Goal: Task Accomplishment & Management: Manage account settings

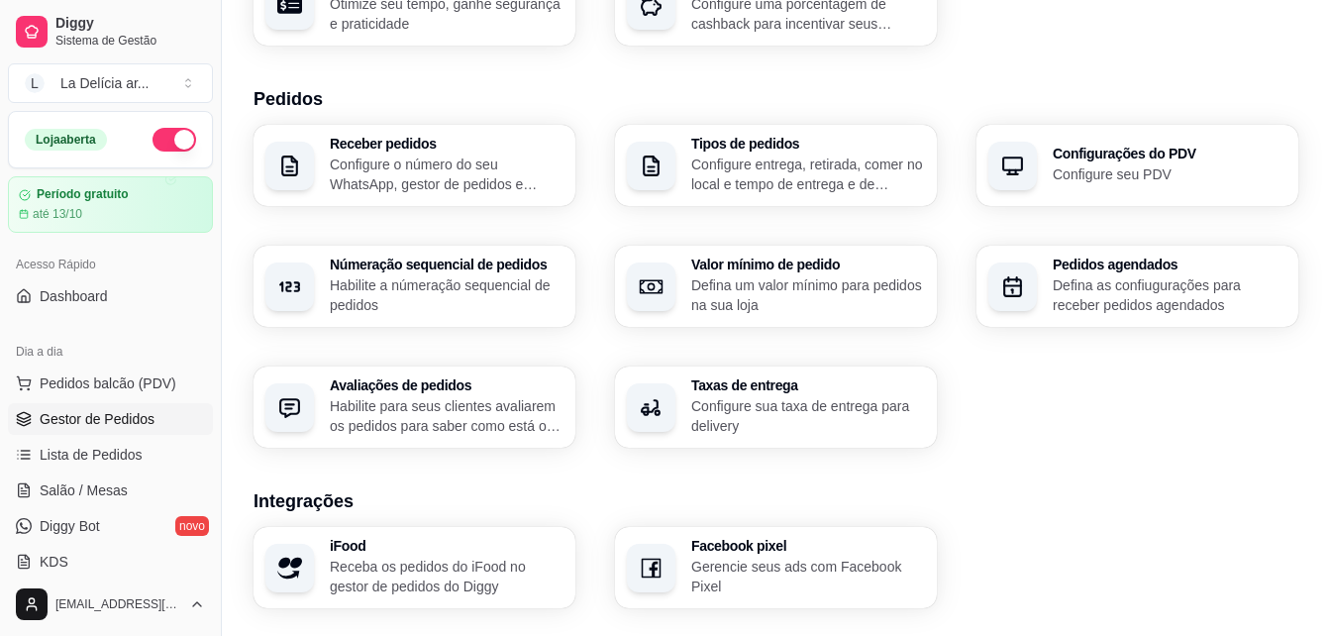
click at [101, 417] on span "Gestor de Pedidos" at bounding box center [97, 419] width 115 height 20
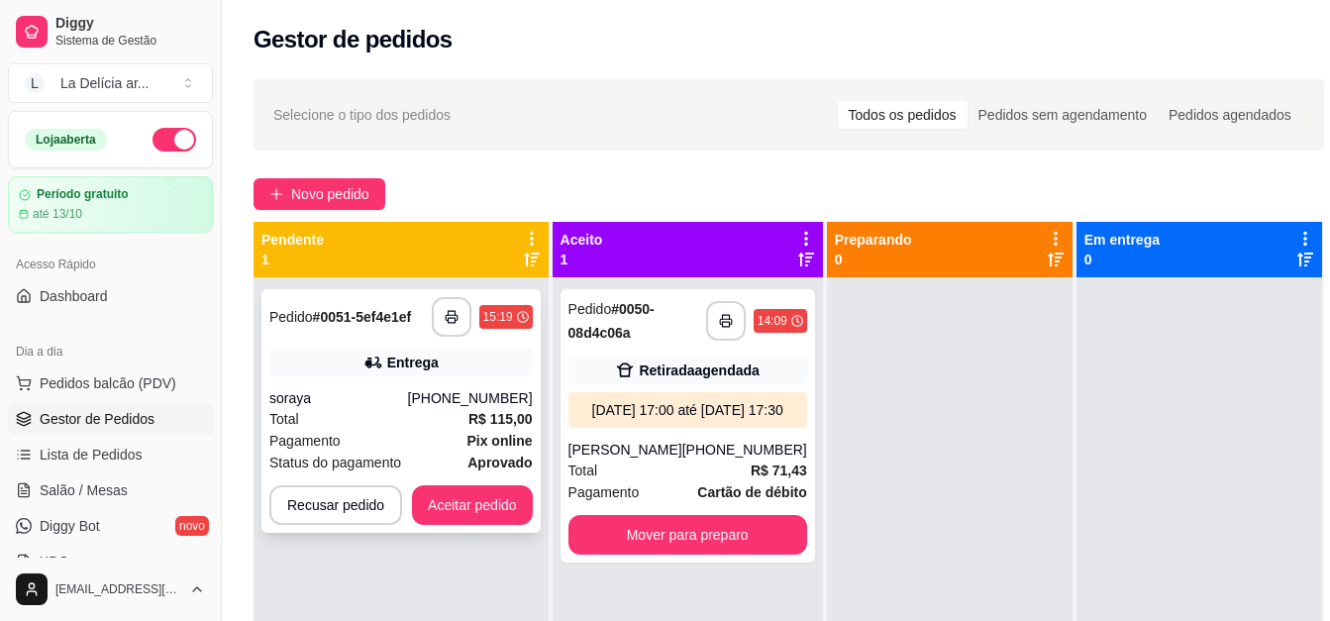
click at [421, 373] on div "Entrega" at bounding box center [401, 363] width 264 height 28
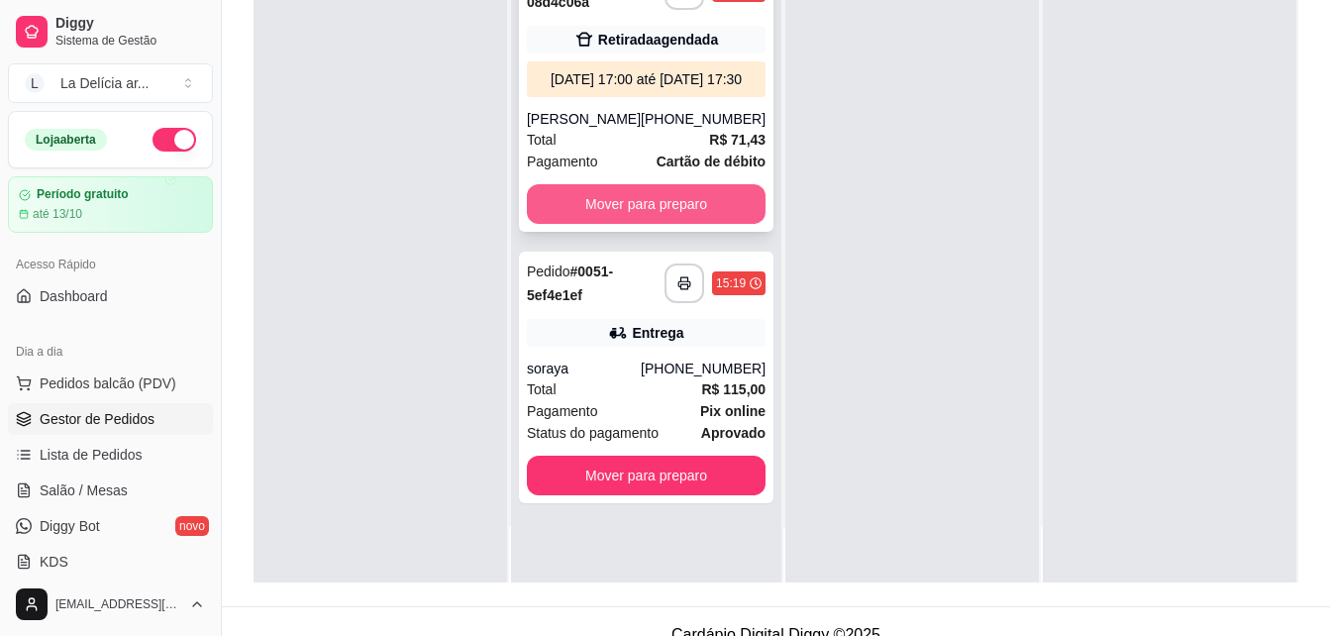
scroll to position [302, 0]
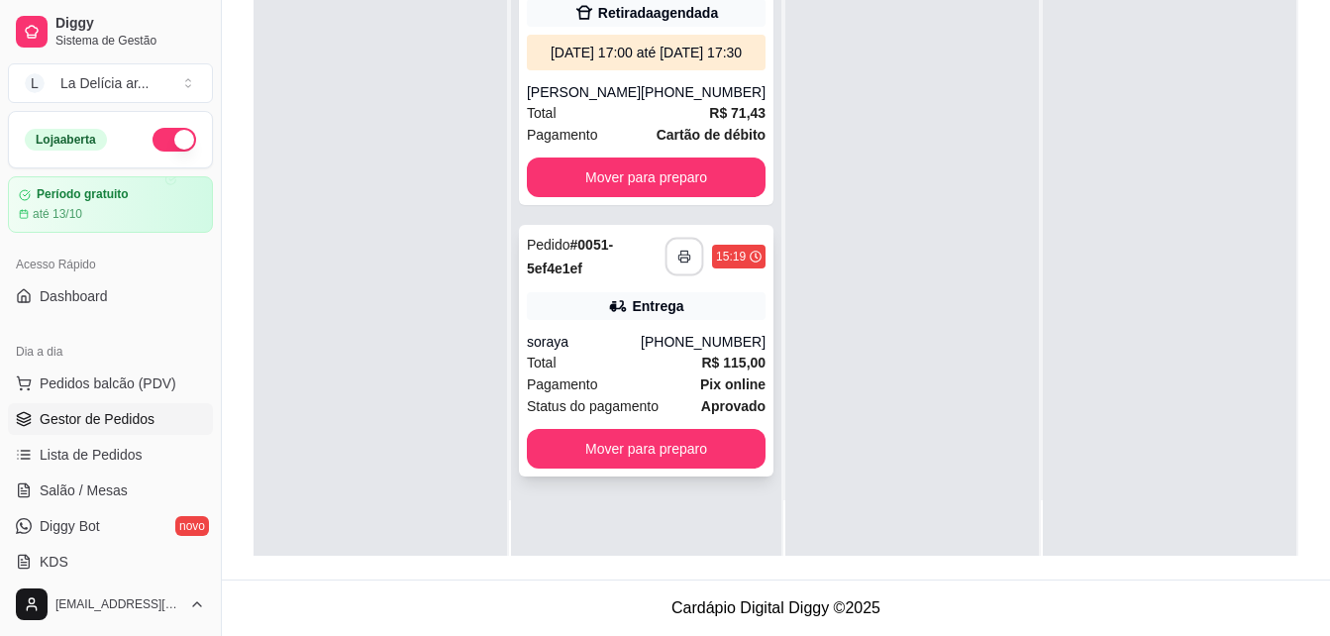
click at [666, 276] on button "button" at bounding box center [685, 257] width 39 height 39
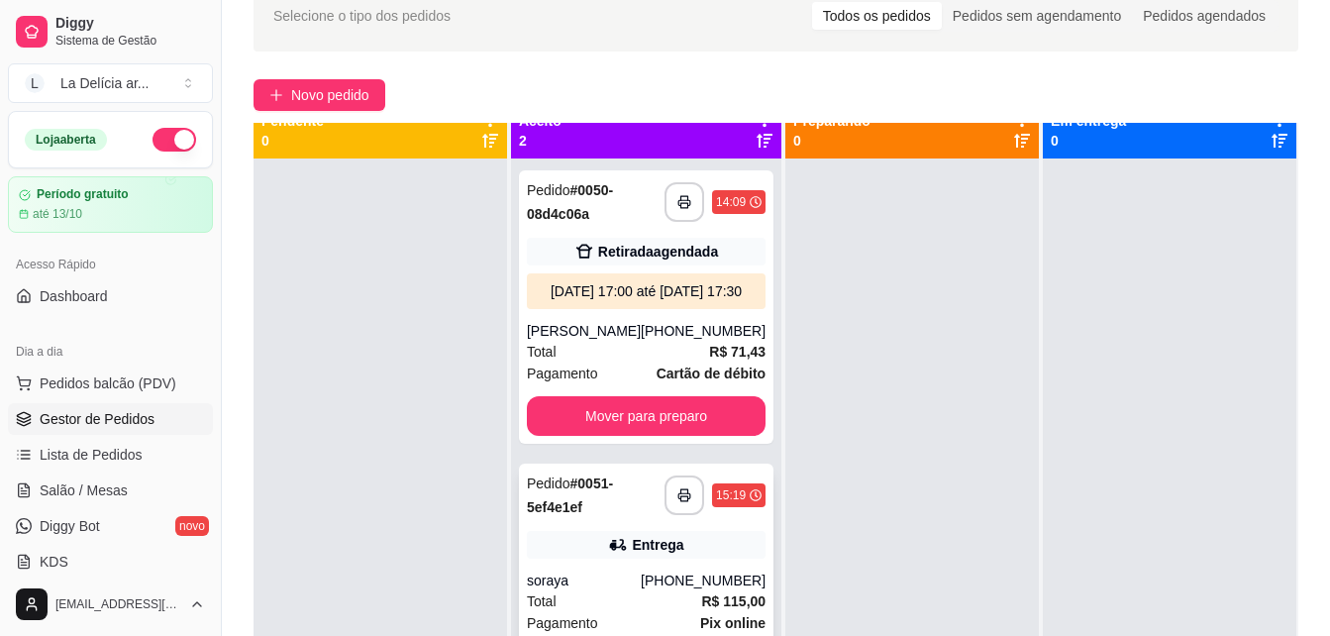
scroll to position [0, 0]
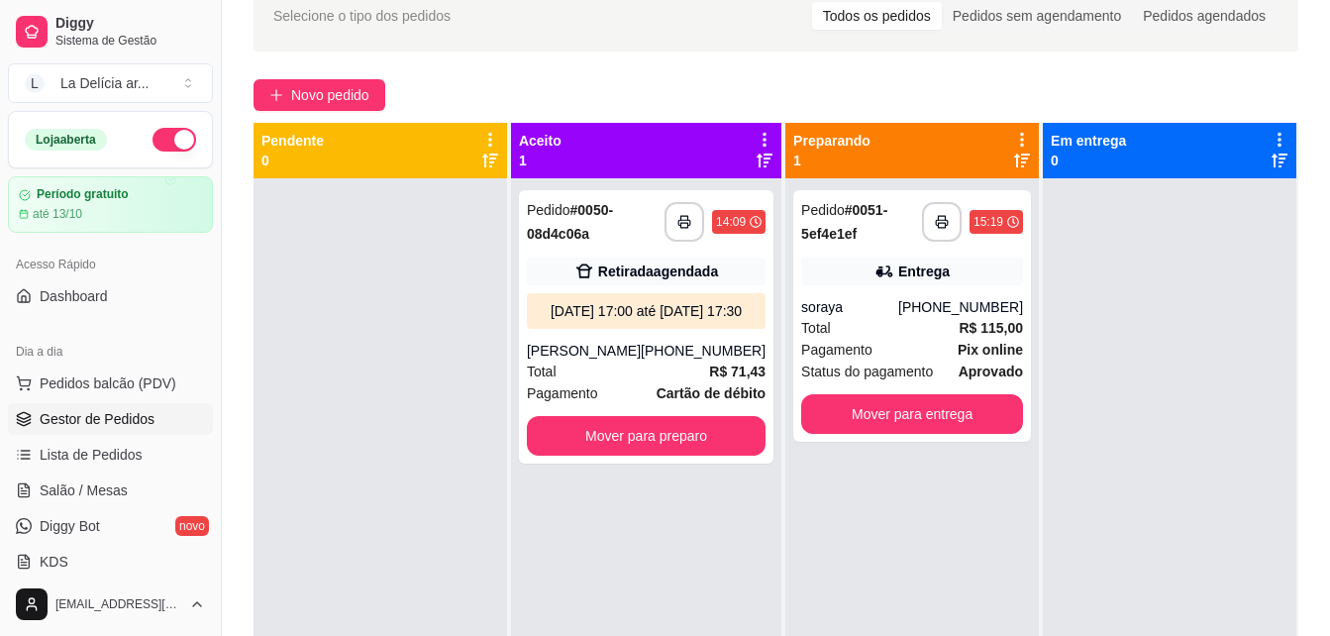
click at [397, 378] on div at bounding box center [381, 496] width 254 height 636
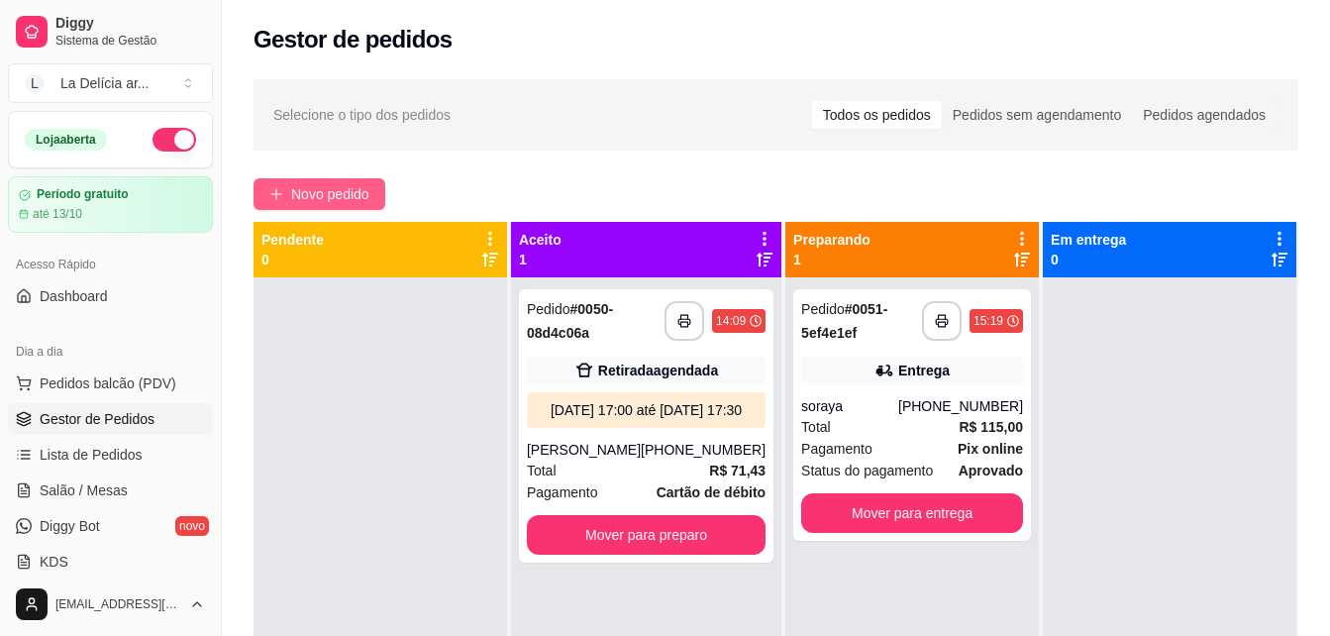
click at [319, 186] on span "Novo pedido" at bounding box center [330, 194] width 78 height 22
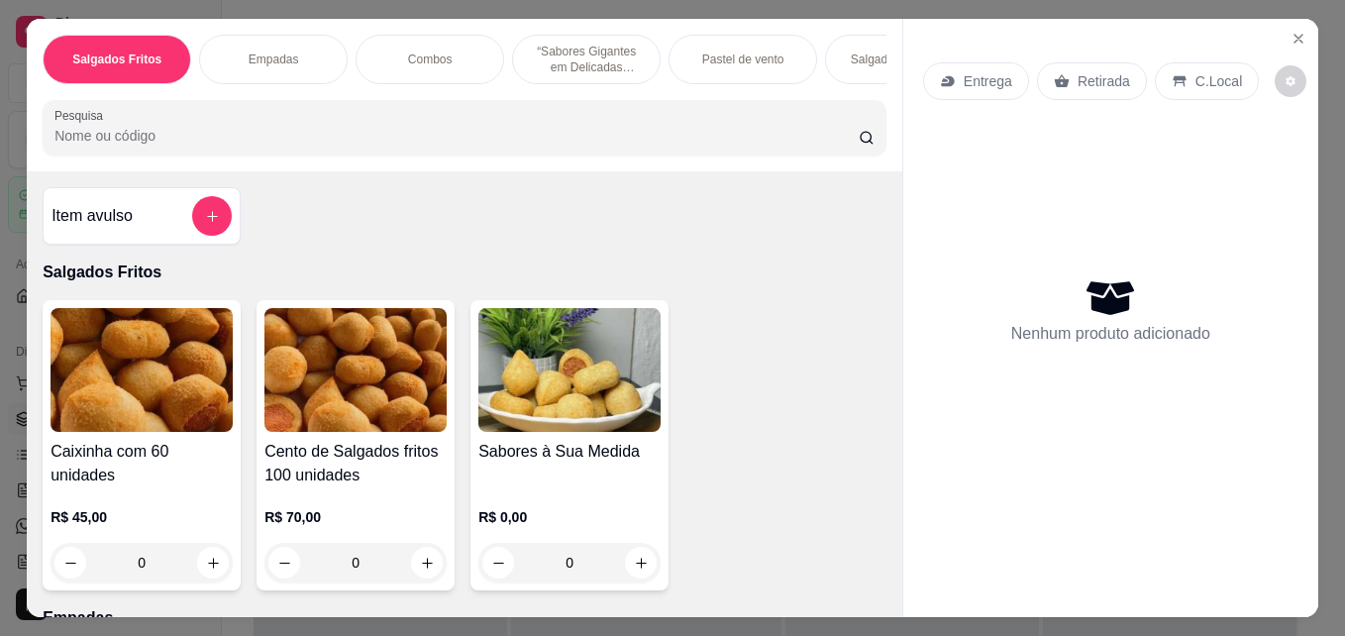
click at [371, 383] on img at bounding box center [356, 370] width 182 height 124
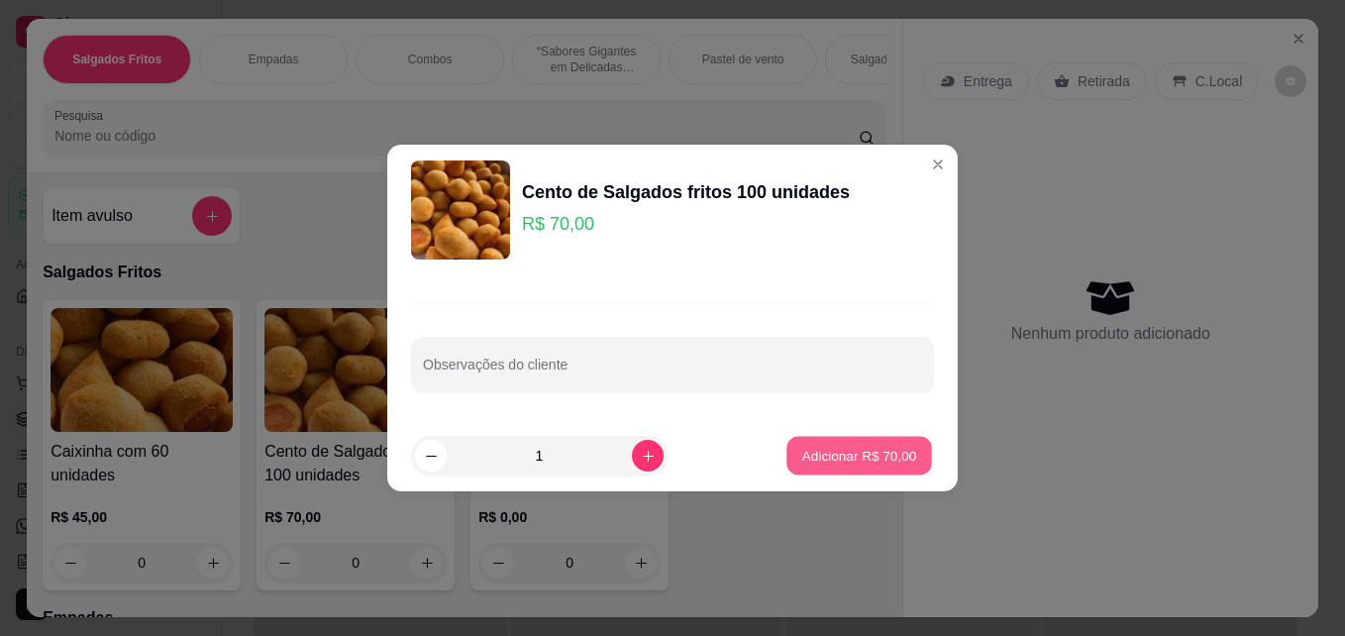
click at [858, 462] on p "Adicionar R$ 70,00" at bounding box center [859, 455] width 115 height 19
type input "1"
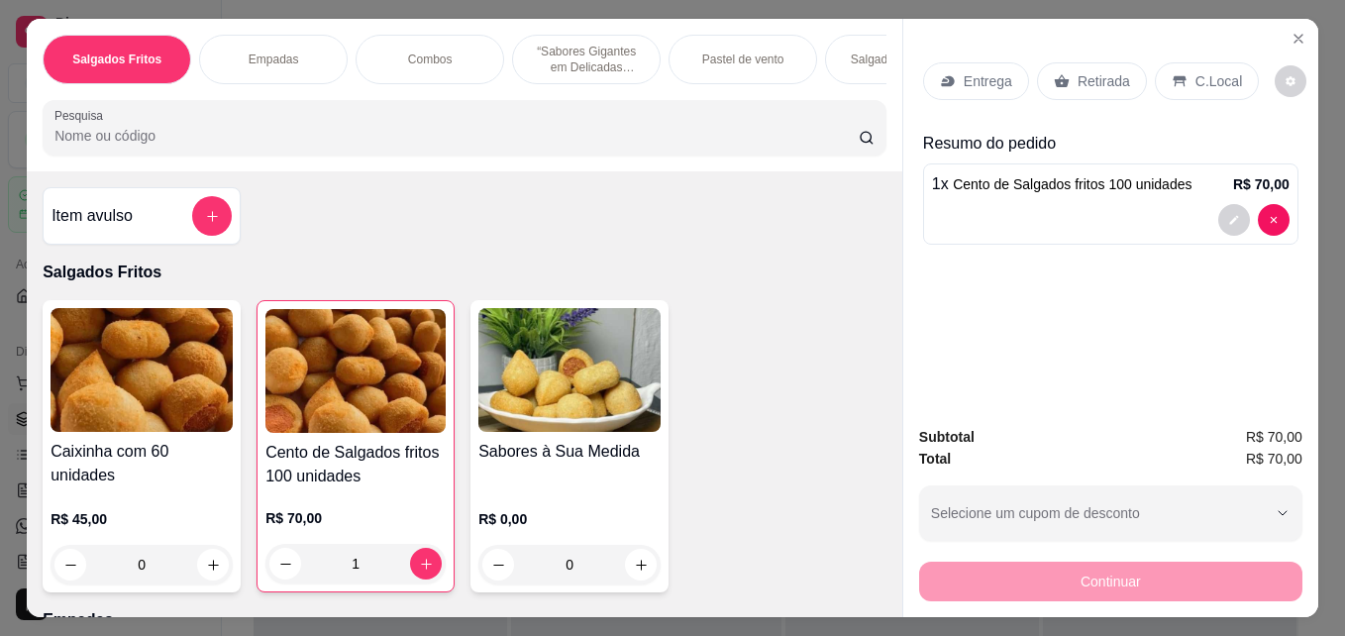
click at [1108, 71] on p "Retirada" at bounding box center [1104, 81] width 53 height 20
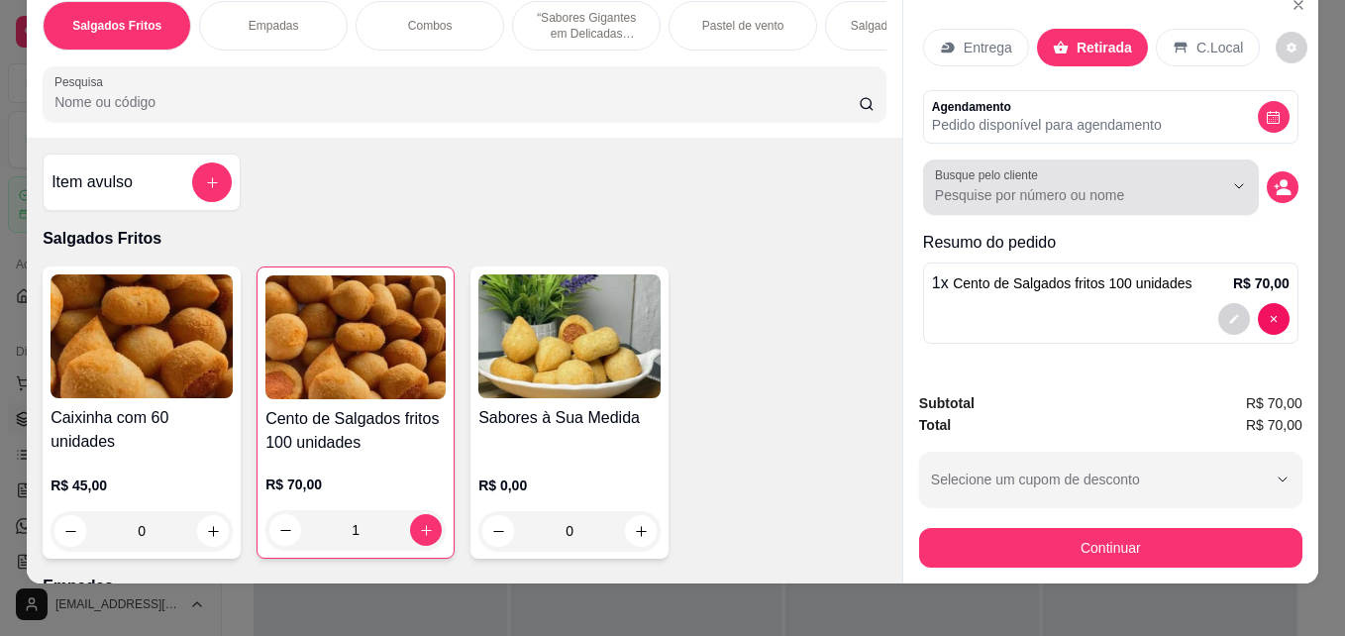
scroll to position [52, 0]
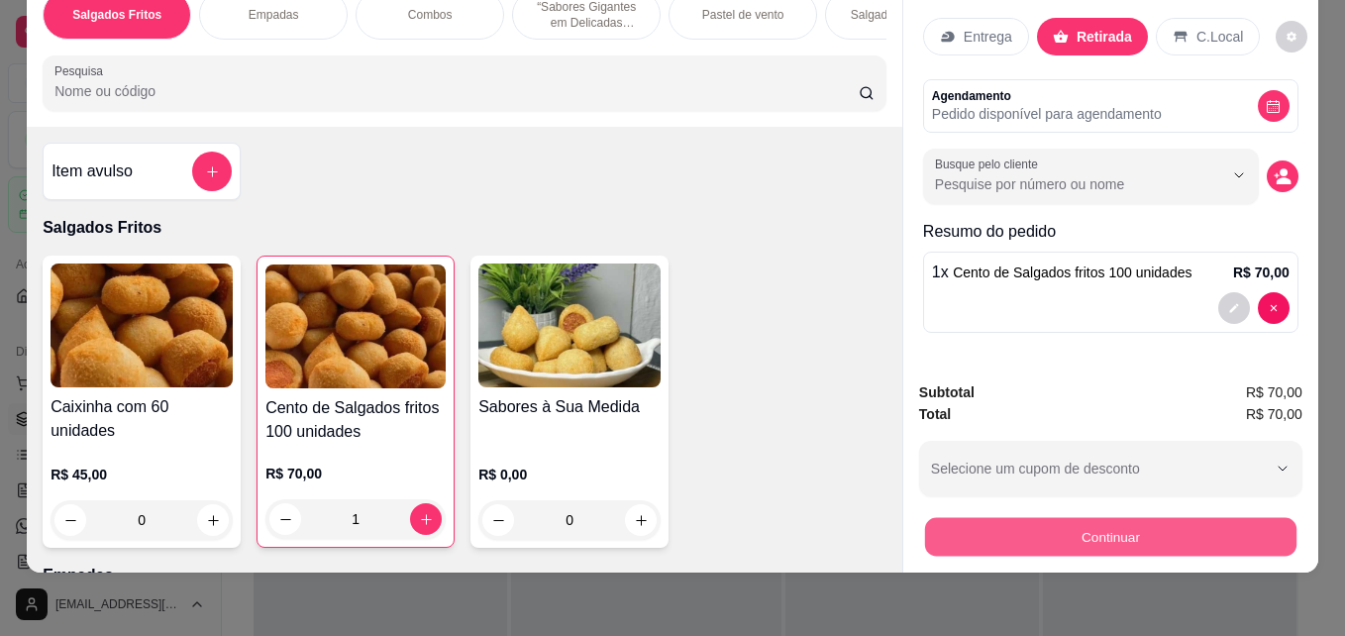
click at [1148, 529] on button "Continuar" at bounding box center [1110, 536] width 371 height 39
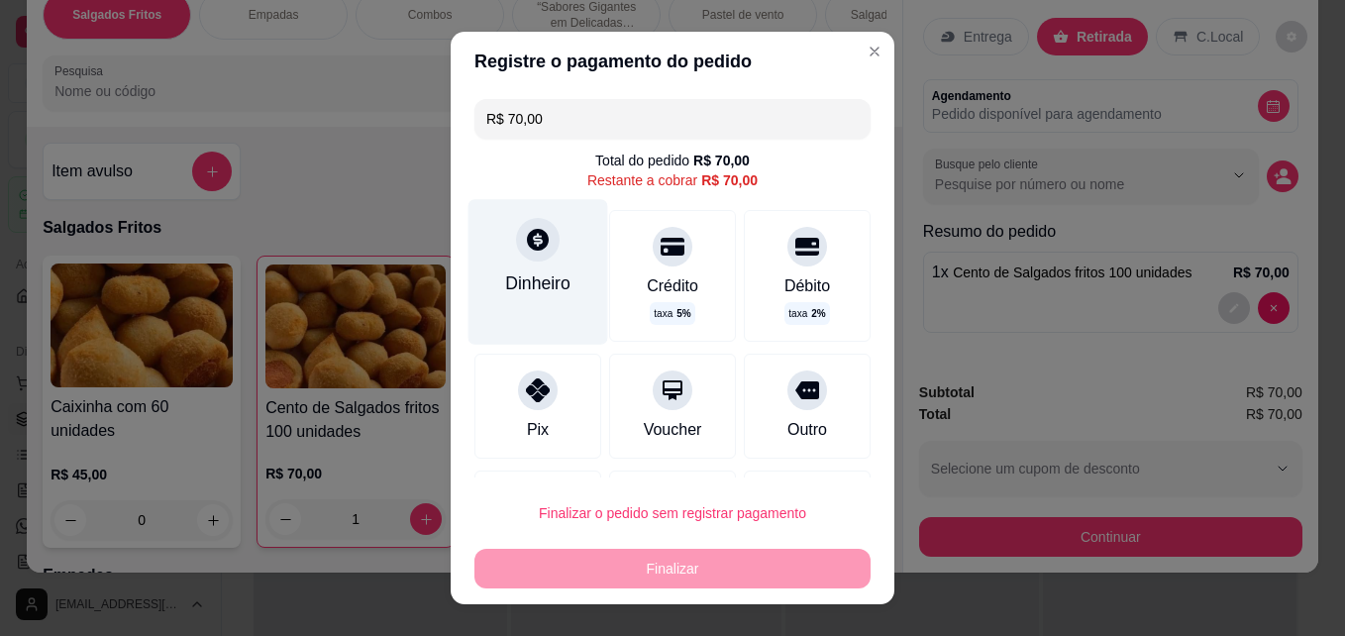
click at [544, 265] on div "Dinheiro" at bounding box center [539, 271] width 140 height 145
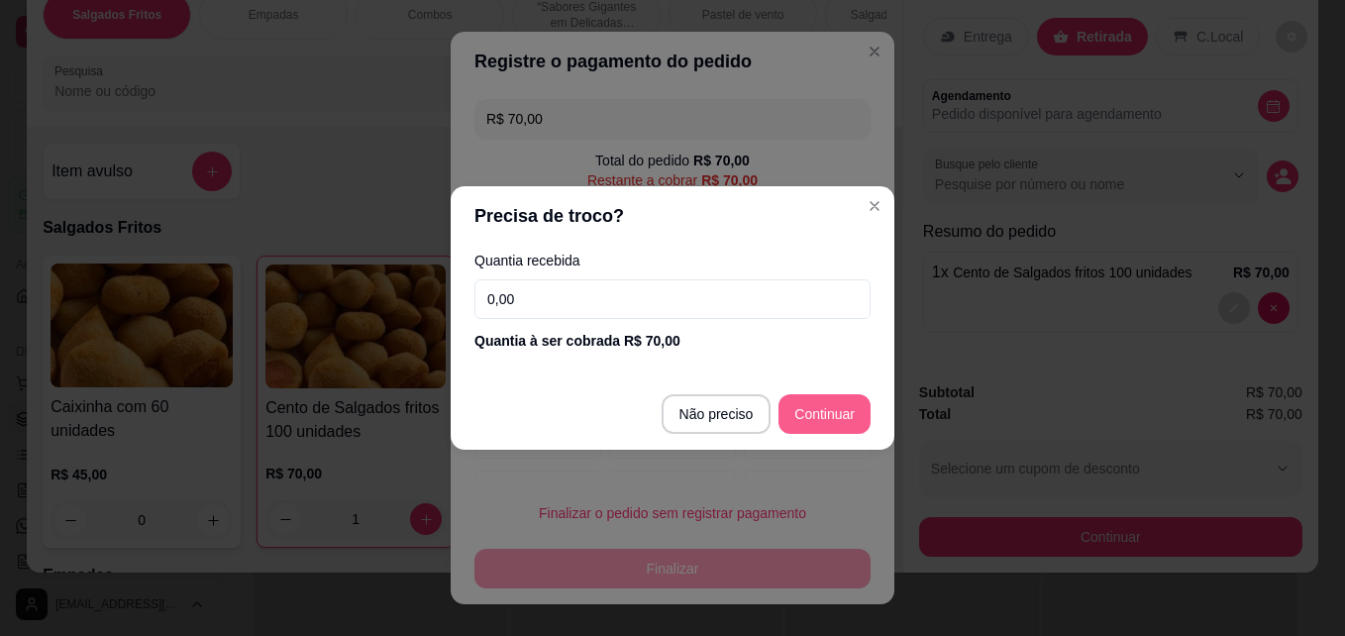
type input "R$ 0,00"
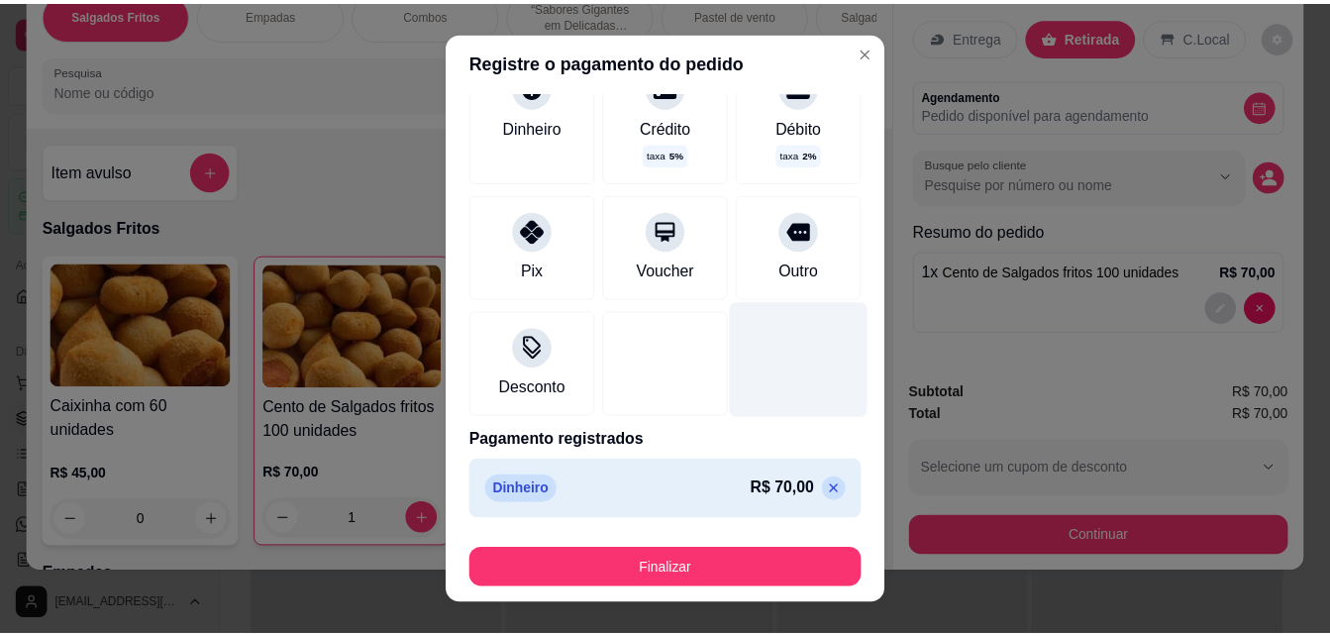
scroll to position [142, 0]
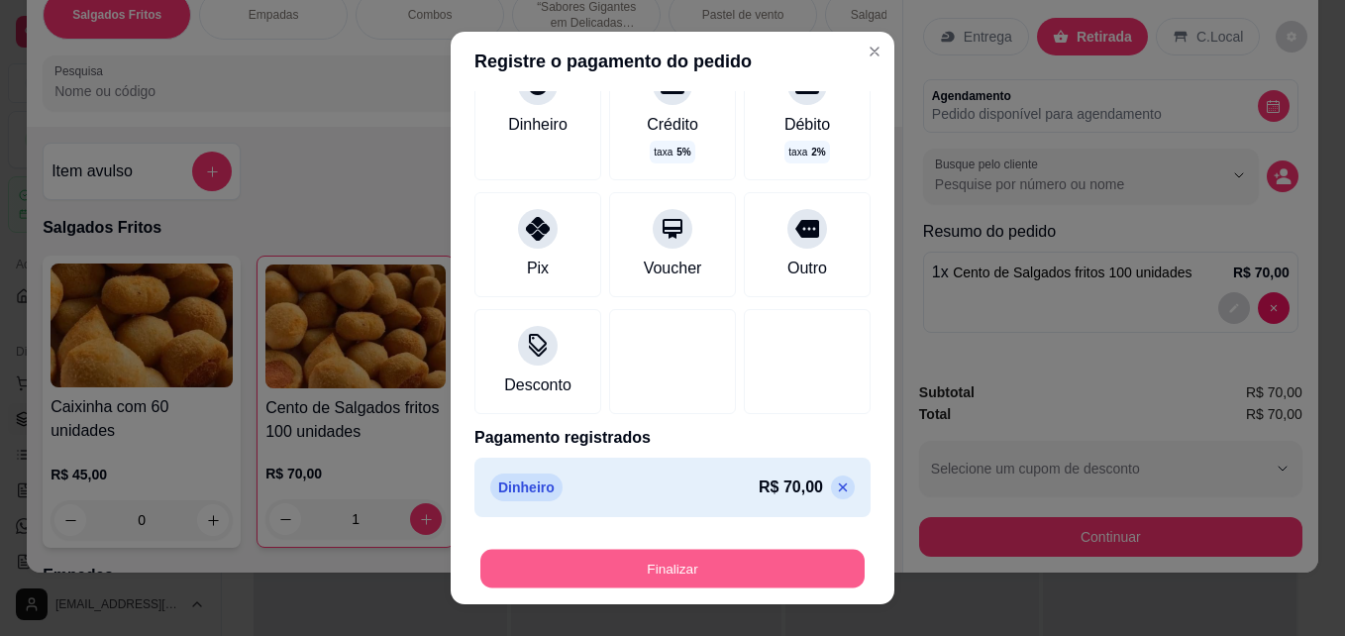
click at [697, 569] on button "Finalizar" at bounding box center [672, 569] width 384 height 39
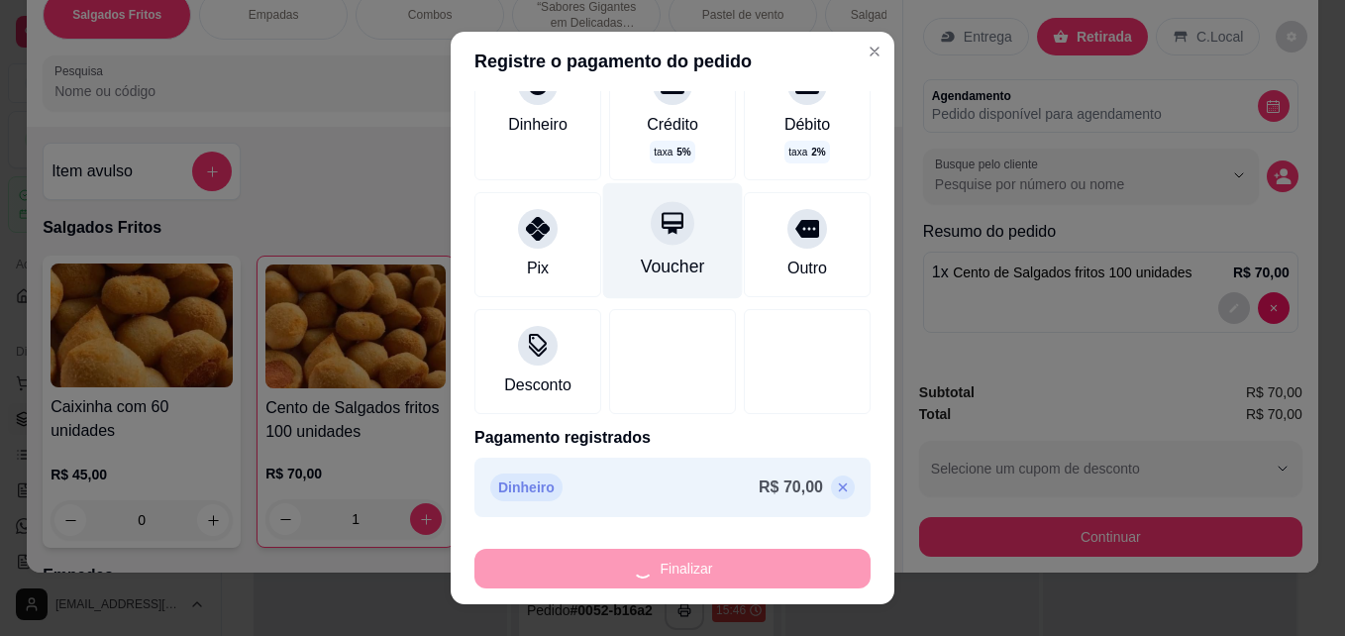
type input "0"
type input "-R$ 70,00"
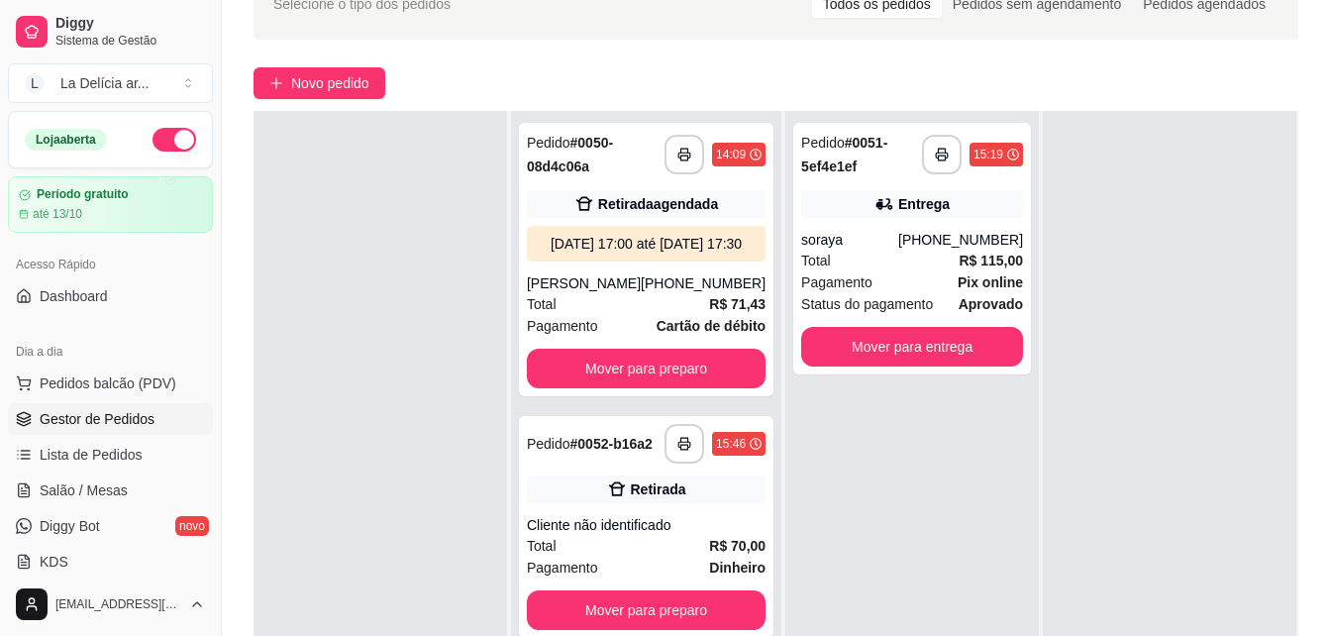
scroll to position [302, 0]
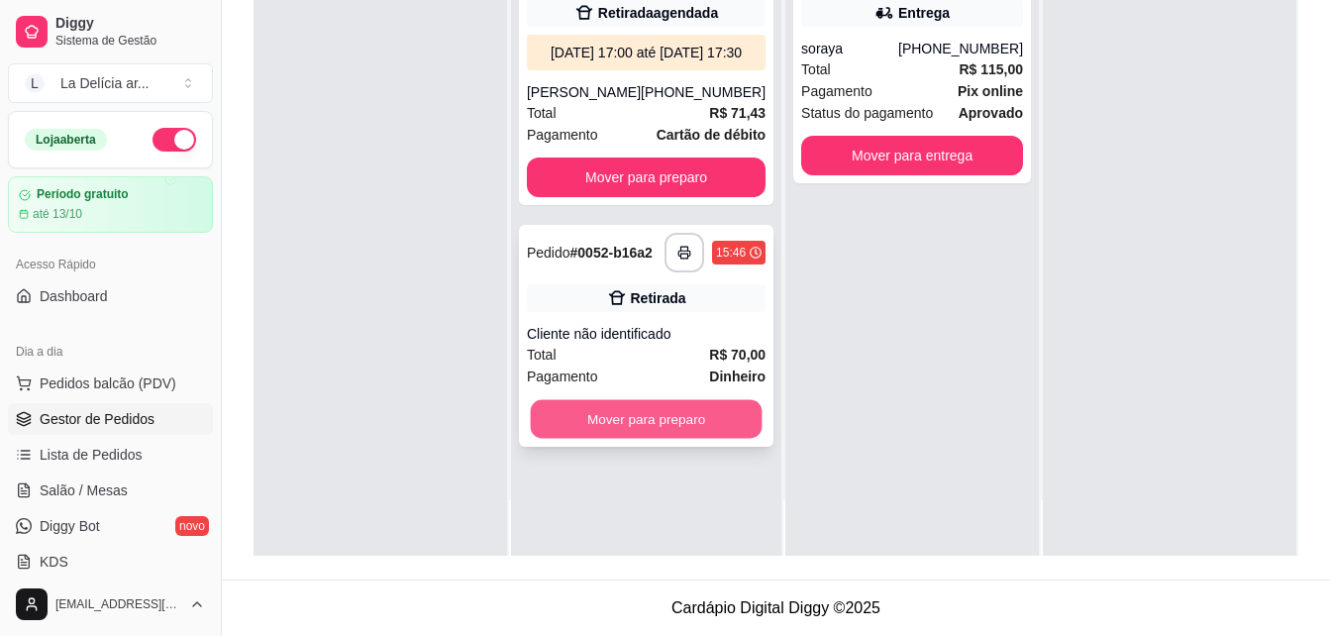
click at [624, 439] on button "Mover para preparo" at bounding box center [647, 419] width 232 height 39
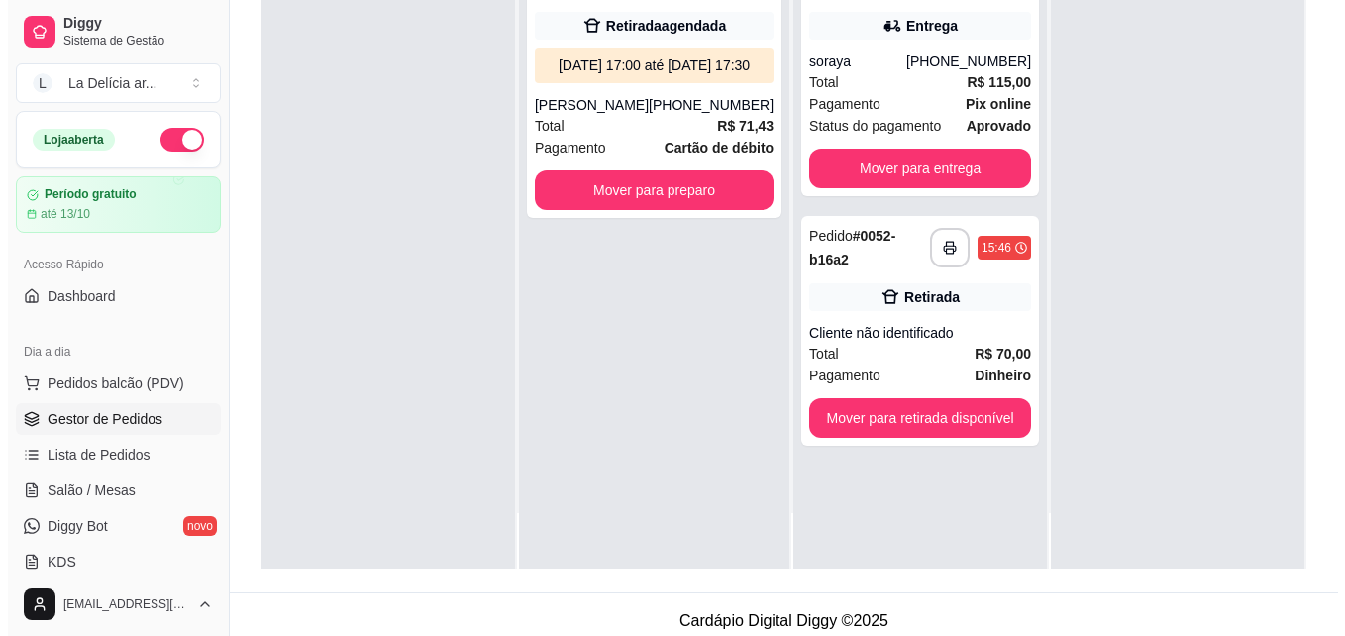
scroll to position [297, 0]
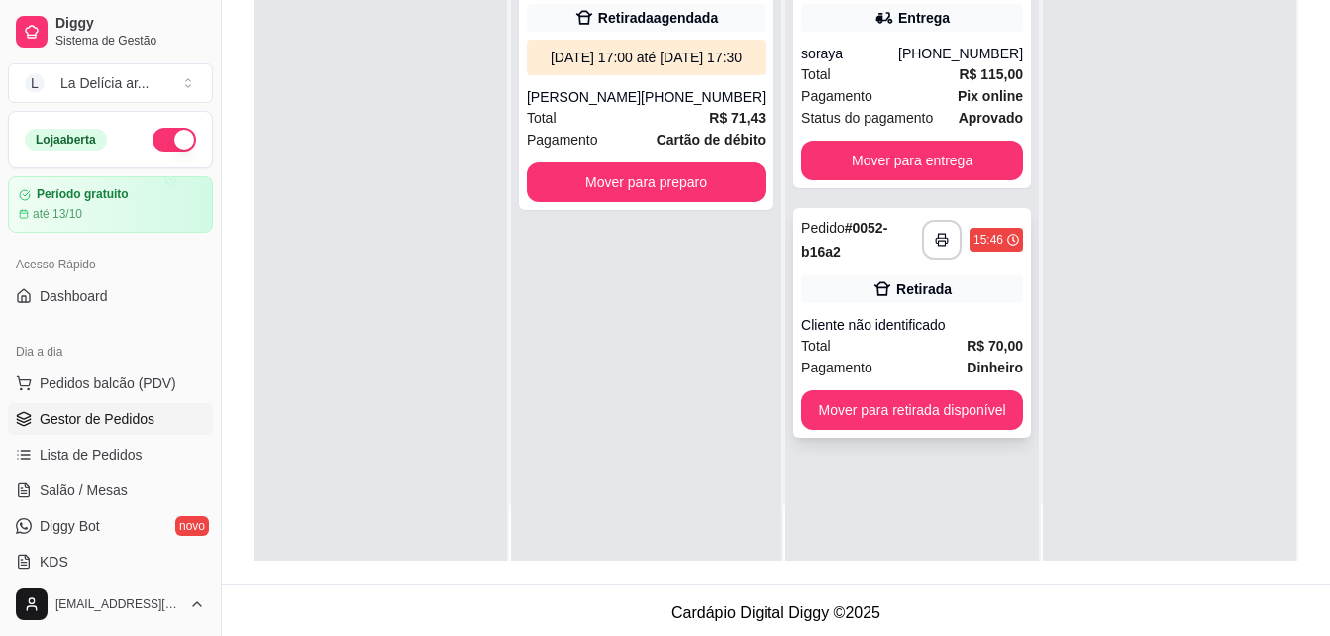
click at [877, 244] on div "Pedido # 0052-b16a2" at bounding box center [861, 240] width 121 height 48
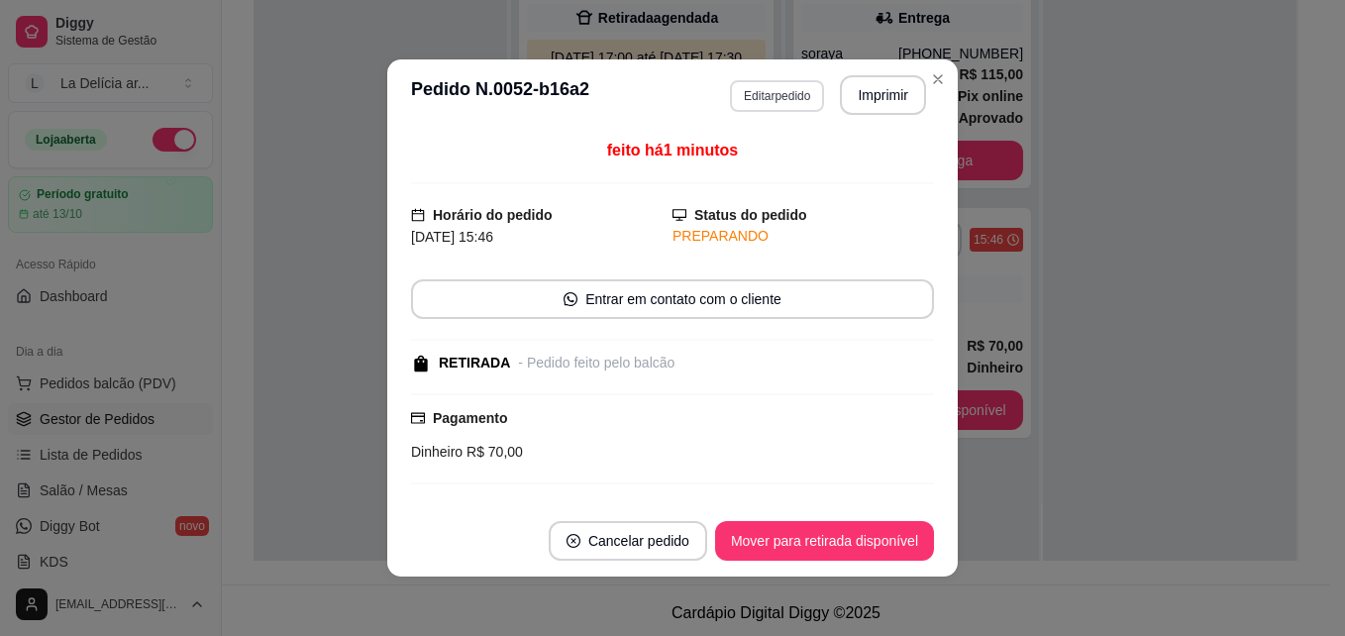
click at [778, 102] on button "Editar pedido" at bounding box center [777, 96] width 94 height 32
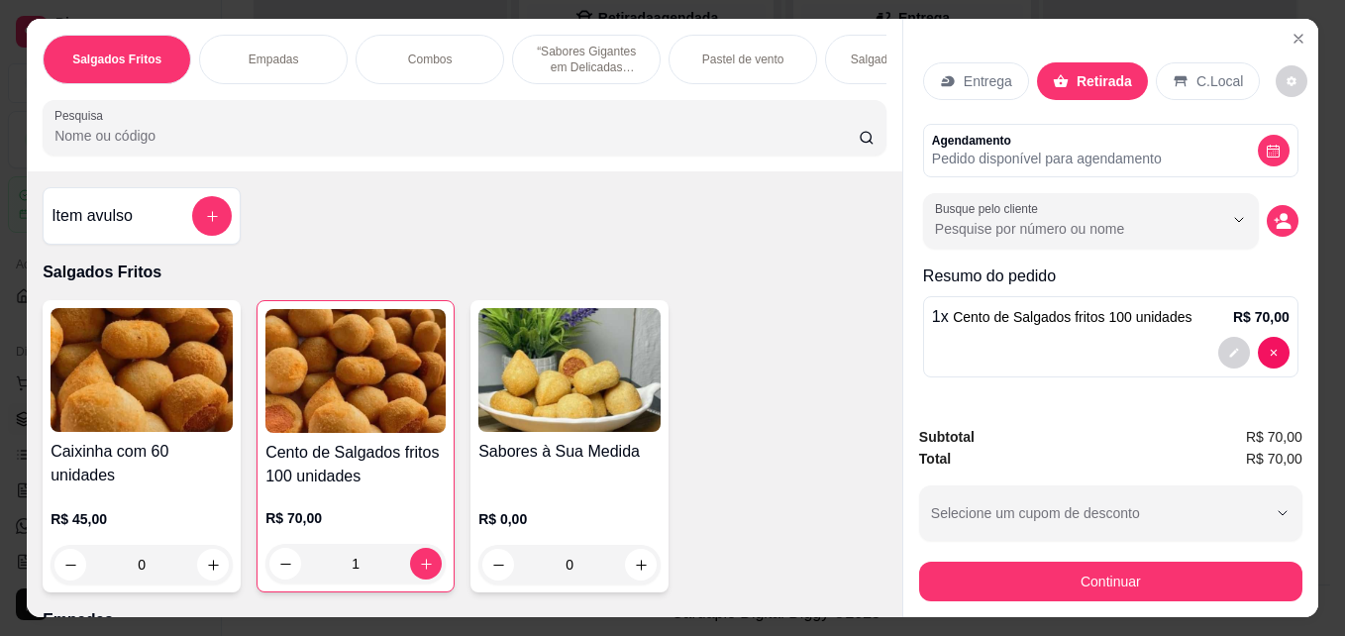
scroll to position [52, 0]
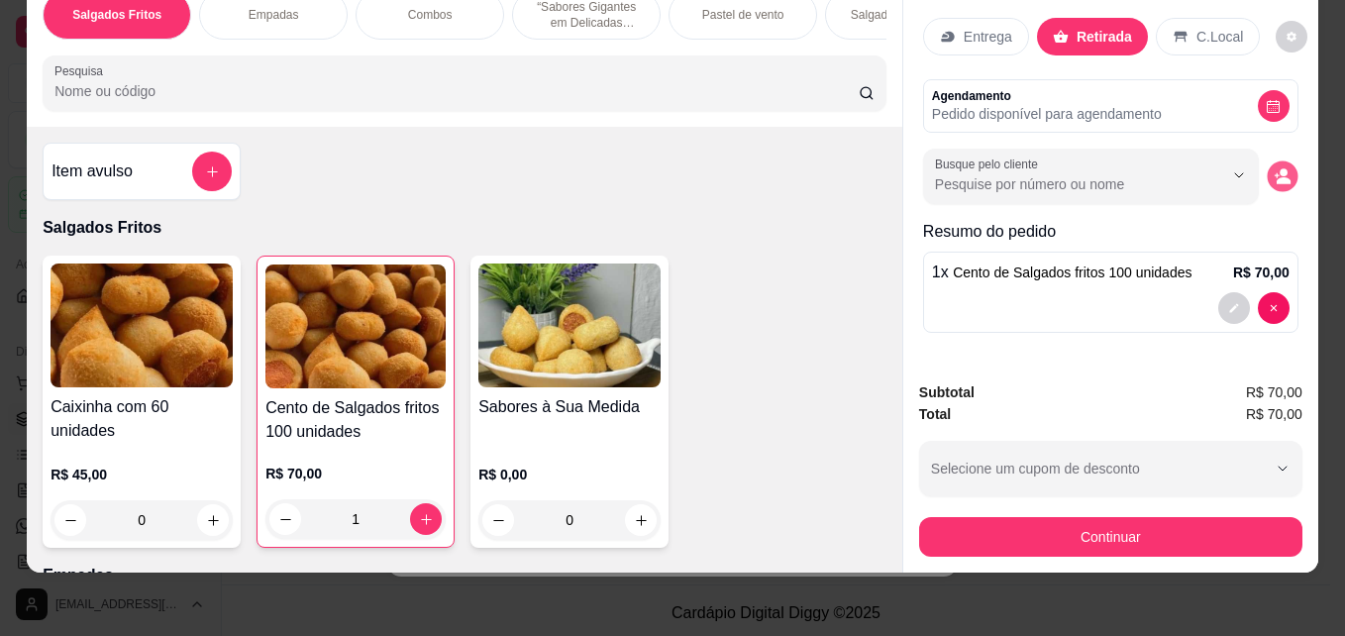
click at [1277, 177] on icon "decrease-product-quantity" at bounding box center [1284, 180] width 14 height 7
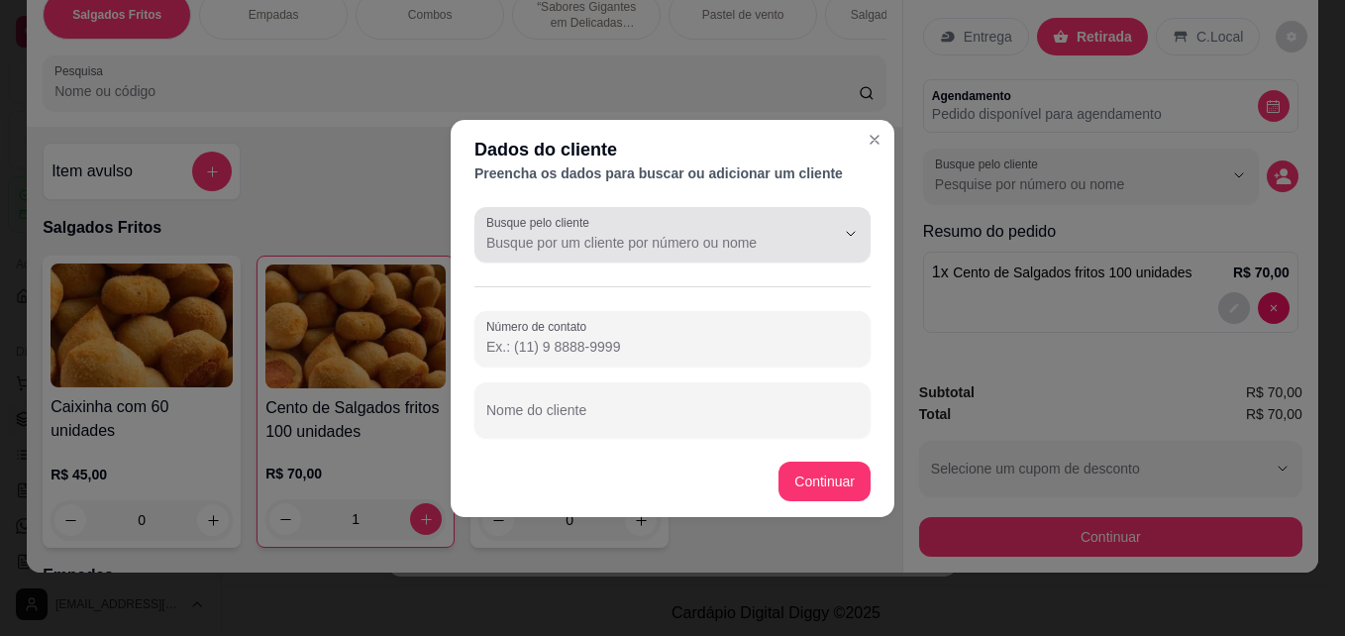
click at [569, 245] on input "Busque pelo cliente" at bounding box center [644, 243] width 317 height 20
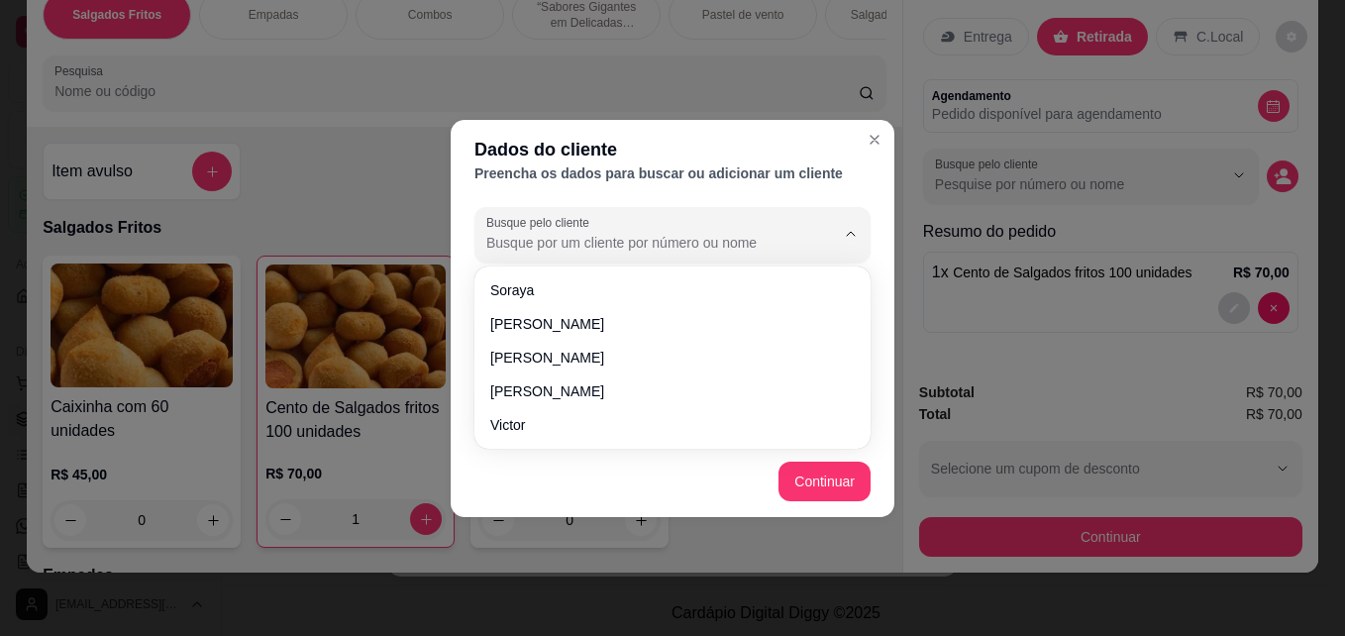
click at [569, 245] on input "Busque pelo cliente" at bounding box center [644, 243] width 317 height 20
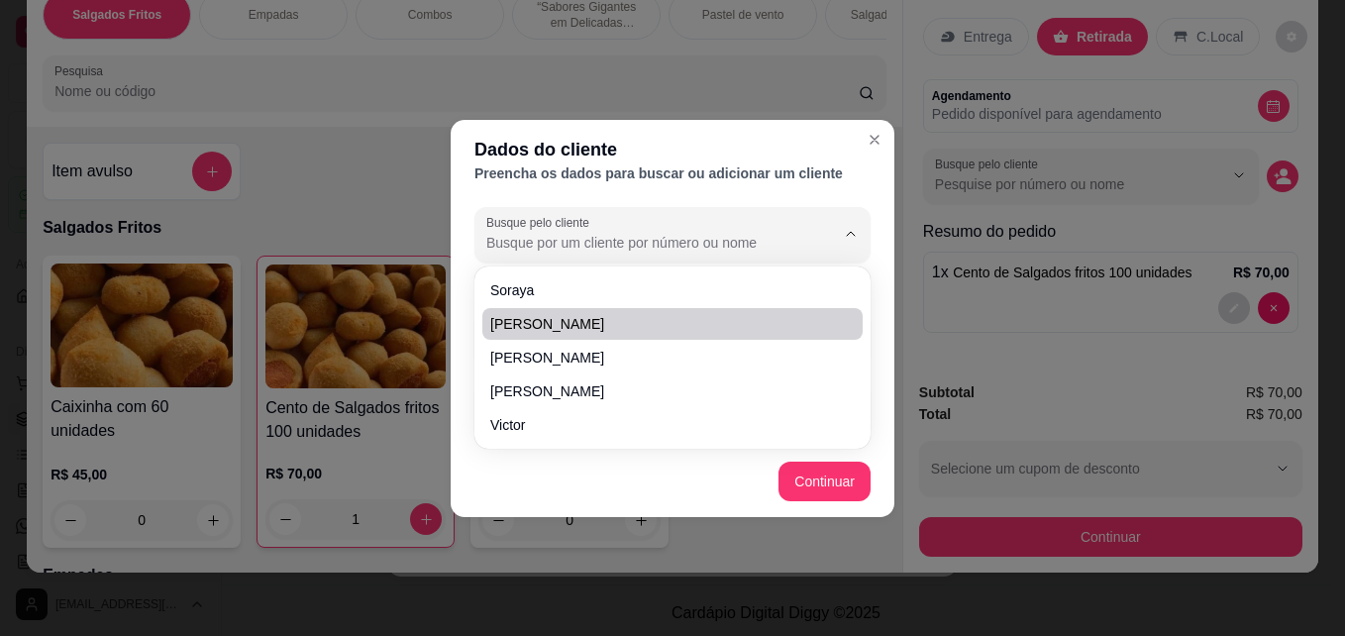
click at [879, 359] on div "Busque pelo cliente Número de contato Nome do cliente" at bounding box center [673, 322] width 444 height 247
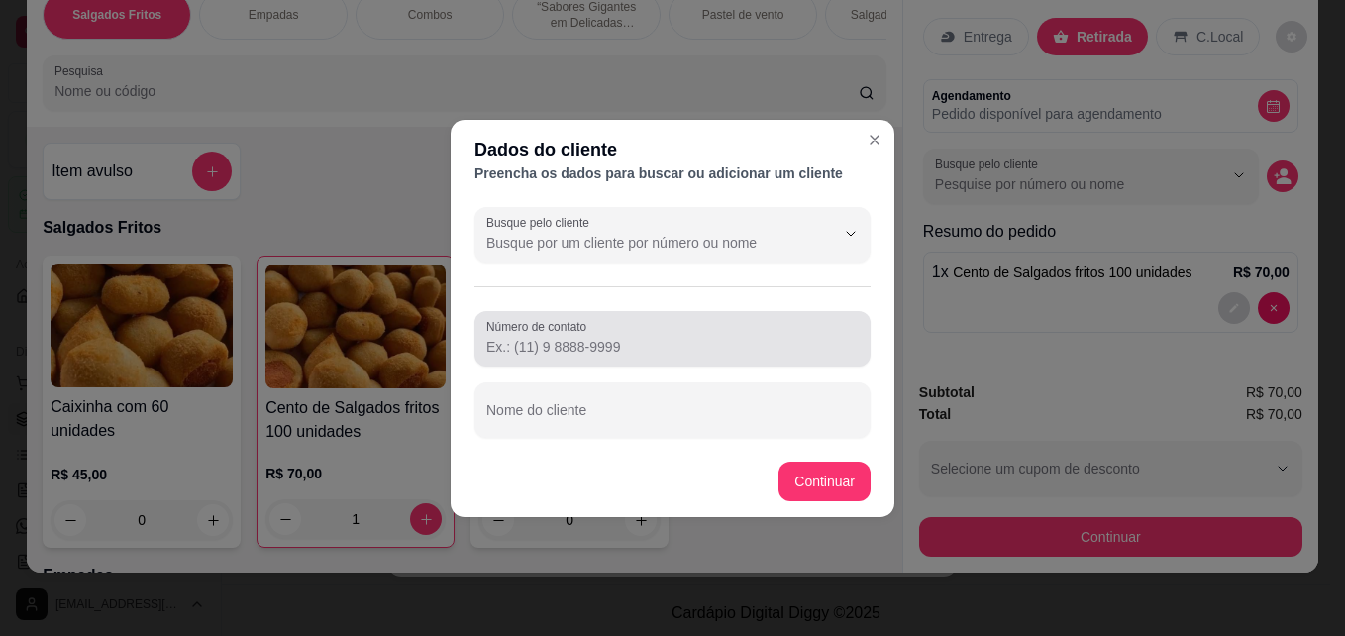
click at [640, 334] on div at bounding box center [672, 339] width 372 height 40
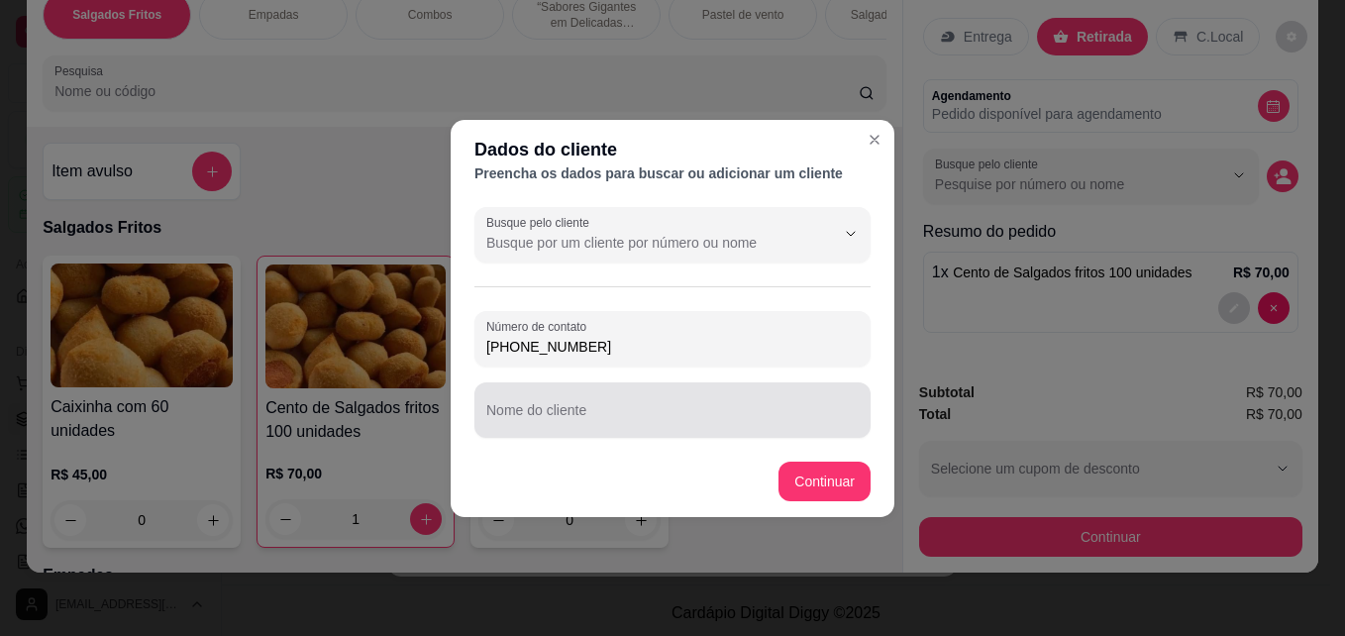
type input "(66) 99906-9785"
click at [593, 420] on input "Nome do cliente" at bounding box center [672, 418] width 372 height 20
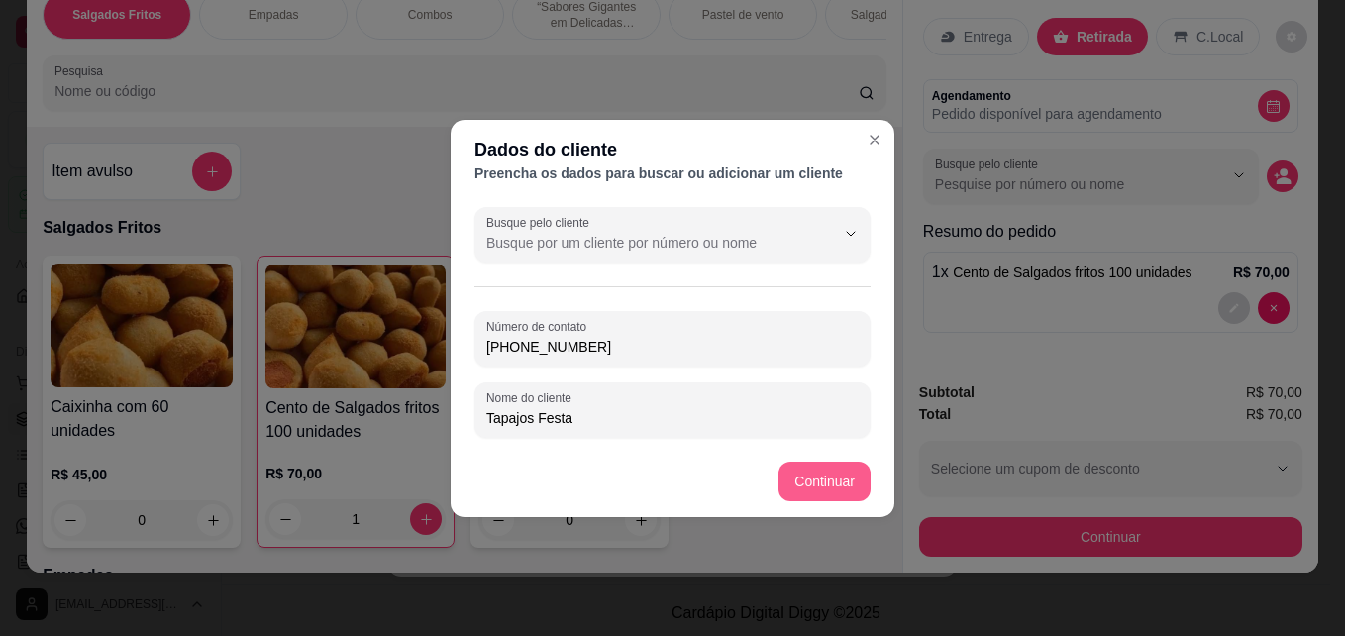
type input "Tapajos Festa"
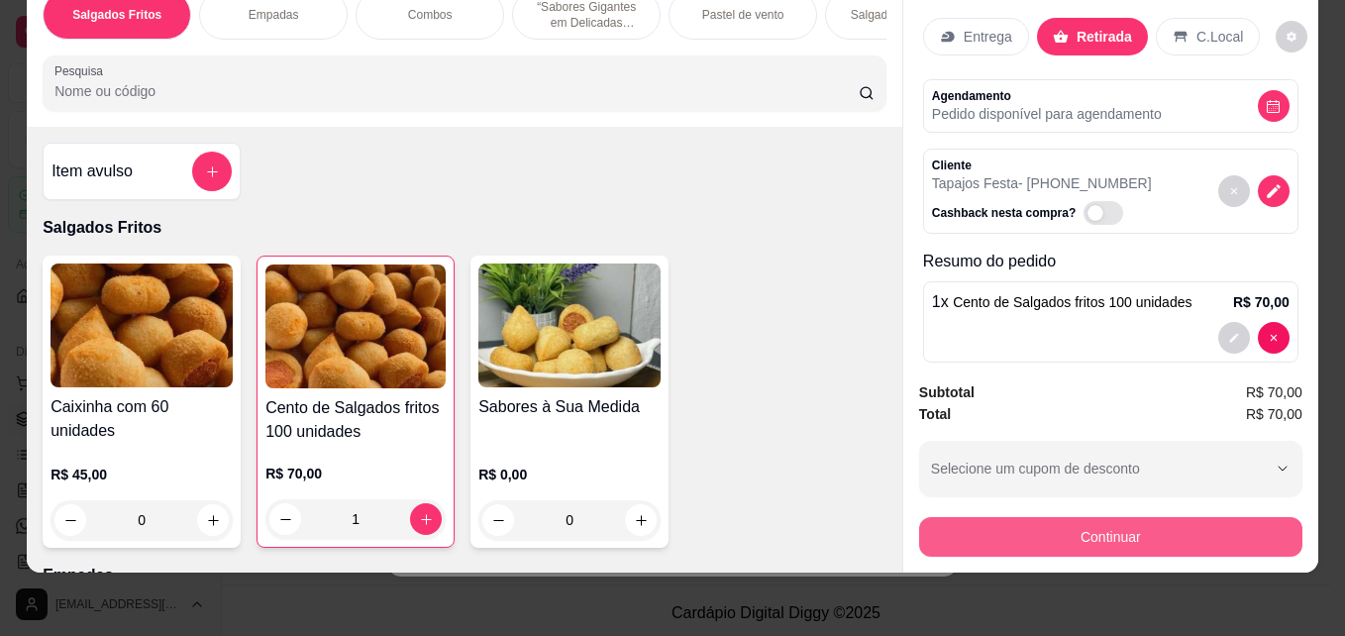
click at [1133, 529] on button "Continuar" at bounding box center [1110, 537] width 383 height 40
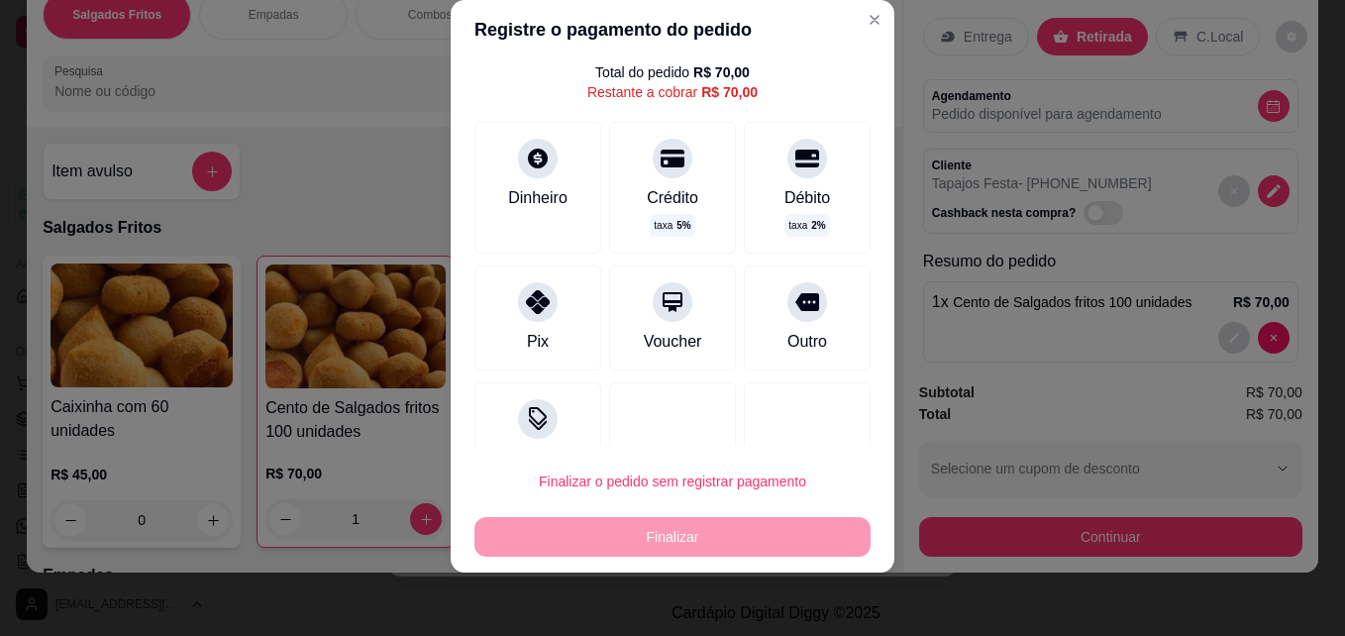
scroll to position [106, 0]
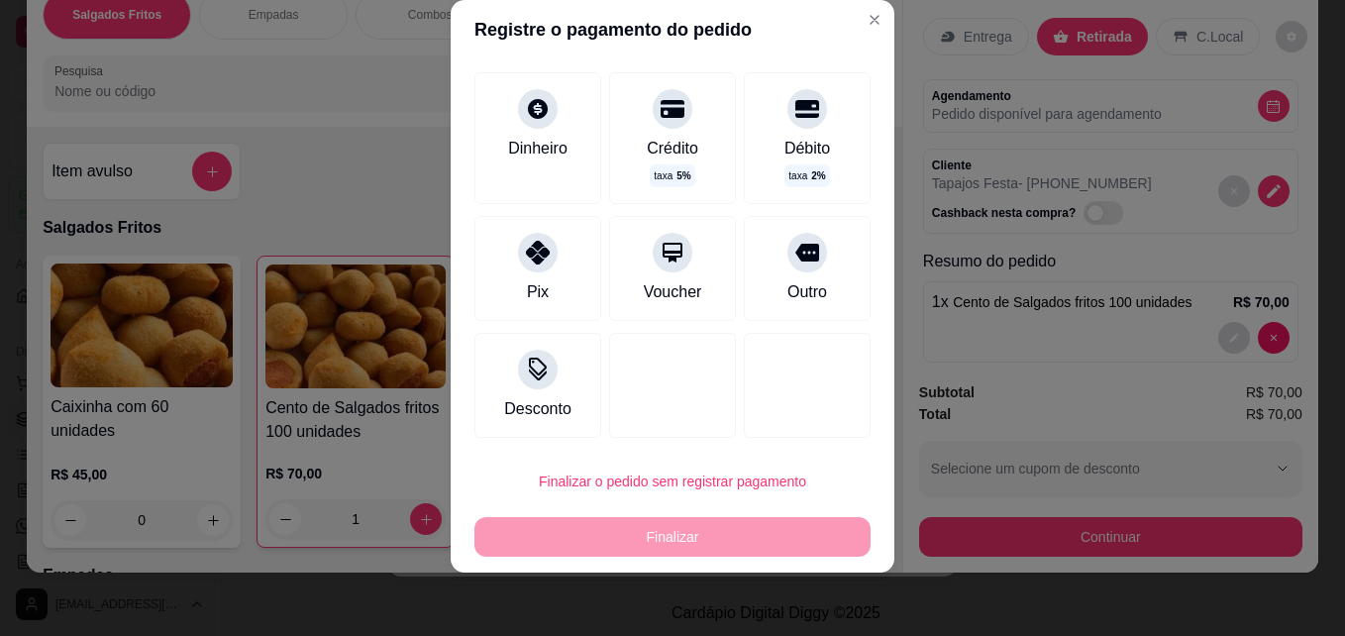
click at [687, 542] on div "Finalizar" at bounding box center [673, 537] width 396 height 40
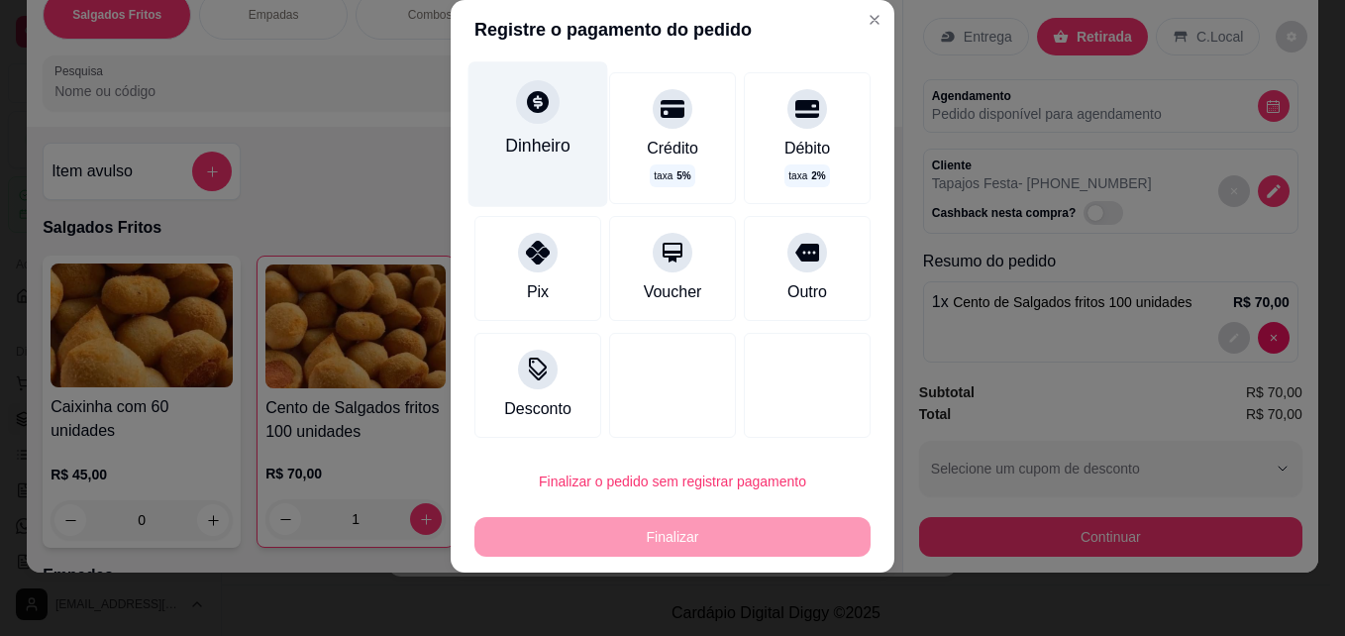
click at [552, 132] on div "Dinheiro" at bounding box center [539, 133] width 140 height 145
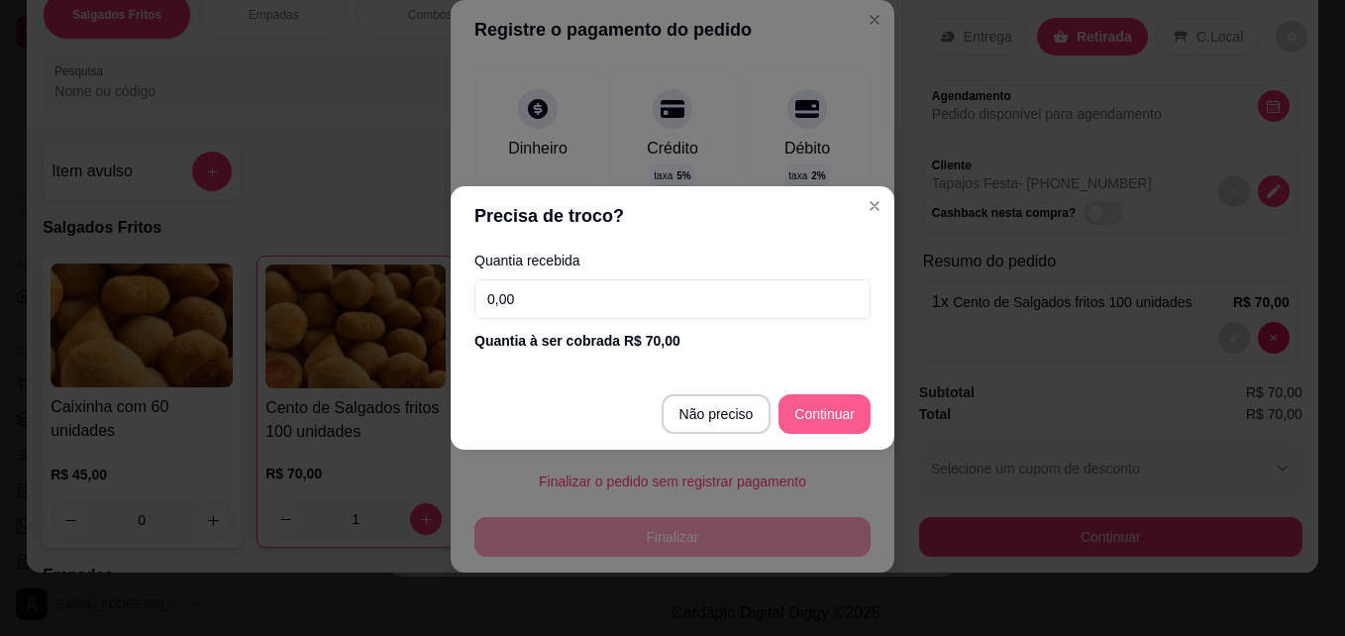
type input "R$ 0,00"
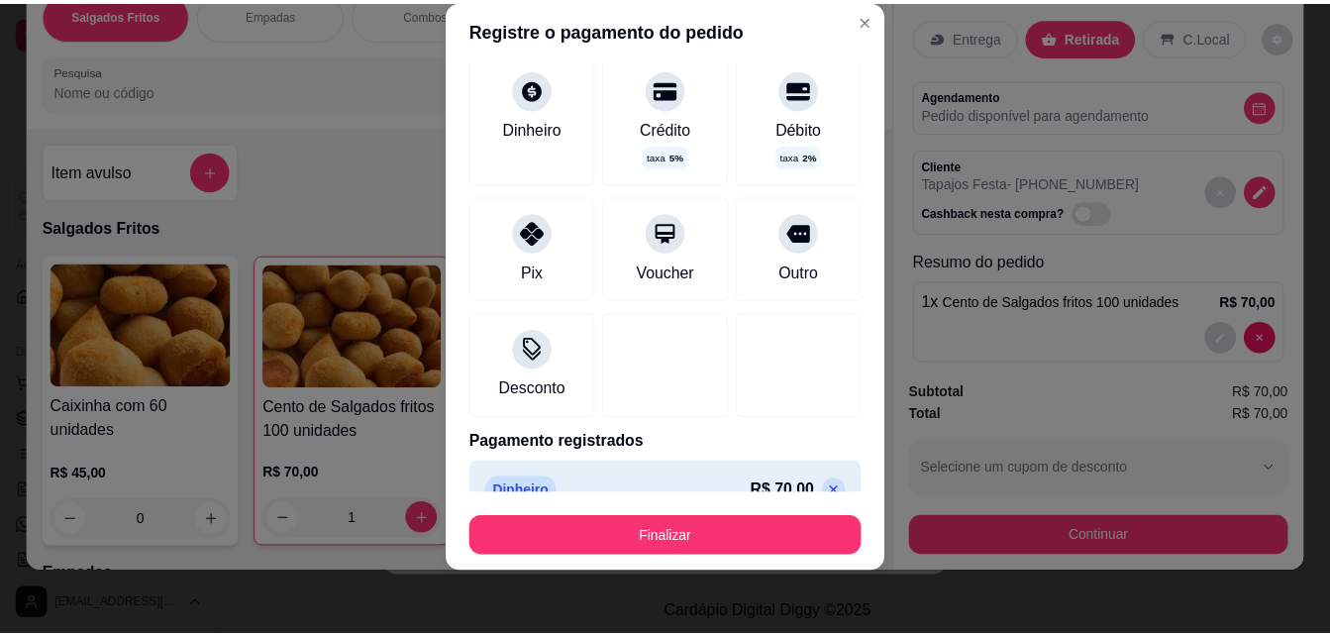
scroll to position [86, 0]
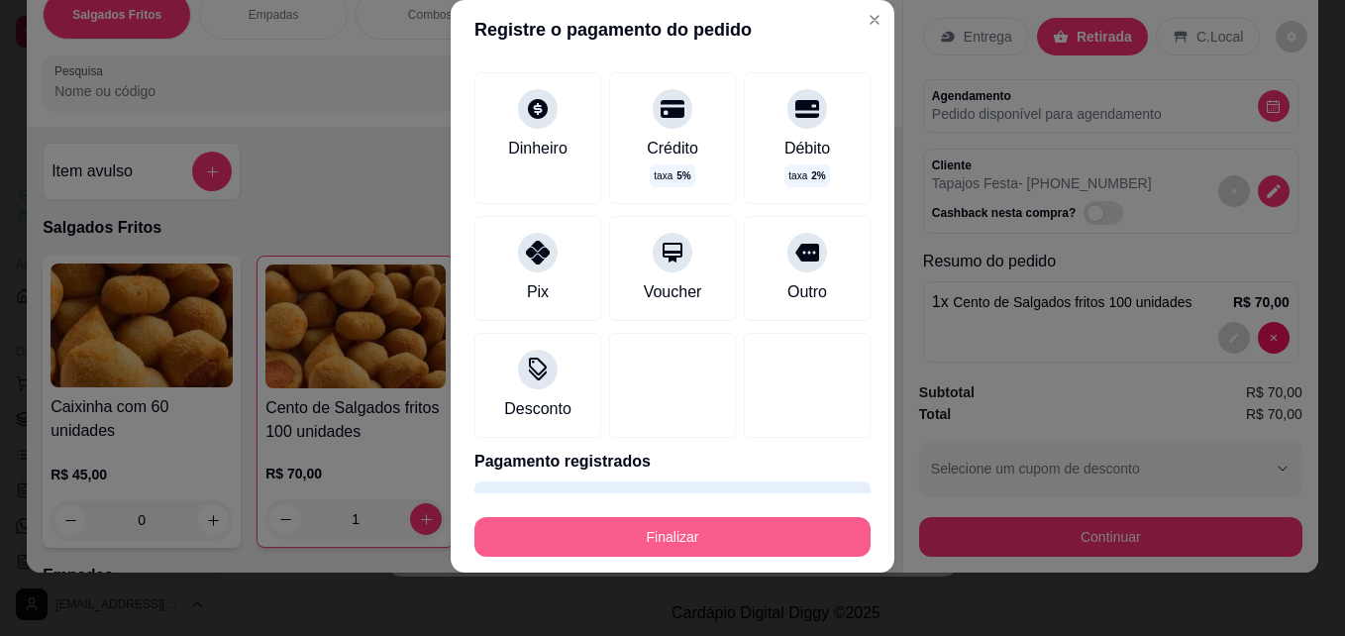
click at [761, 524] on button "Finalizar" at bounding box center [673, 537] width 396 height 40
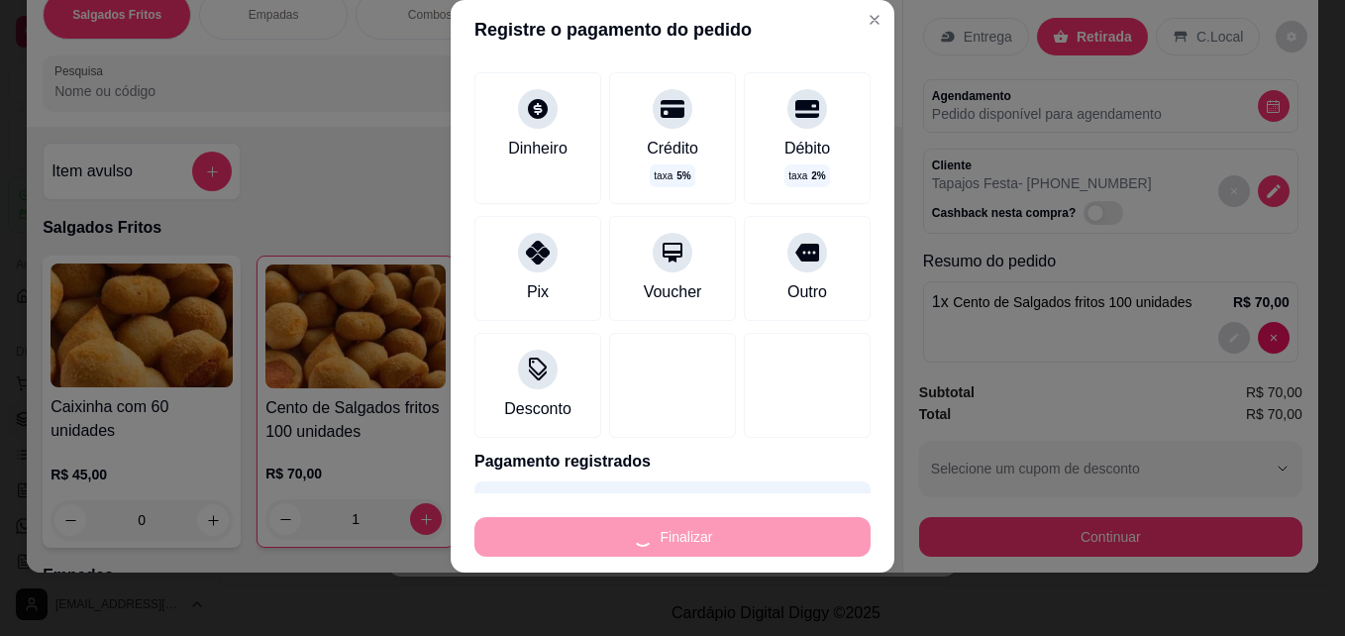
type input "0"
type input "-R$ 70,00"
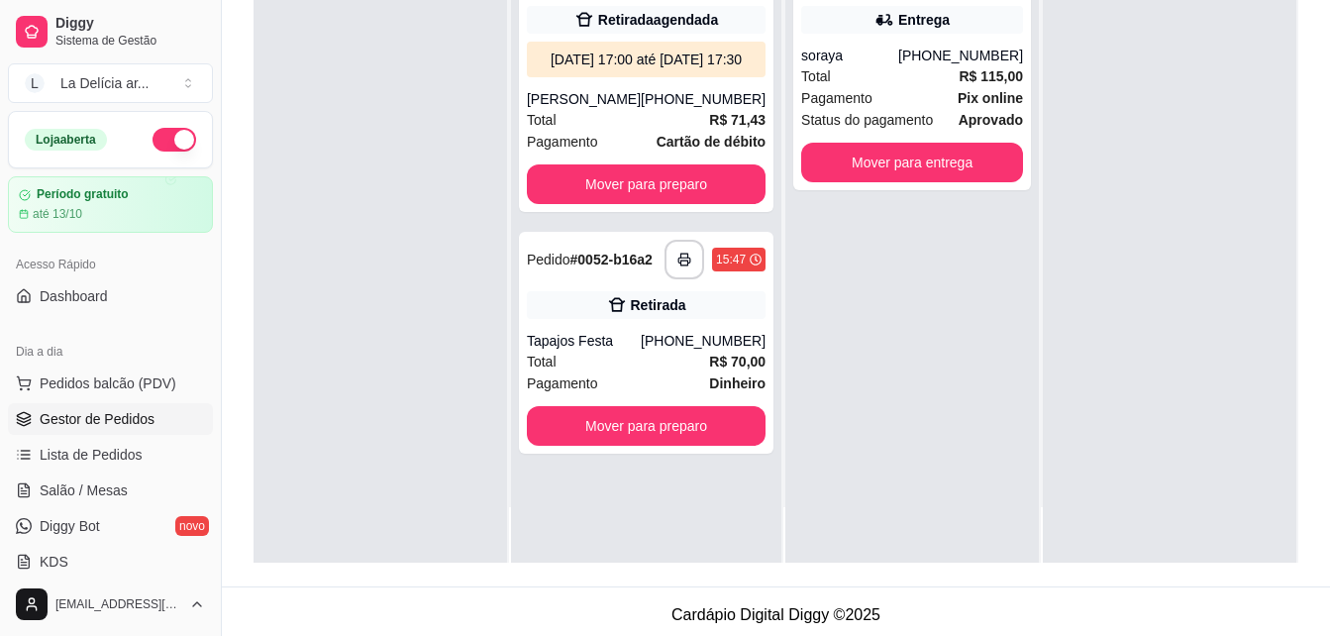
scroll to position [297, 0]
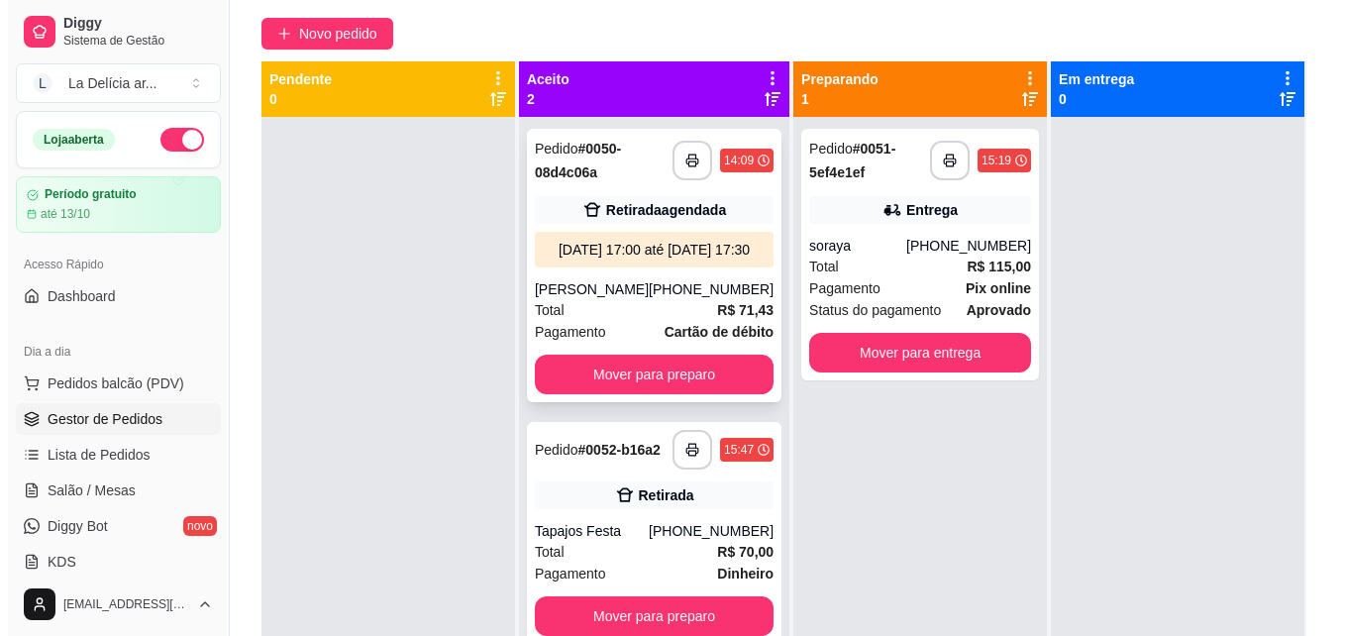
scroll to position [198, 0]
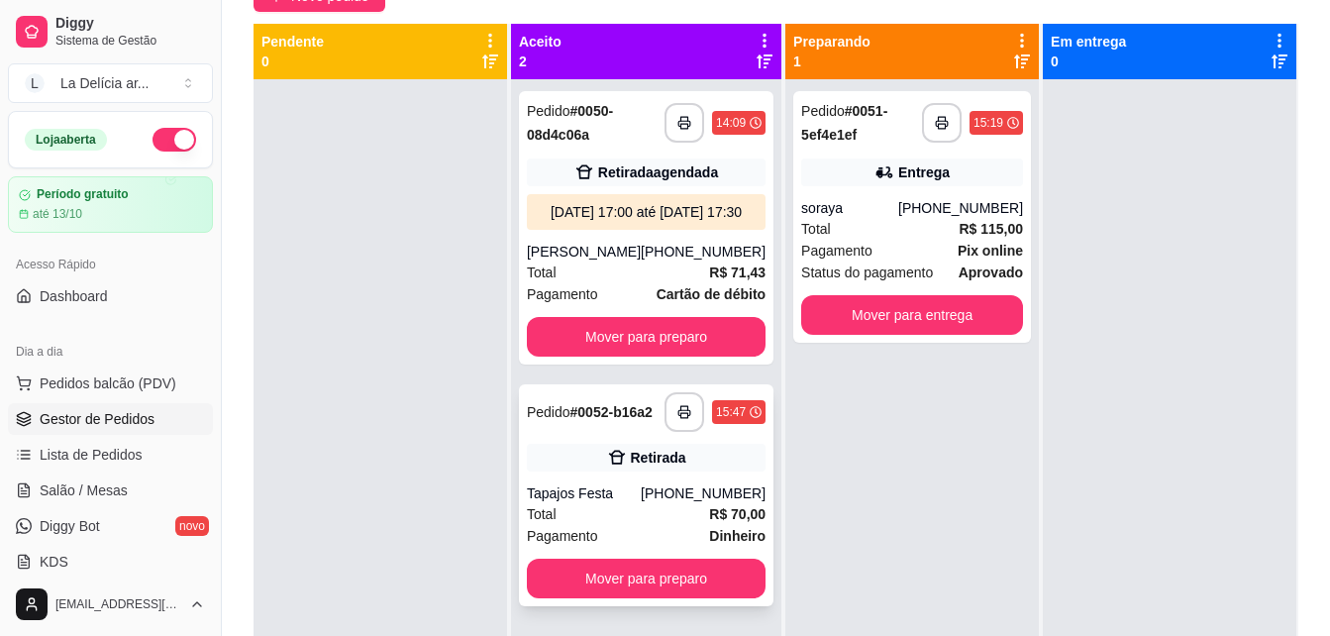
click at [572, 424] on div "Pedido # 0052-b16a2" at bounding box center [590, 412] width 126 height 24
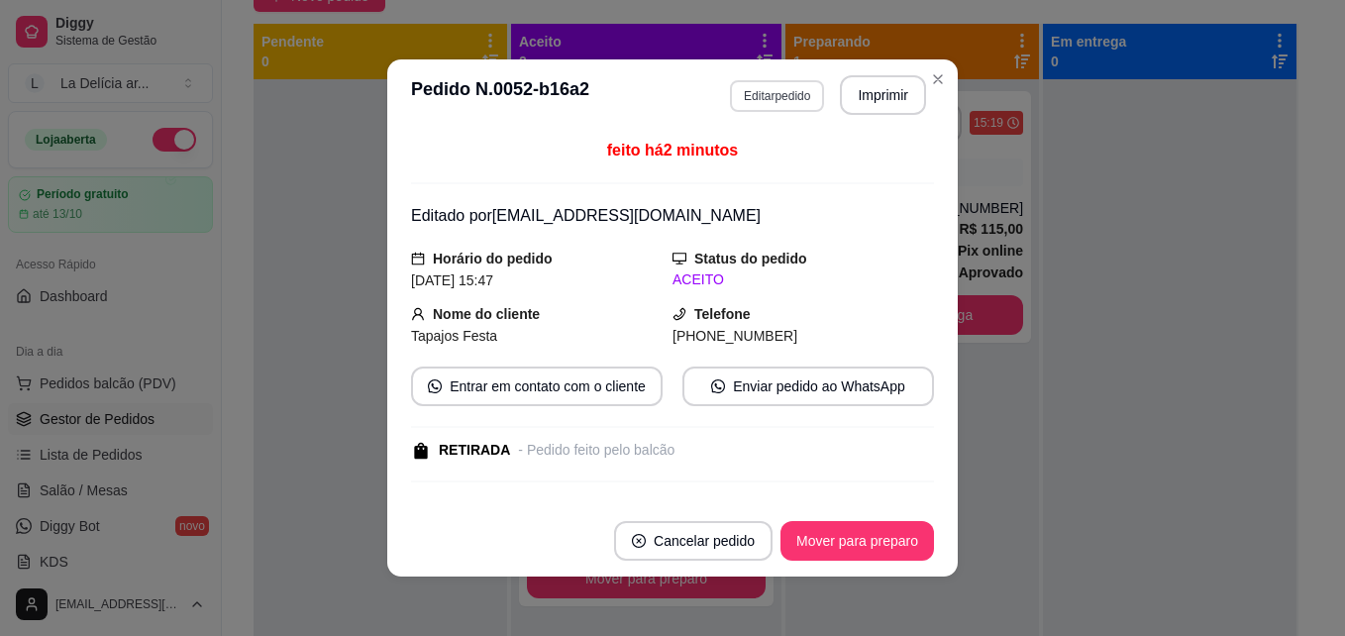
click at [788, 89] on button "Editar pedido" at bounding box center [777, 96] width 94 height 32
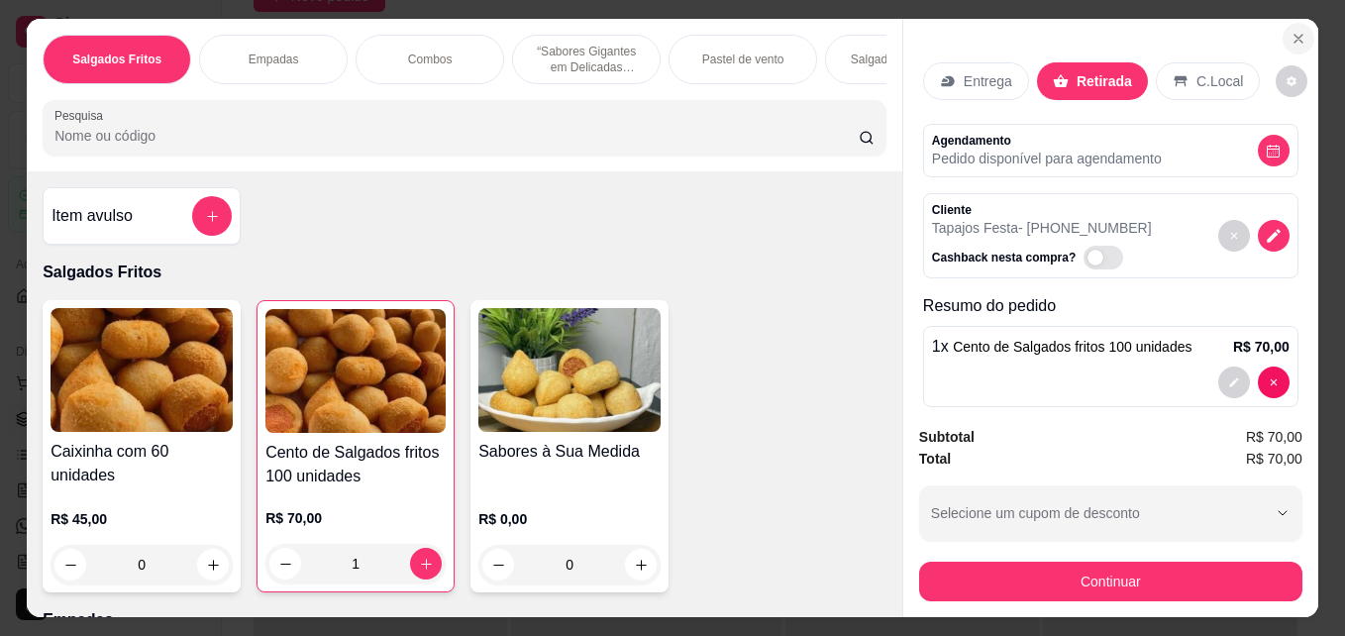
click at [1295, 35] on icon "Close" at bounding box center [1299, 39] width 8 height 8
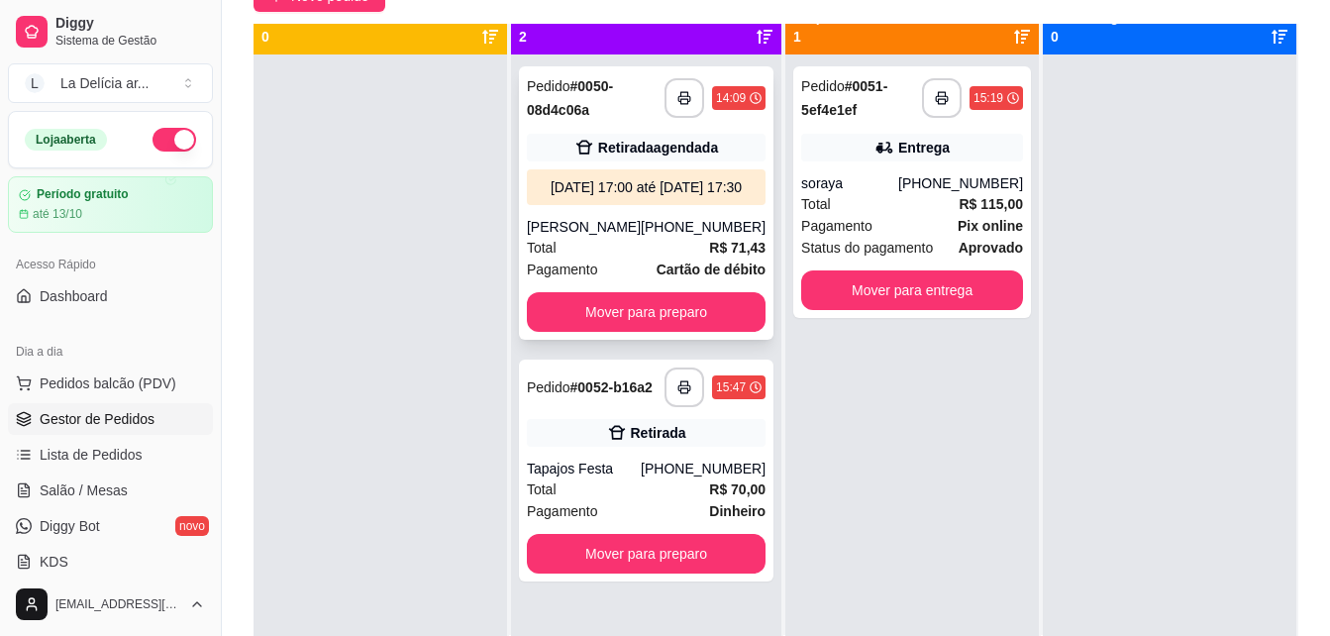
scroll to position [0, 0]
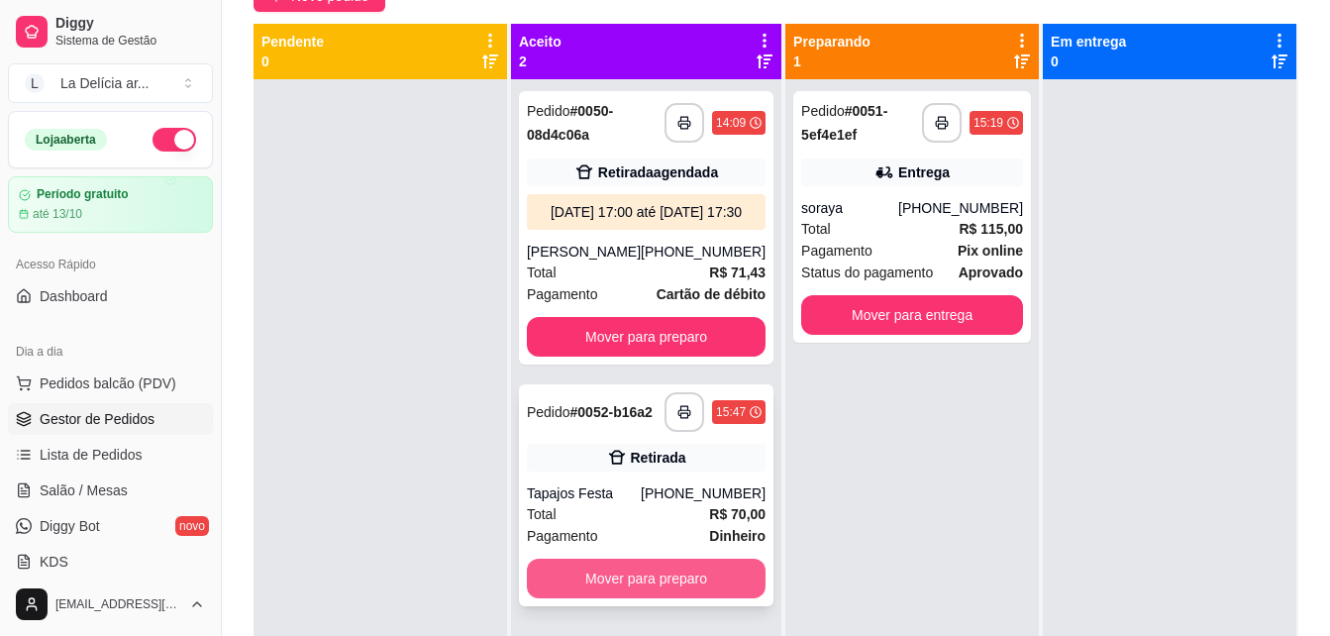
click at [712, 598] on button "Mover para preparo" at bounding box center [646, 579] width 239 height 40
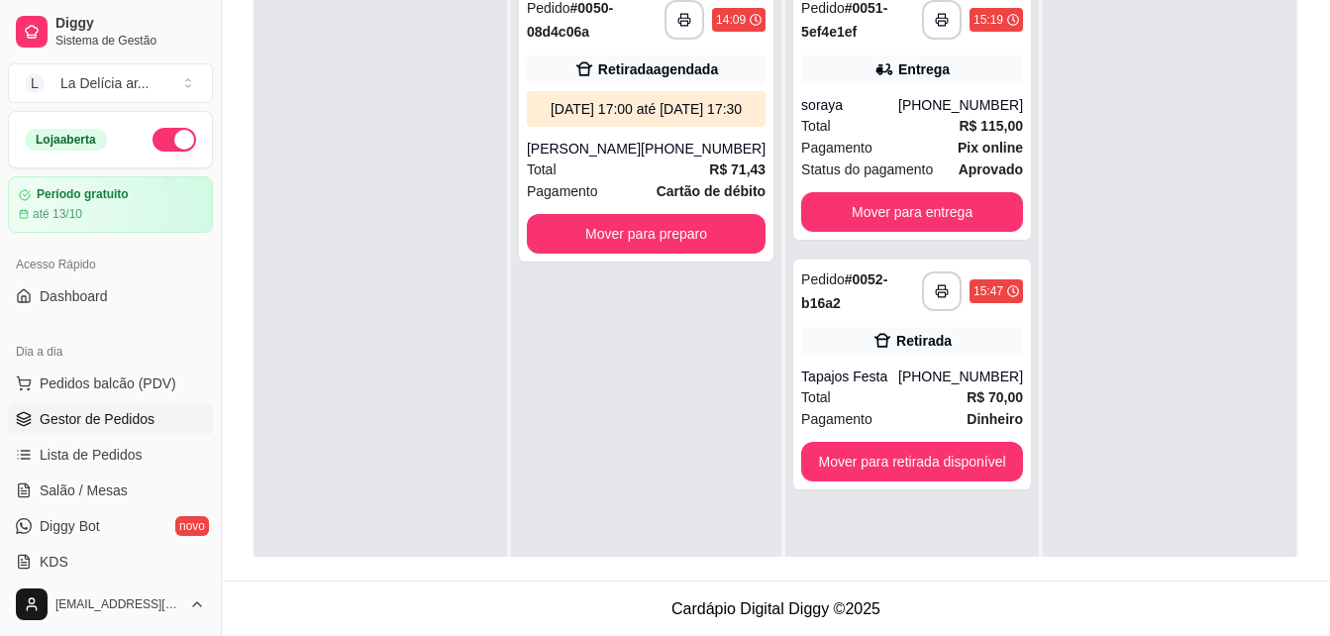
scroll to position [302, 0]
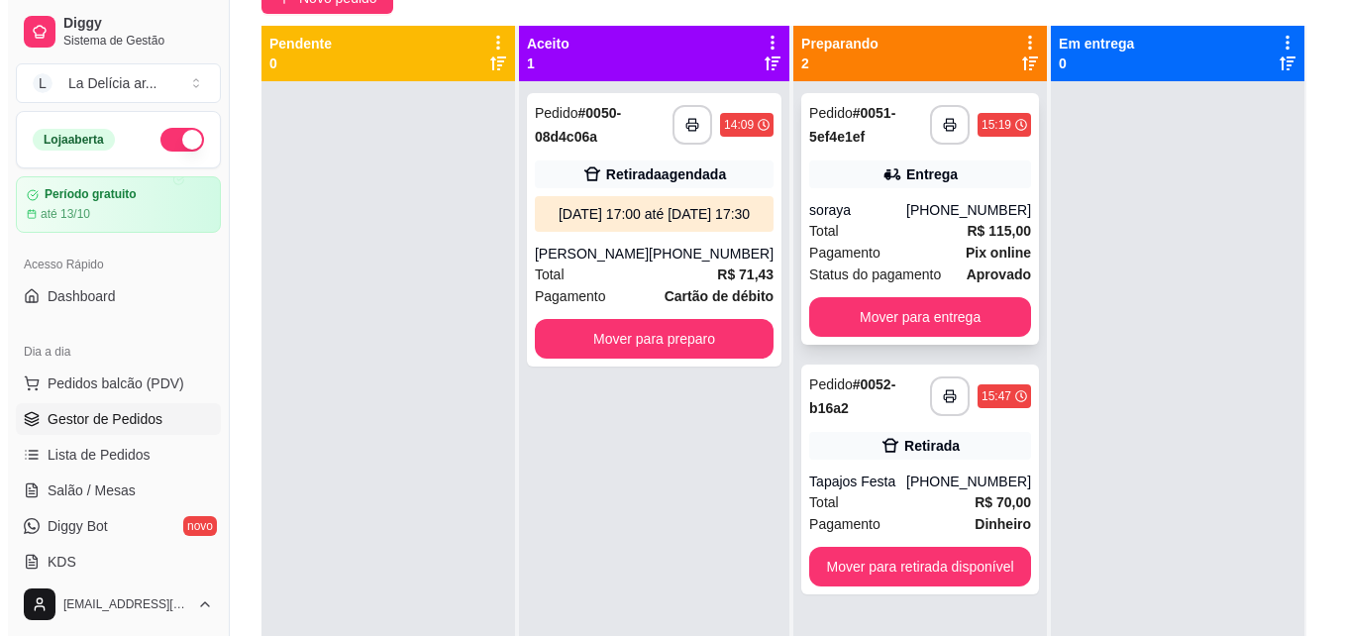
scroll to position [198, 0]
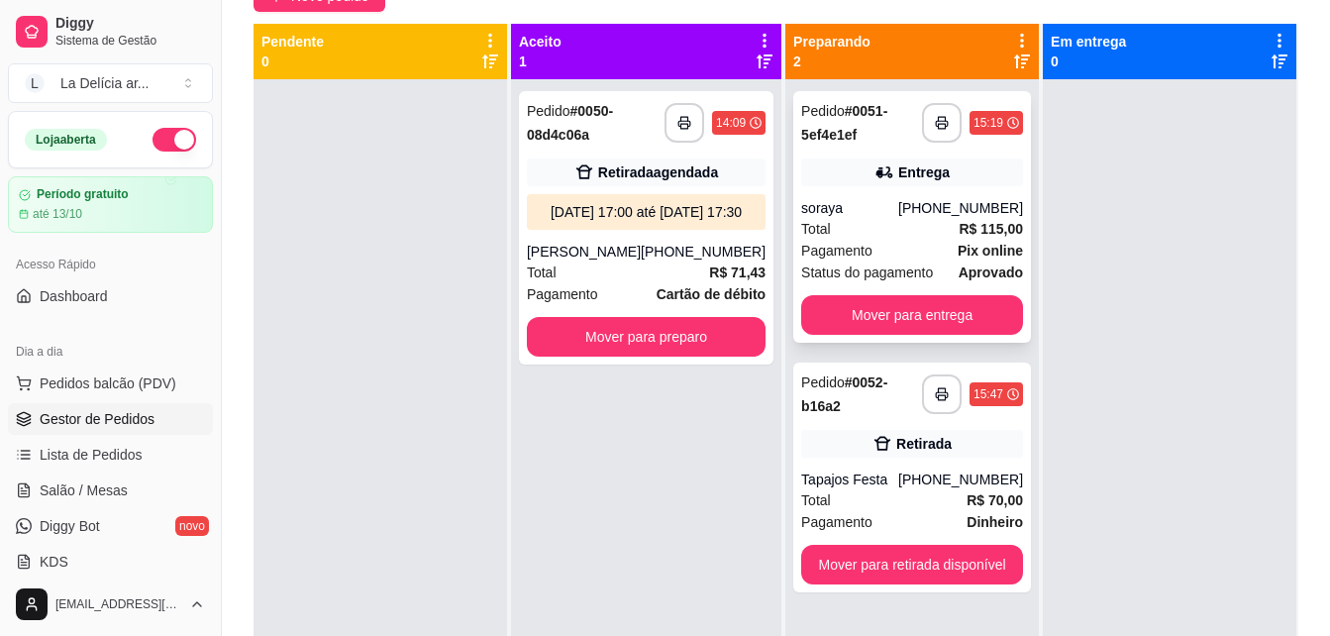
drag, startPoint x: 897, startPoint y: 207, endPoint x: 895, endPoint y: 170, distance: 36.7
click at [899, 170] on div "Entrega" at bounding box center [925, 172] width 52 height 20
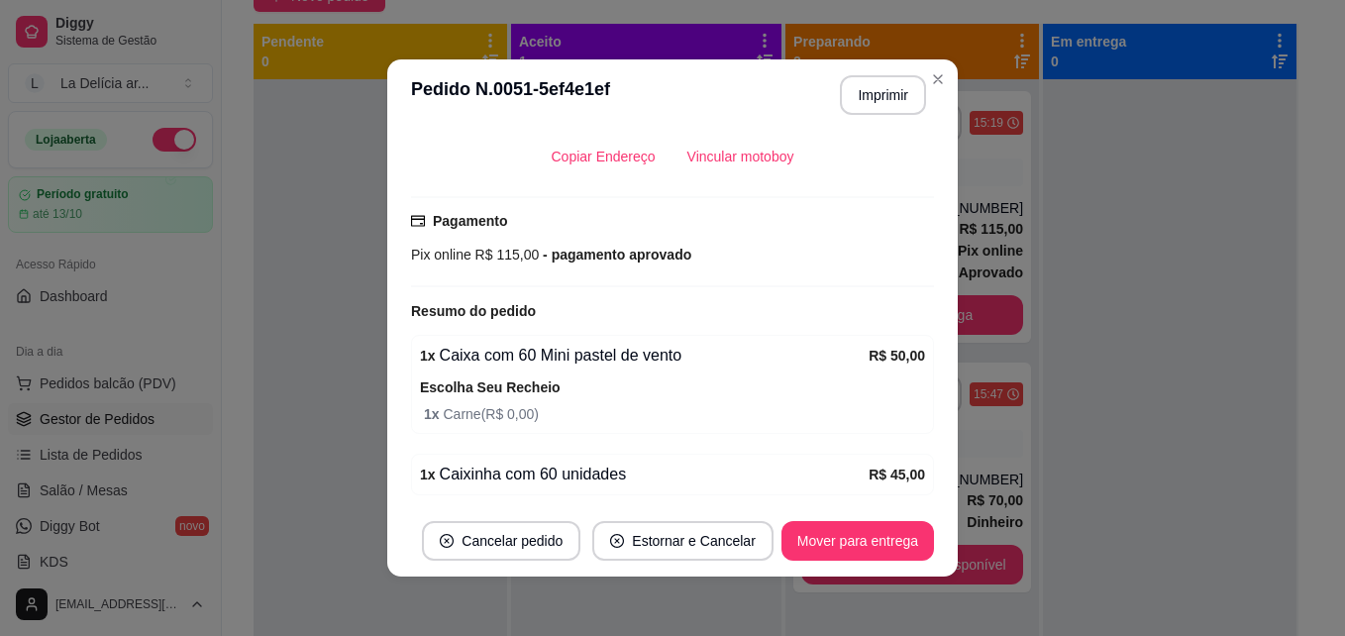
scroll to position [594, 0]
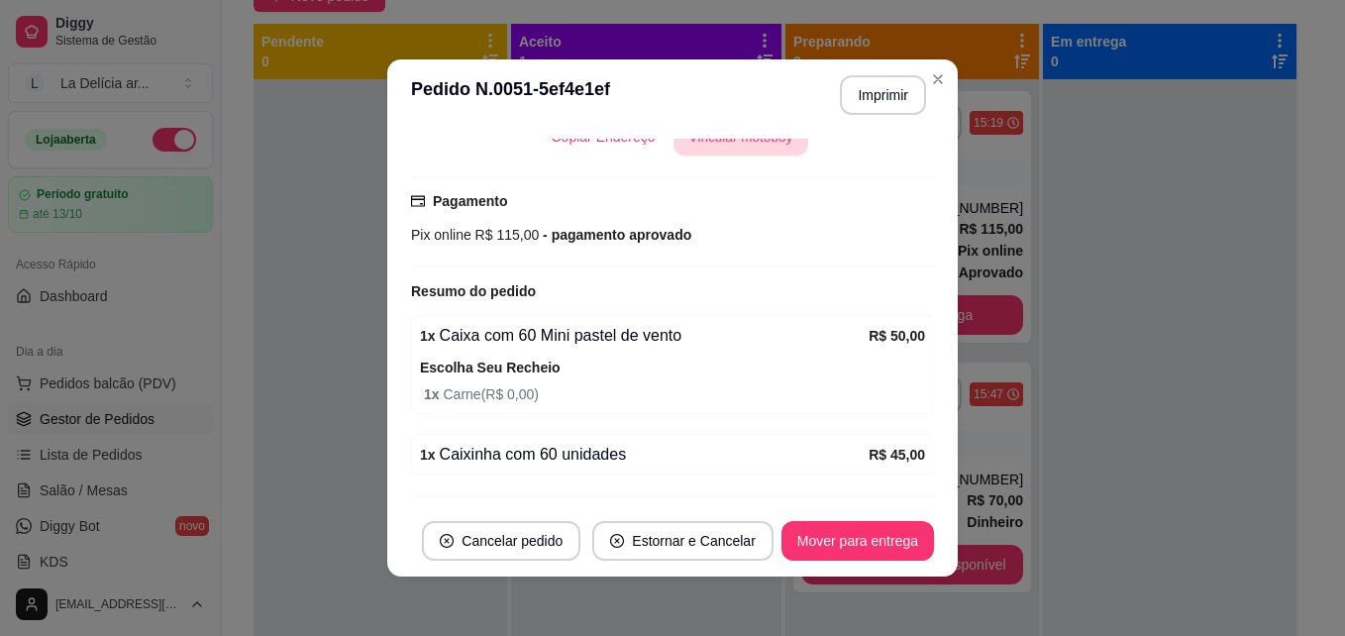
click at [736, 157] on button "Vincular motoboy" at bounding box center [741, 137] width 135 height 39
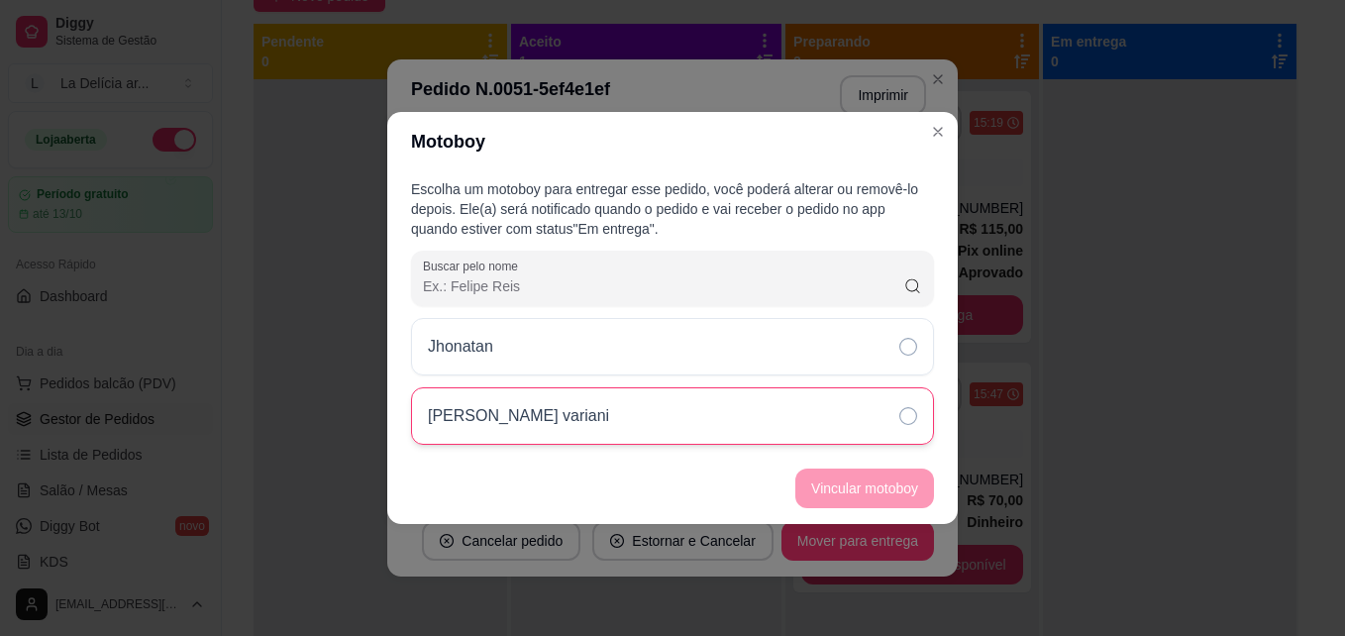
click at [861, 407] on div "[PERSON_NAME] variani" at bounding box center [672, 415] width 523 height 57
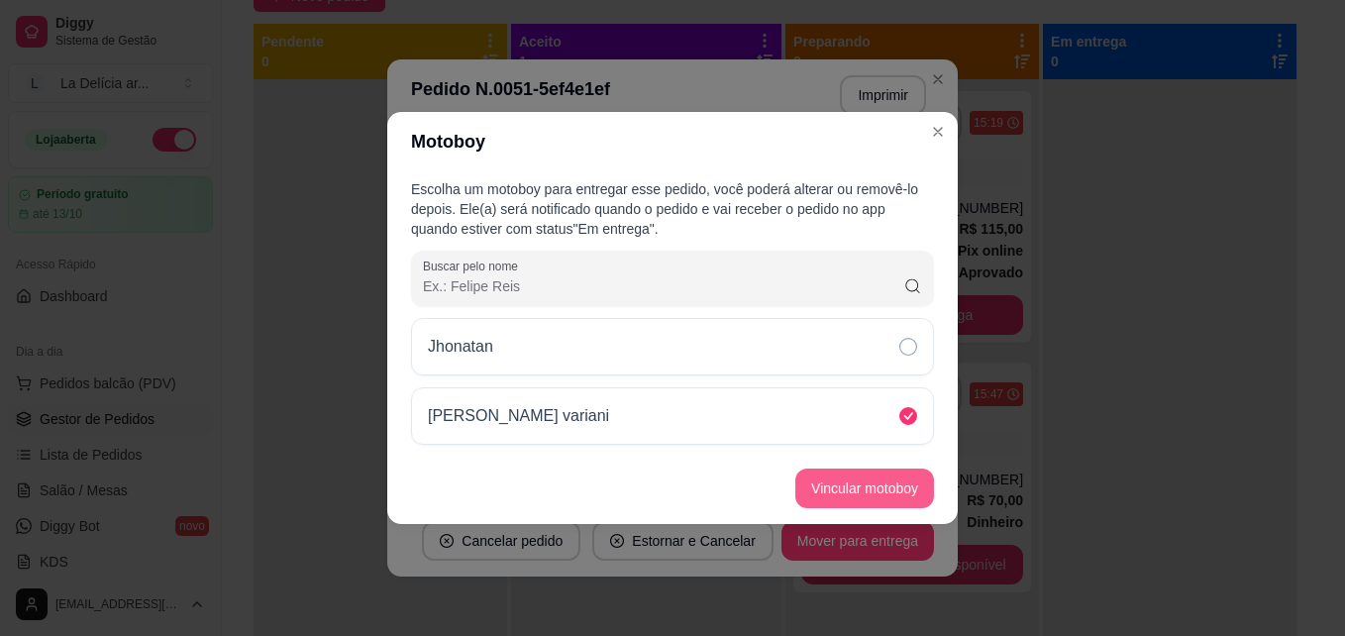
click at [894, 476] on button "Vincular motoboy" at bounding box center [864, 489] width 139 height 40
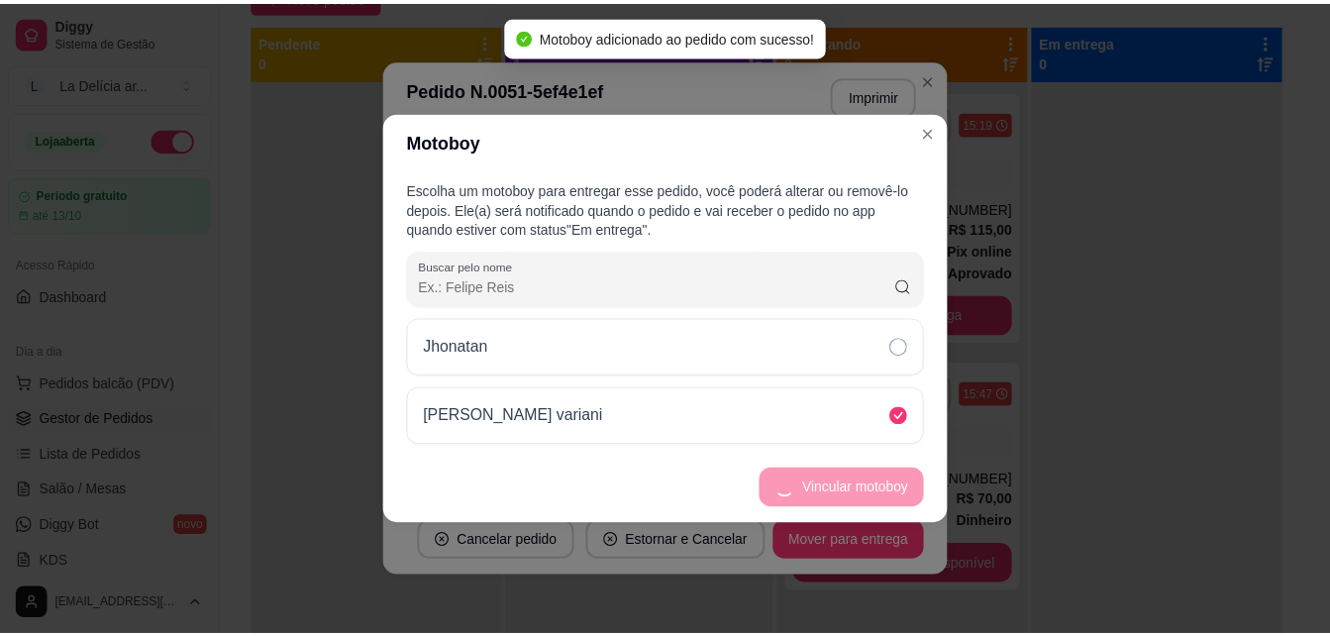
scroll to position [648, 0]
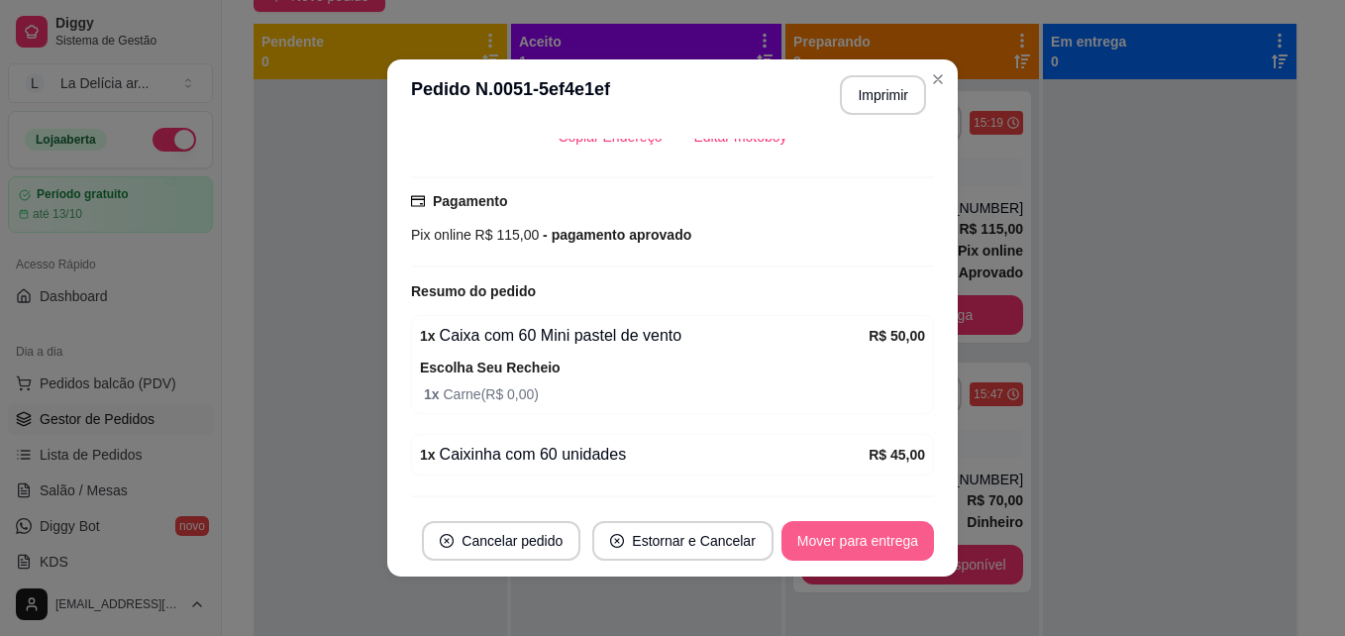
click at [851, 544] on button "Mover para entrega" at bounding box center [858, 541] width 153 height 40
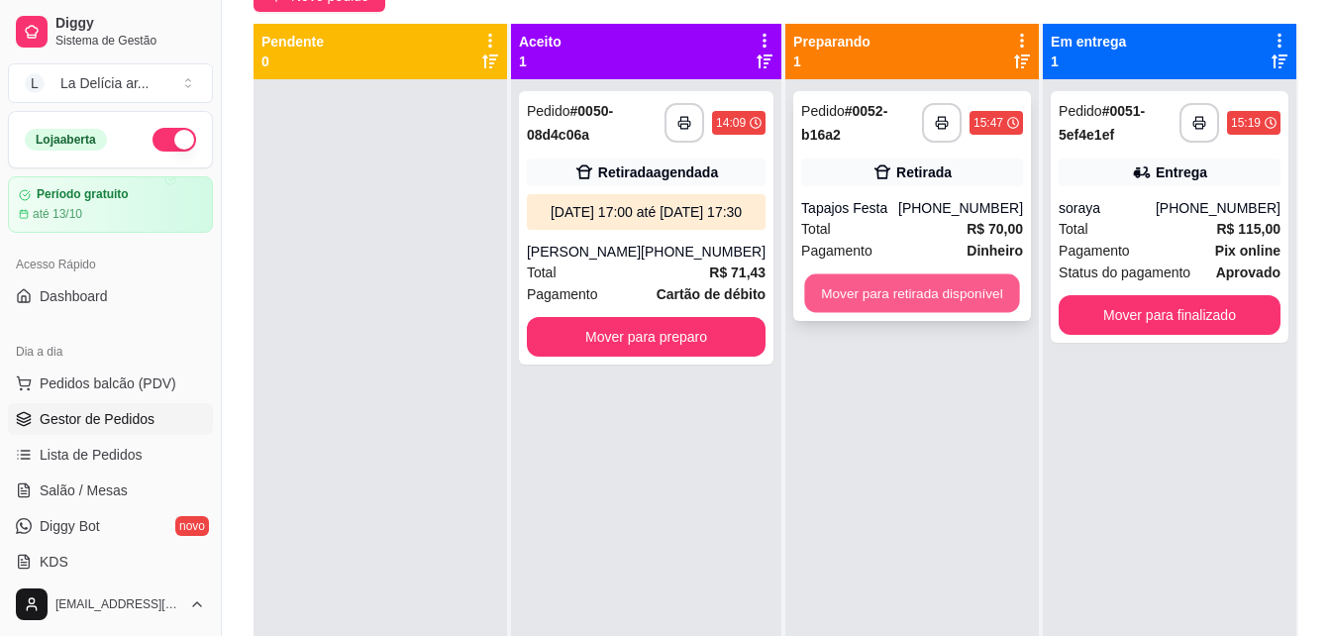
click at [905, 292] on button "Mover para retirada disponível" at bounding box center [911, 293] width 215 height 39
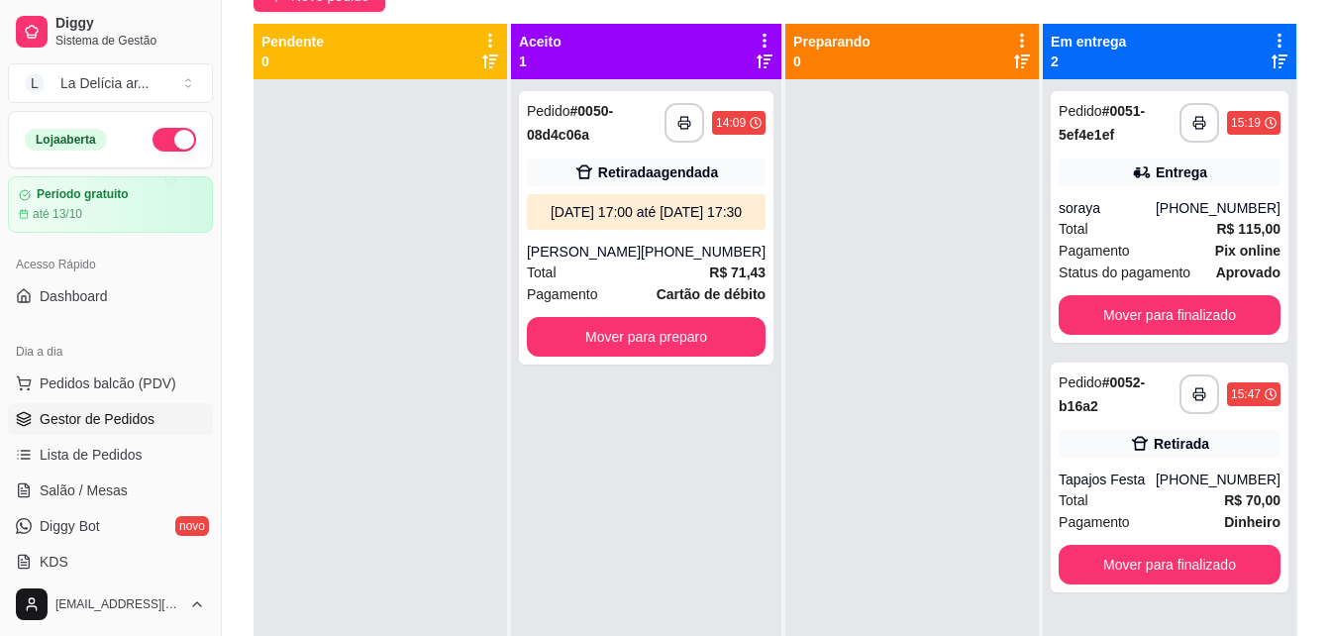
click at [458, 496] on div at bounding box center [381, 397] width 254 height 636
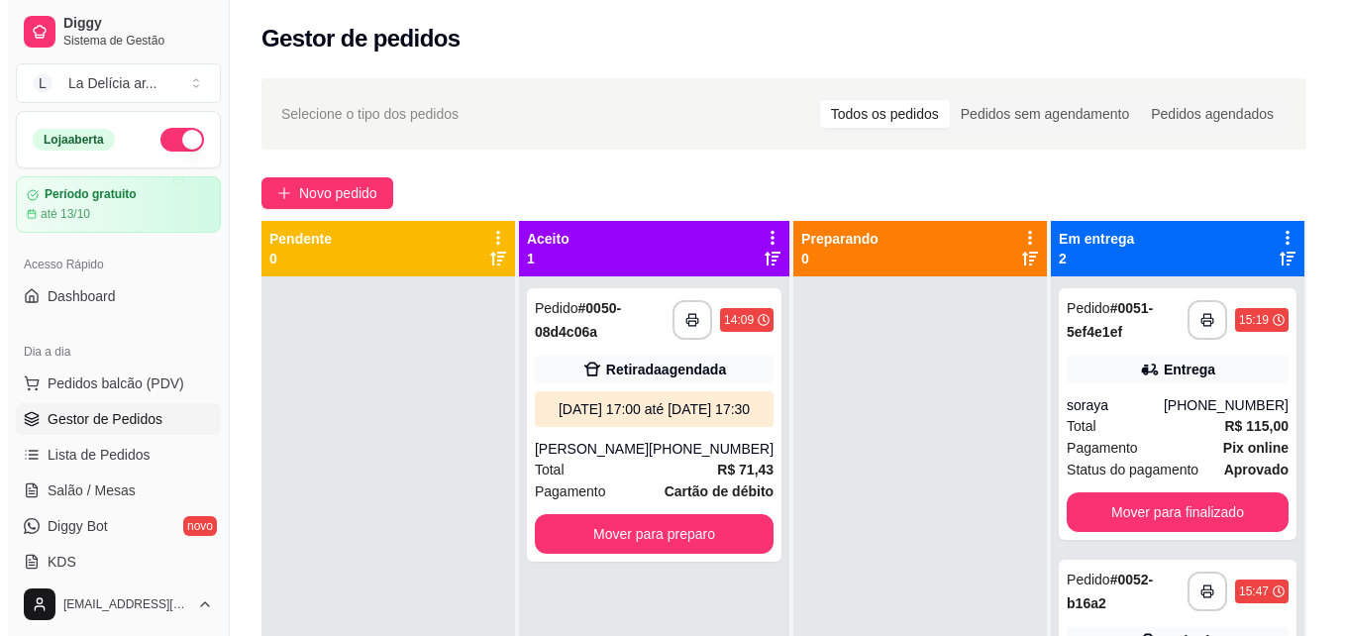
scroll to position [0, 0]
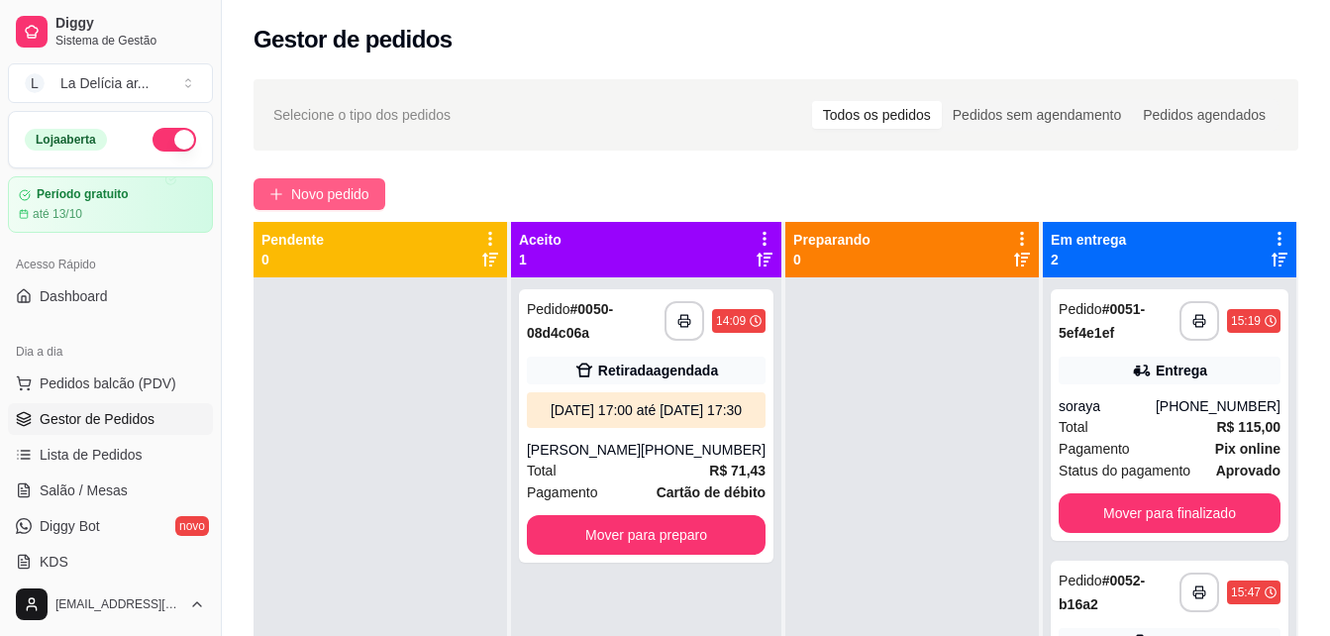
click at [329, 199] on span "Novo pedido" at bounding box center [330, 194] width 78 height 22
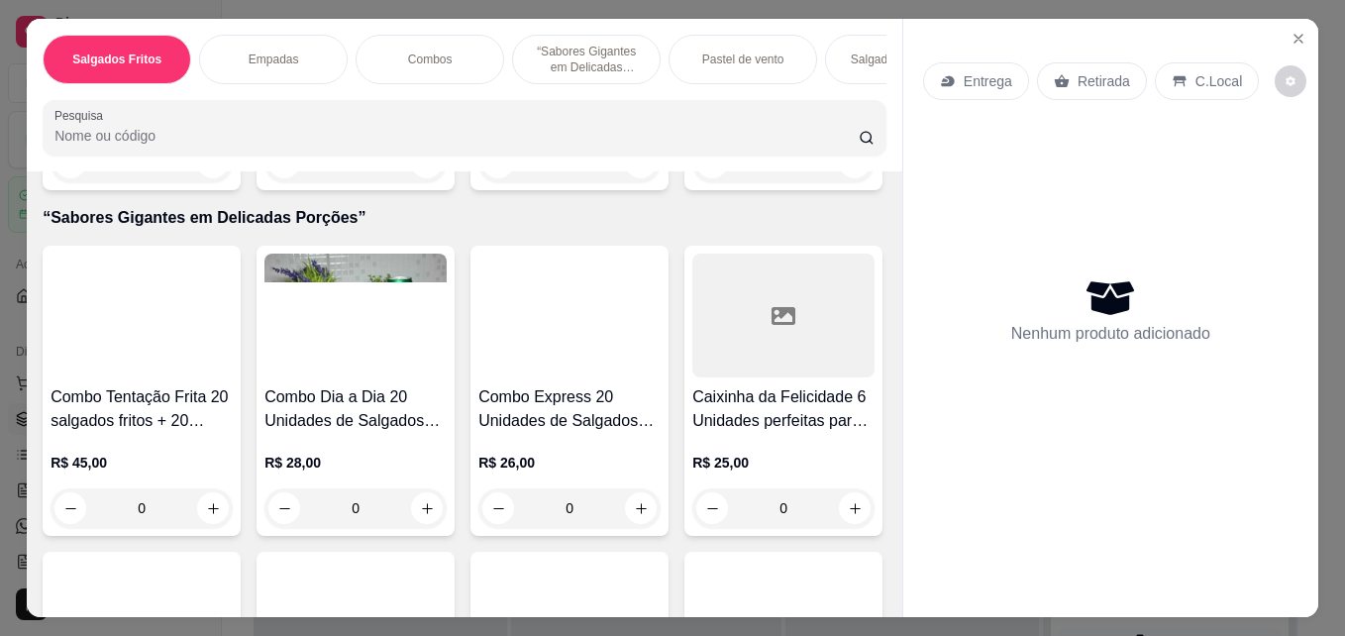
scroll to position [1090, 0]
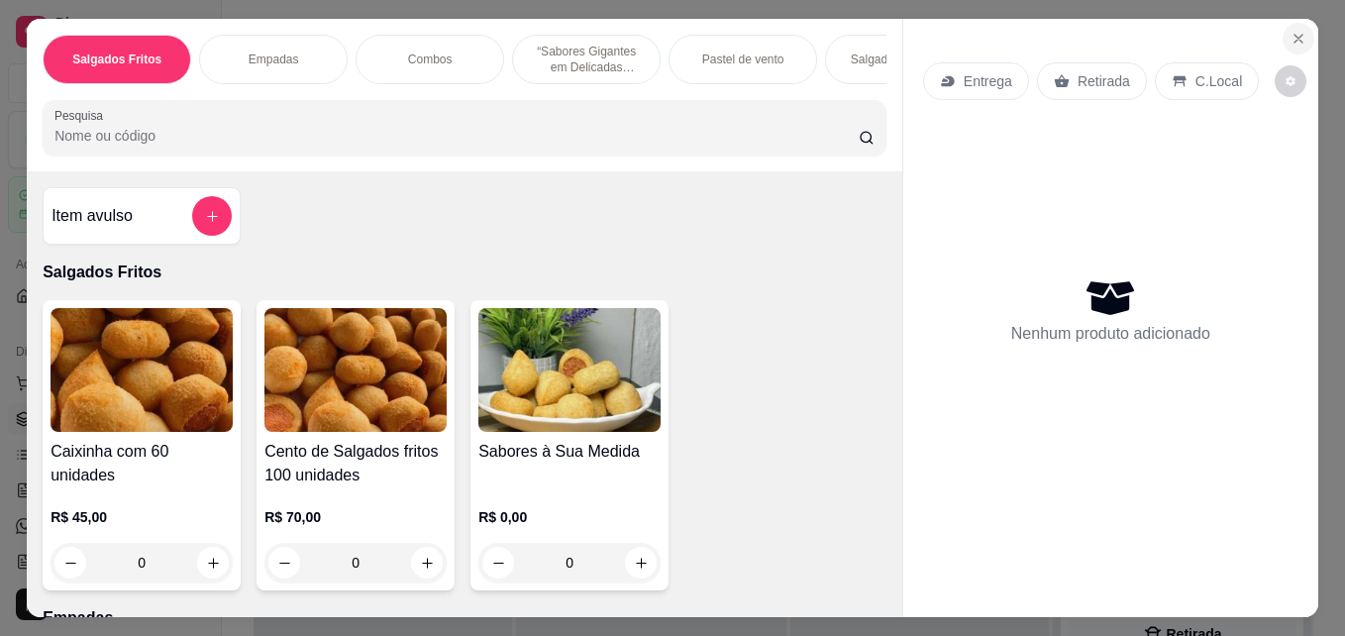
click at [1291, 31] on icon "Close" at bounding box center [1299, 39] width 16 height 16
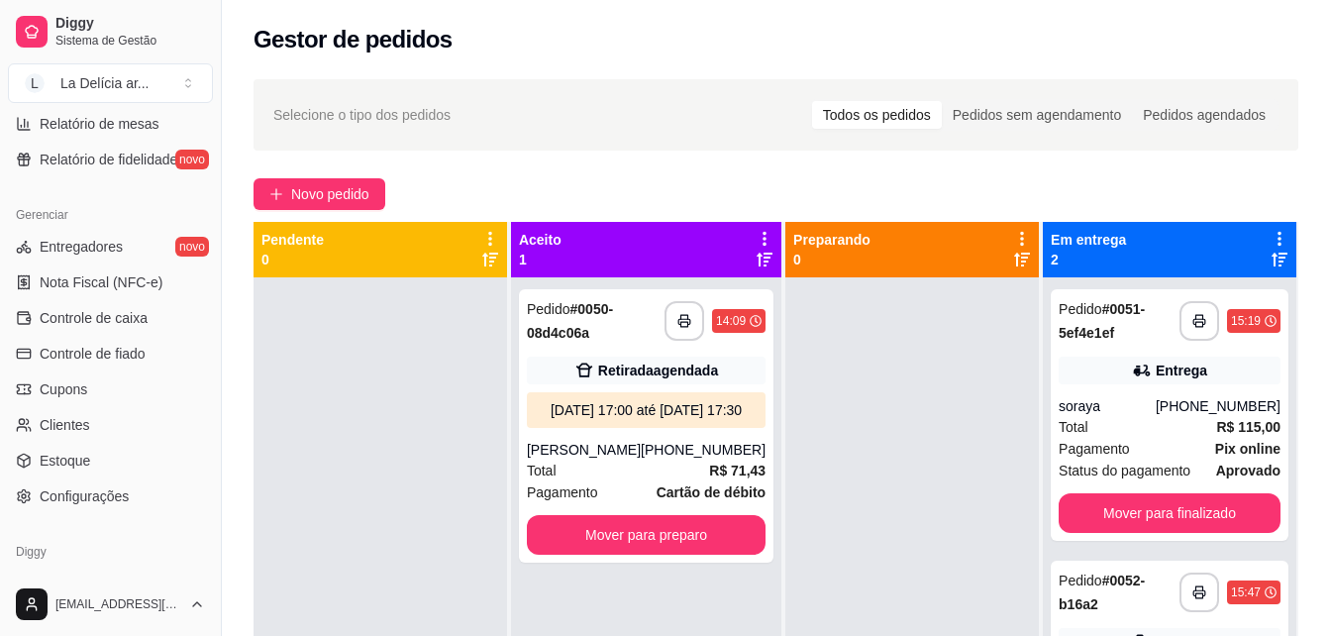
scroll to position [790, 0]
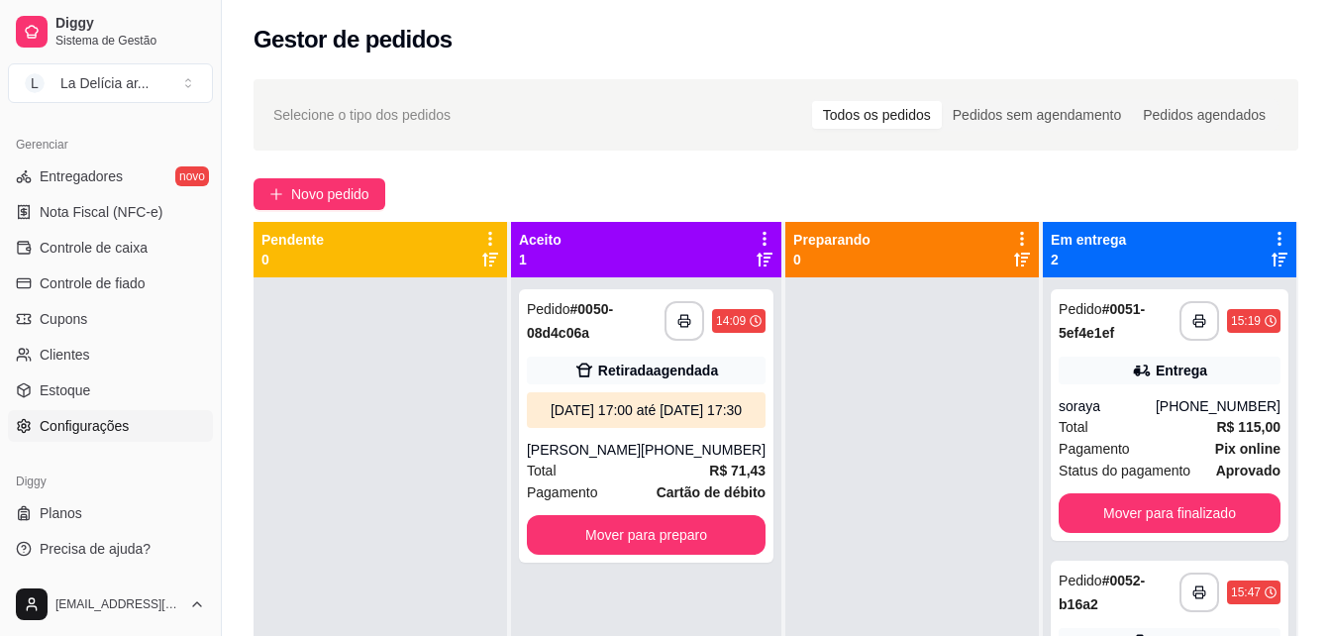
click at [83, 417] on span "Configurações" at bounding box center [84, 426] width 89 height 20
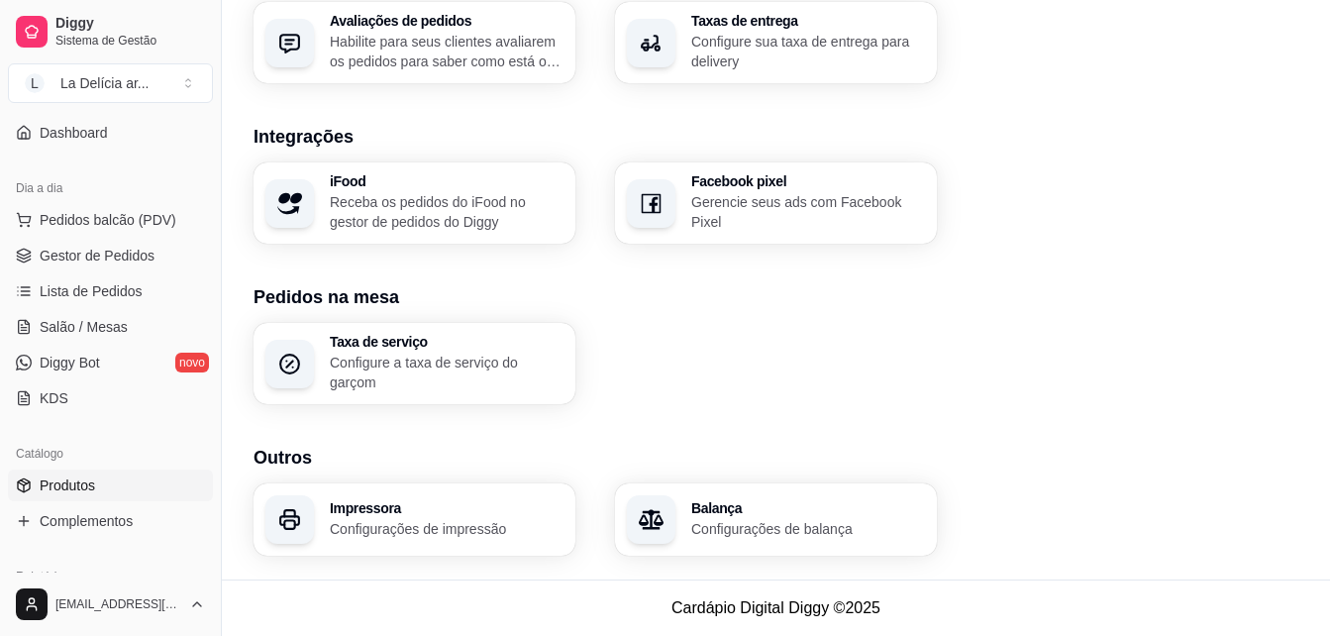
scroll to position [198, 0]
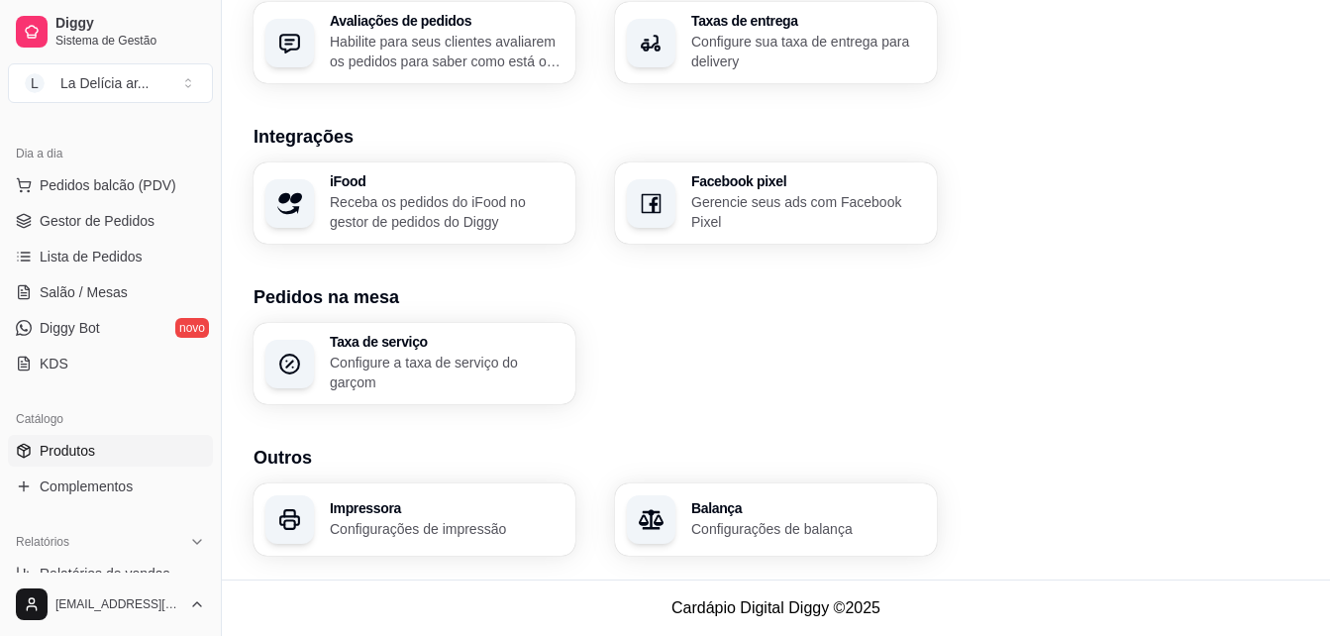
drag, startPoint x: 73, startPoint y: 455, endPoint x: 89, endPoint y: 456, distance: 15.9
click at [73, 455] on span "Produtos" at bounding box center [67, 451] width 55 height 20
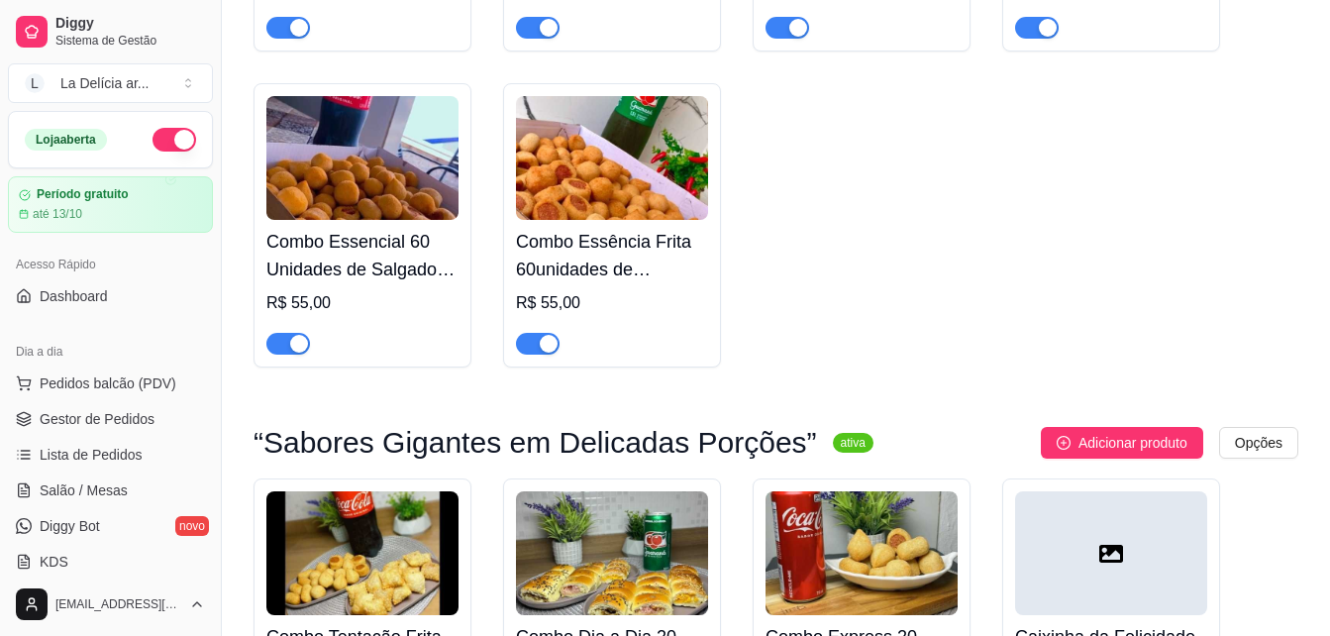
scroll to position [1189, 0]
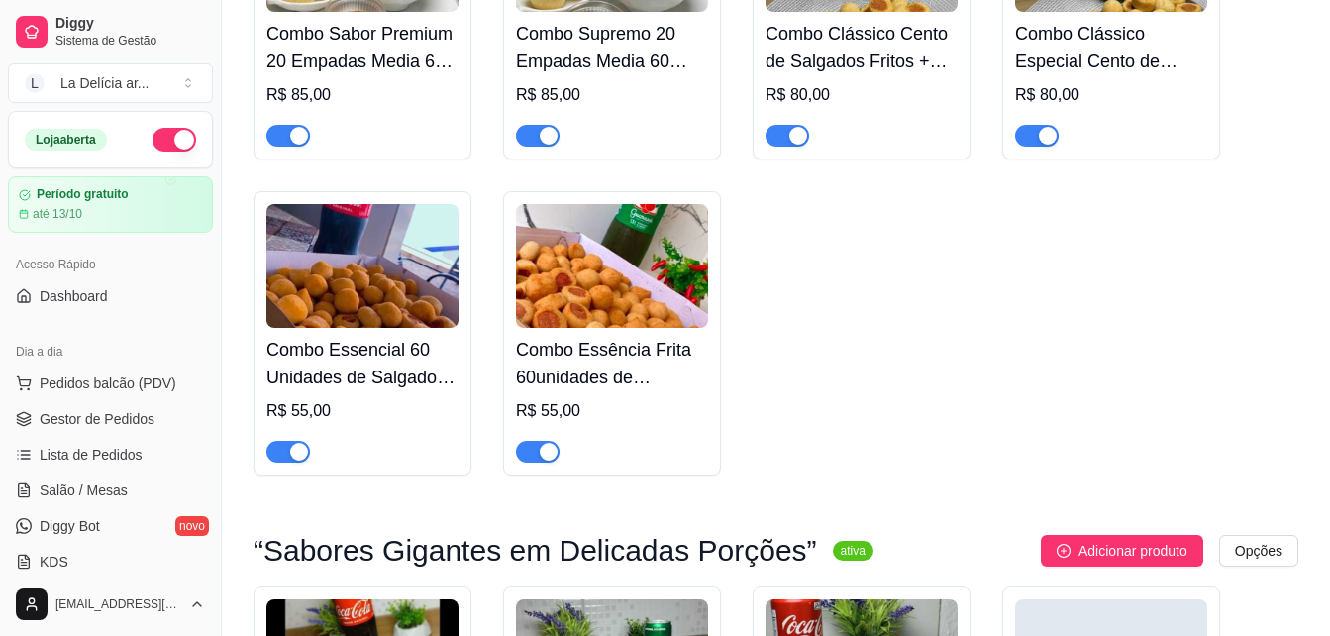
click at [361, 294] on img at bounding box center [362, 266] width 192 height 124
click at [133, 430] on link "Gestor de Pedidos" at bounding box center [110, 419] width 205 height 32
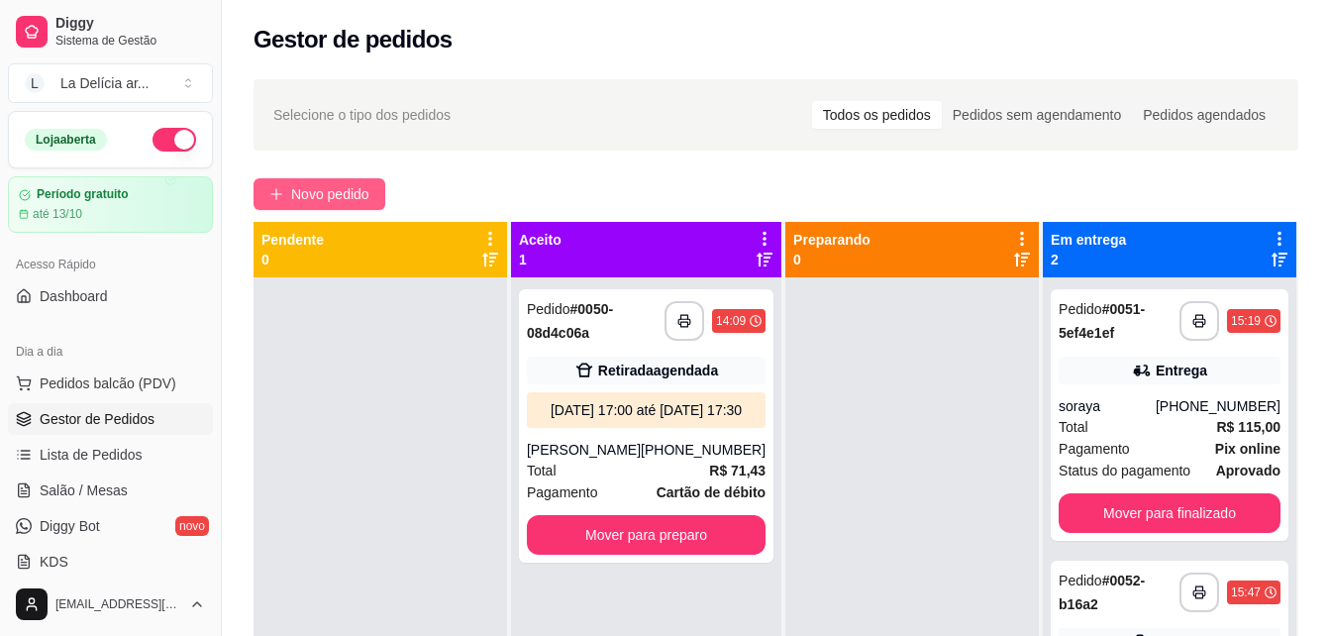
click at [319, 191] on span "Novo pedido" at bounding box center [330, 194] width 78 height 22
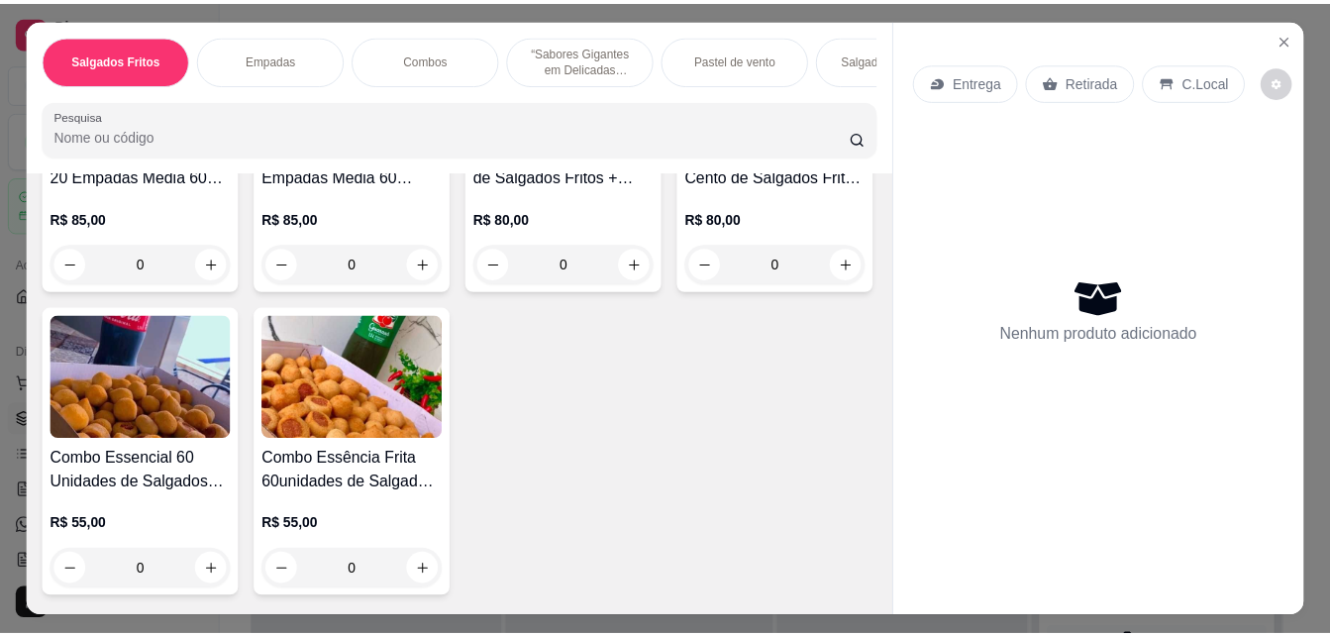
scroll to position [1090, 0]
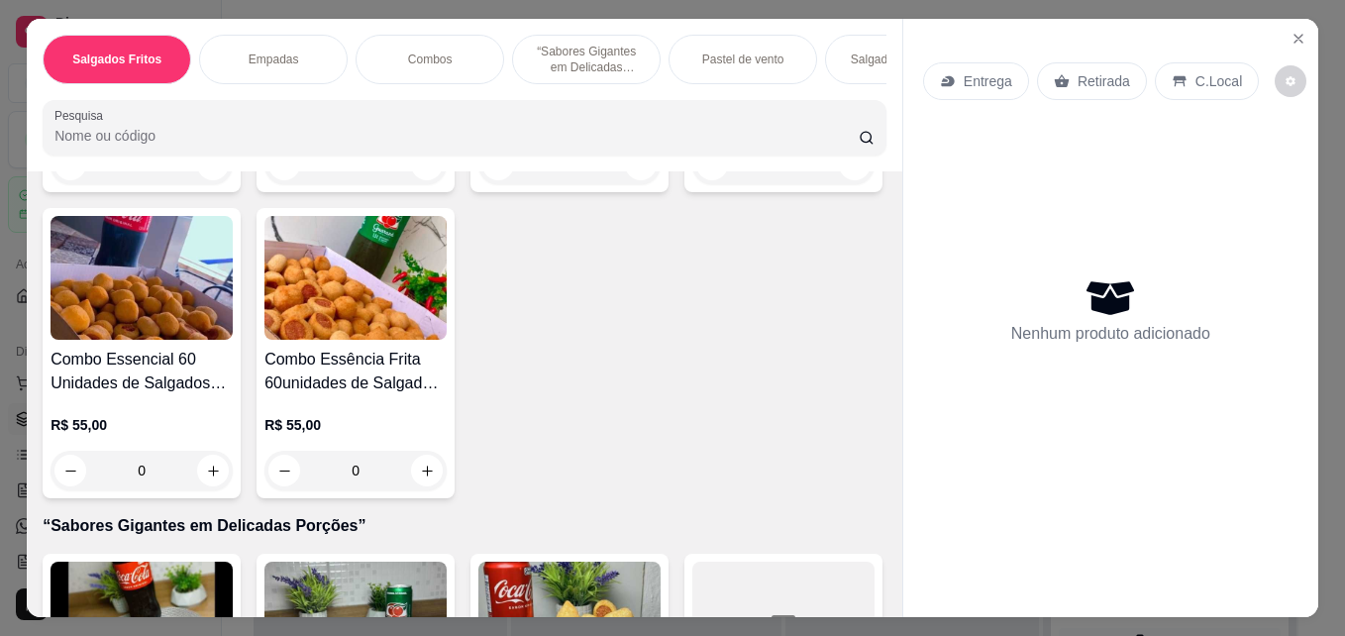
click at [233, 305] on img at bounding box center [142, 278] width 182 height 124
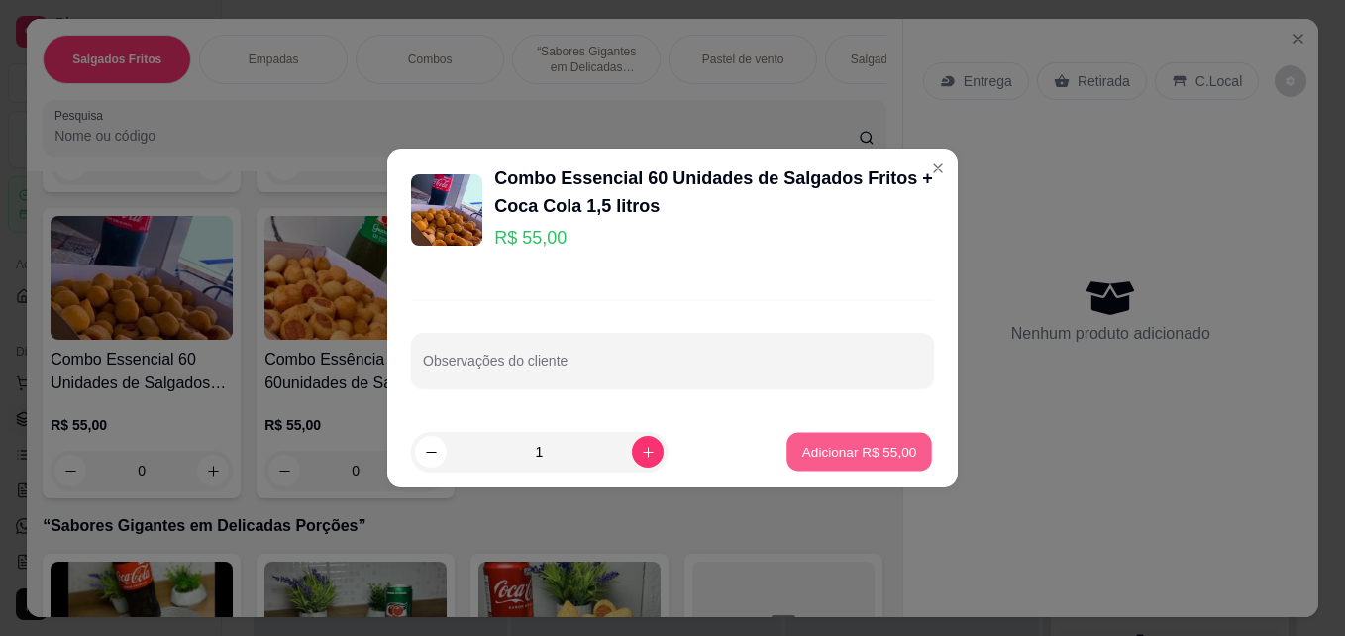
click at [861, 459] on p "Adicionar R$ 55,00" at bounding box center [859, 451] width 115 height 19
type input "1"
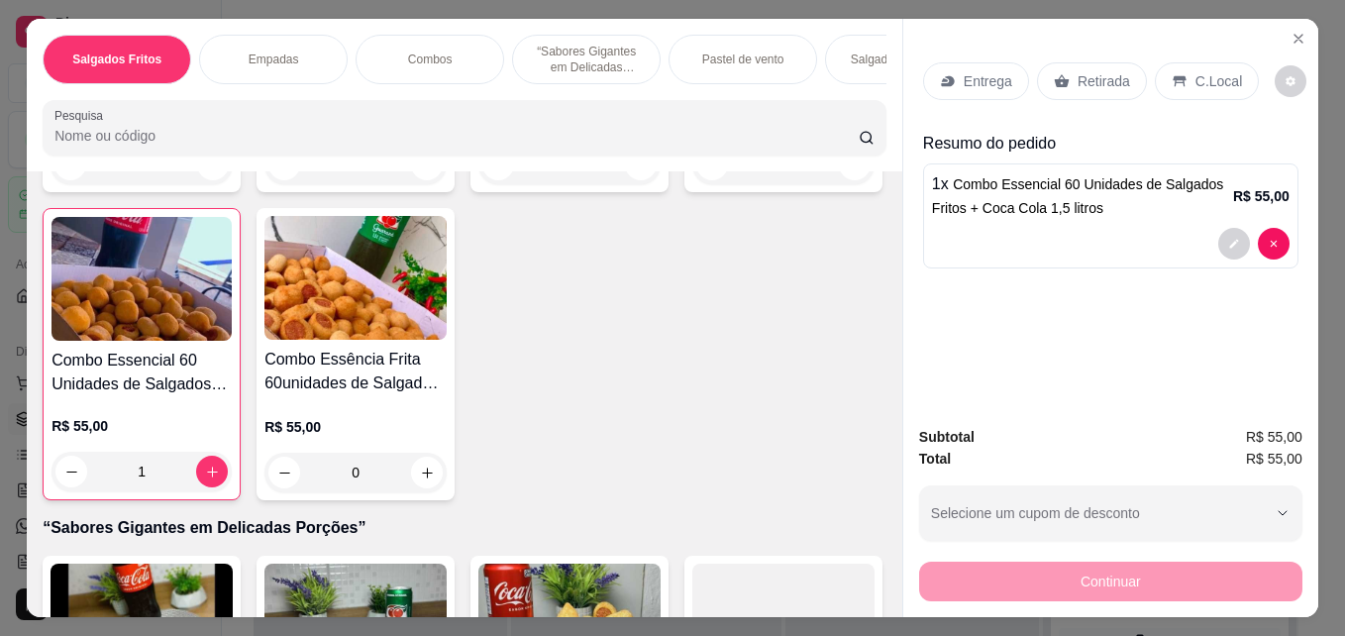
click at [1084, 71] on p "Retirada" at bounding box center [1104, 81] width 53 height 20
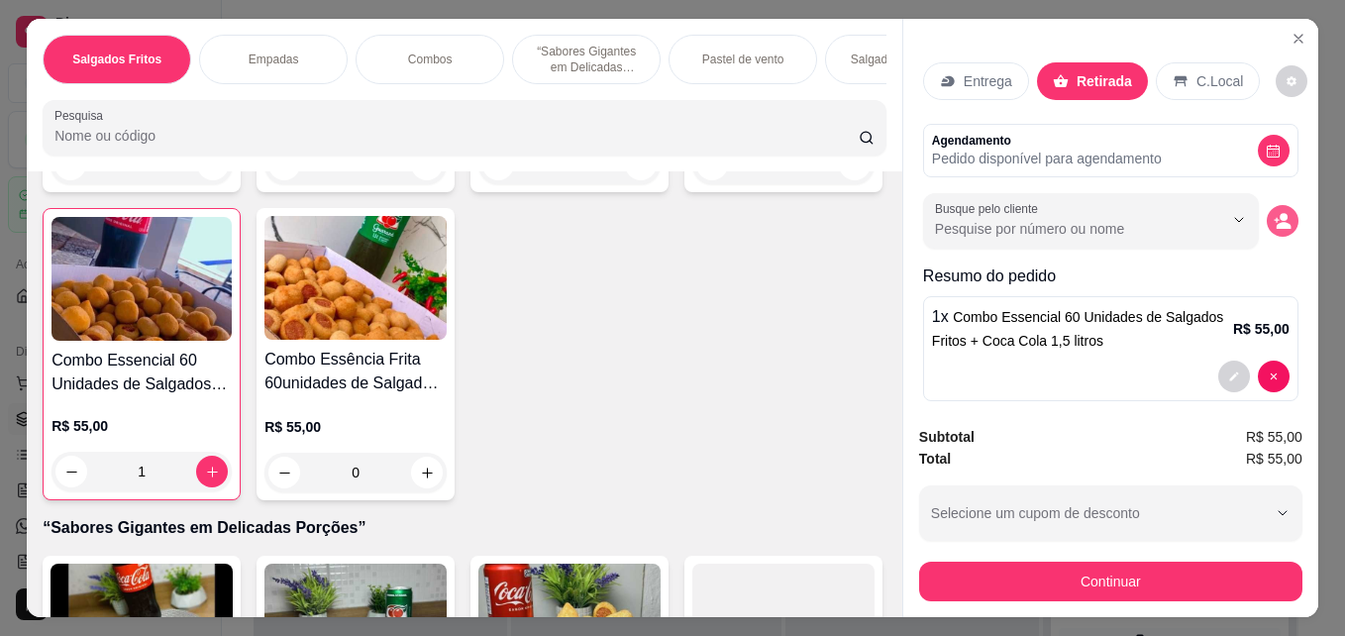
click at [1274, 218] on icon "decrease-product-quantity" at bounding box center [1276, 220] width 5 height 5
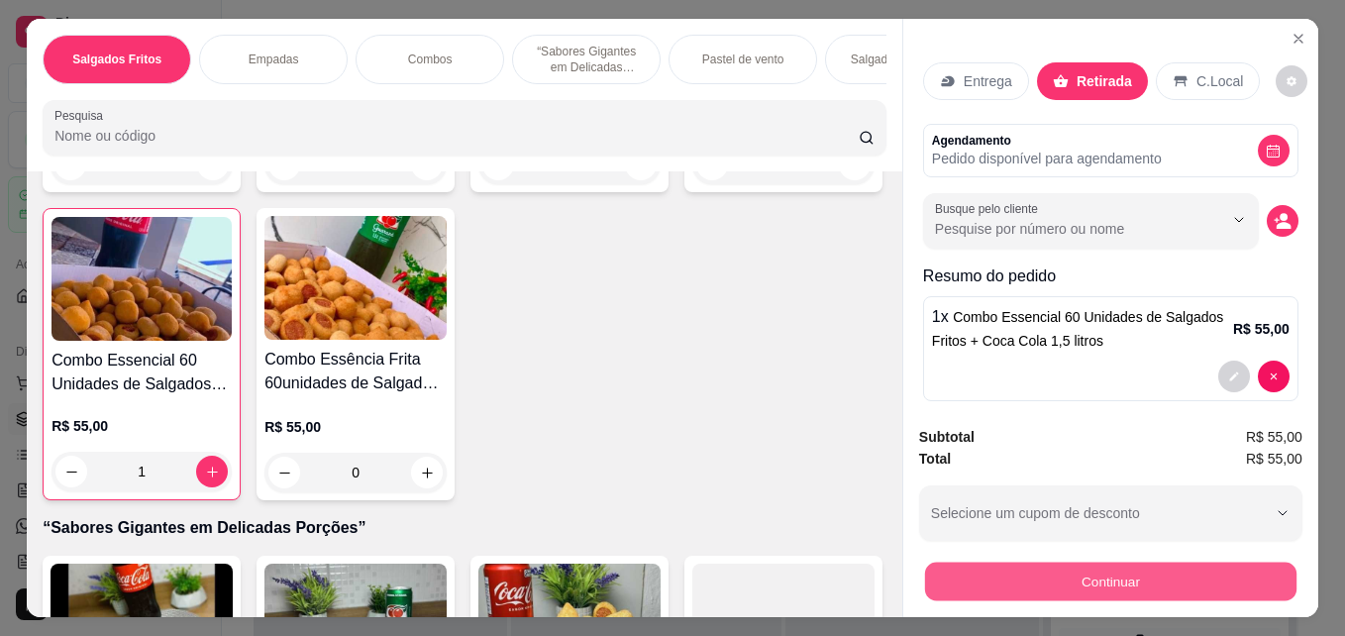
click at [1114, 575] on button "Continuar" at bounding box center [1110, 581] width 371 height 39
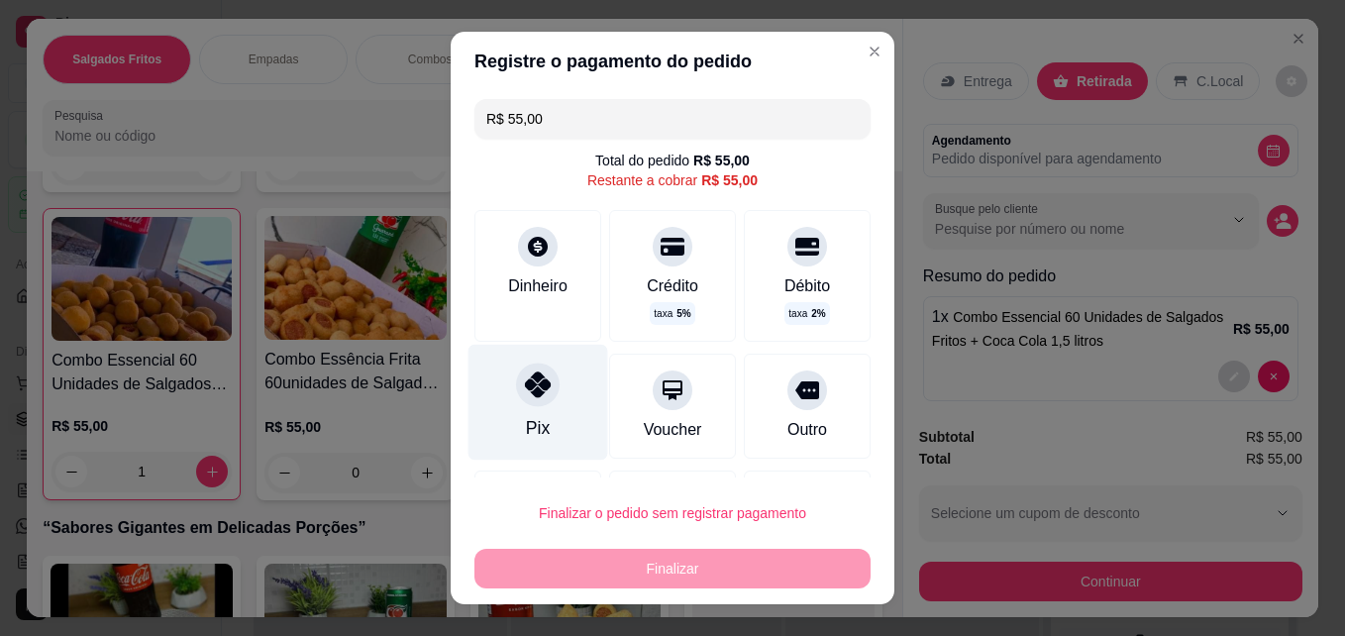
click at [534, 422] on div "Pix" at bounding box center [538, 428] width 24 height 26
type input "R$ 0,00"
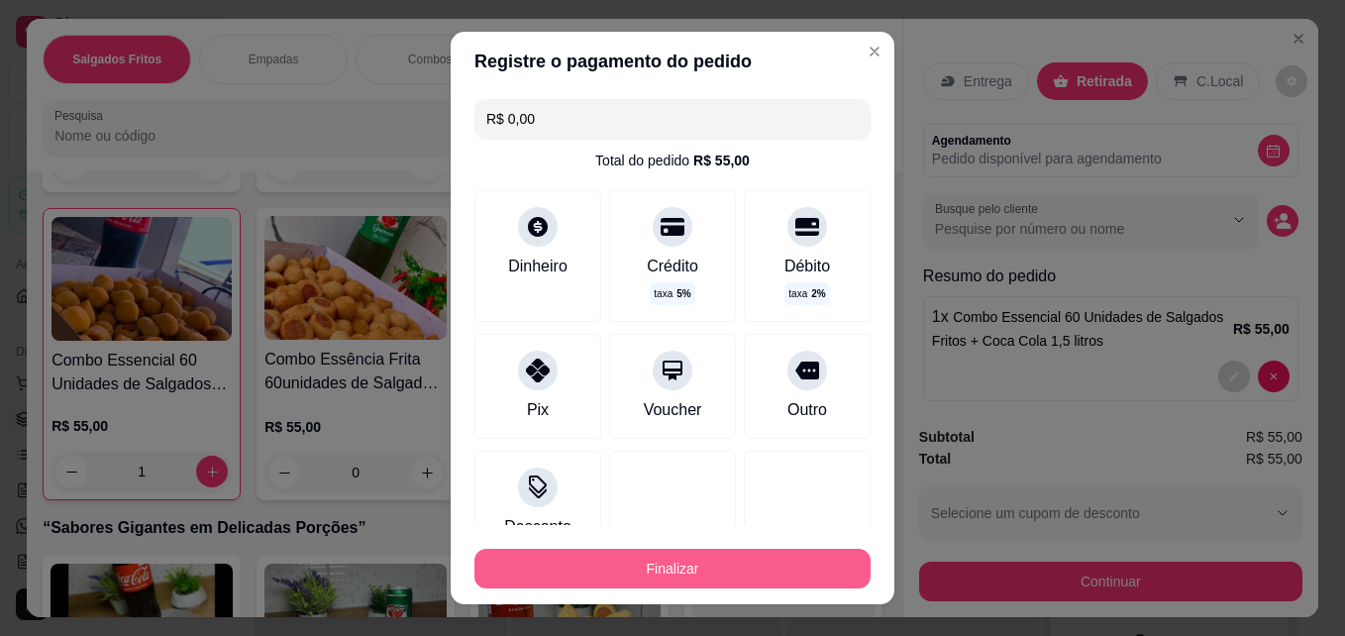
click at [713, 564] on button "Finalizar" at bounding box center [673, 569] width 396 height 40
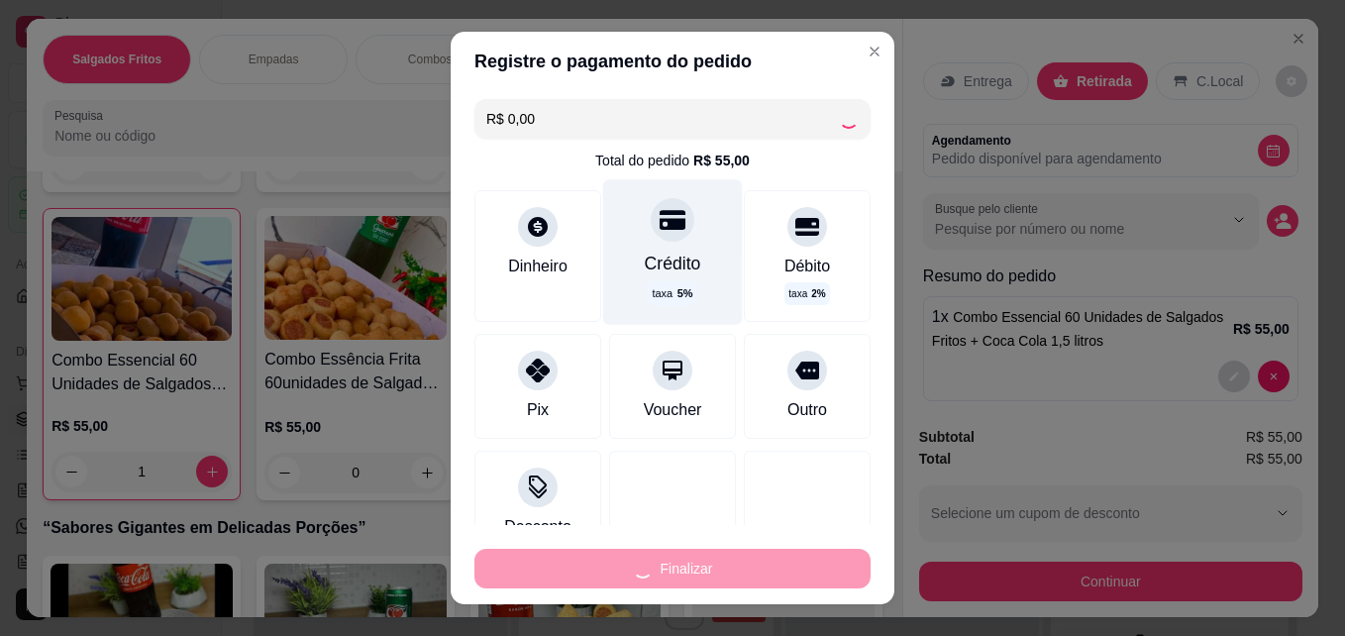
type input "0"
type input "-R$ 55,00"
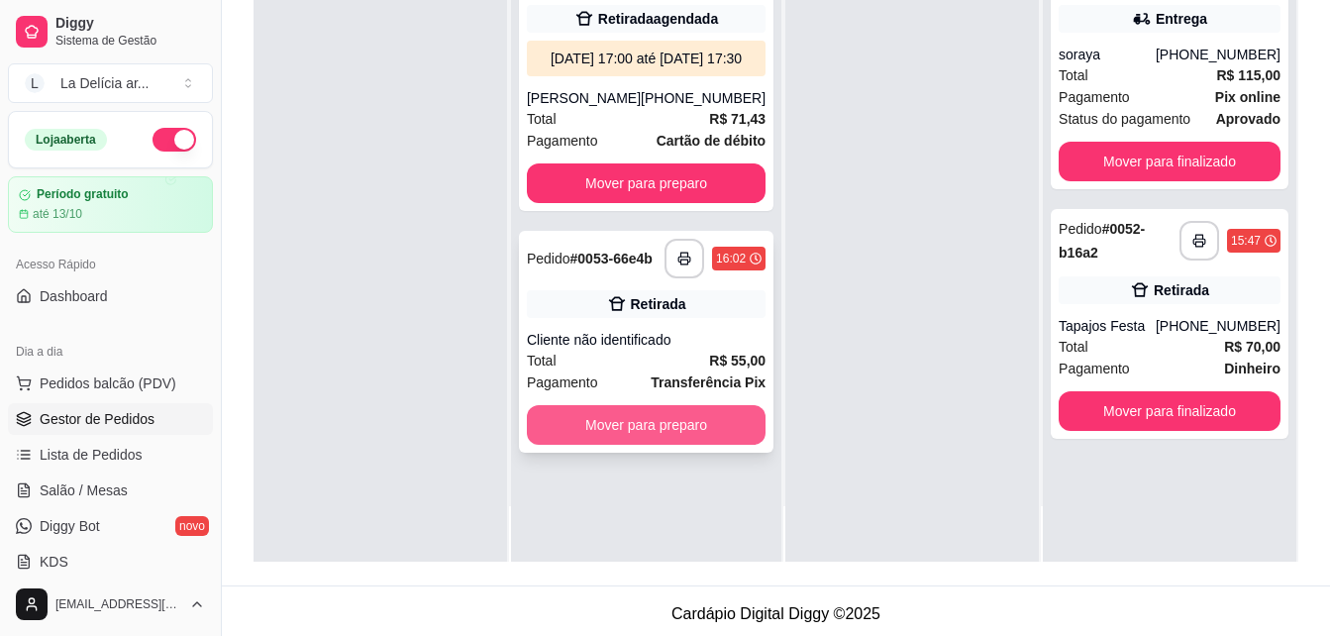
scroll to position [302, 0]
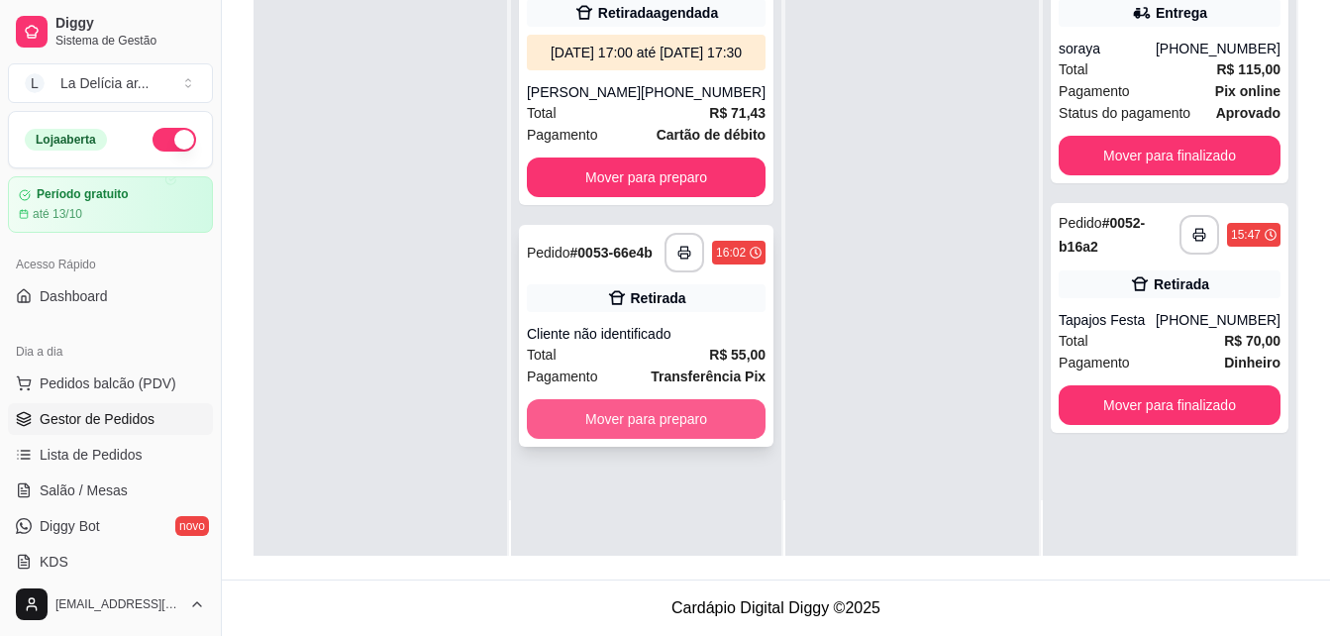
click at [689, 439] on button "Mover para preparo" at bounding box center [646, 419] width 239 height 40
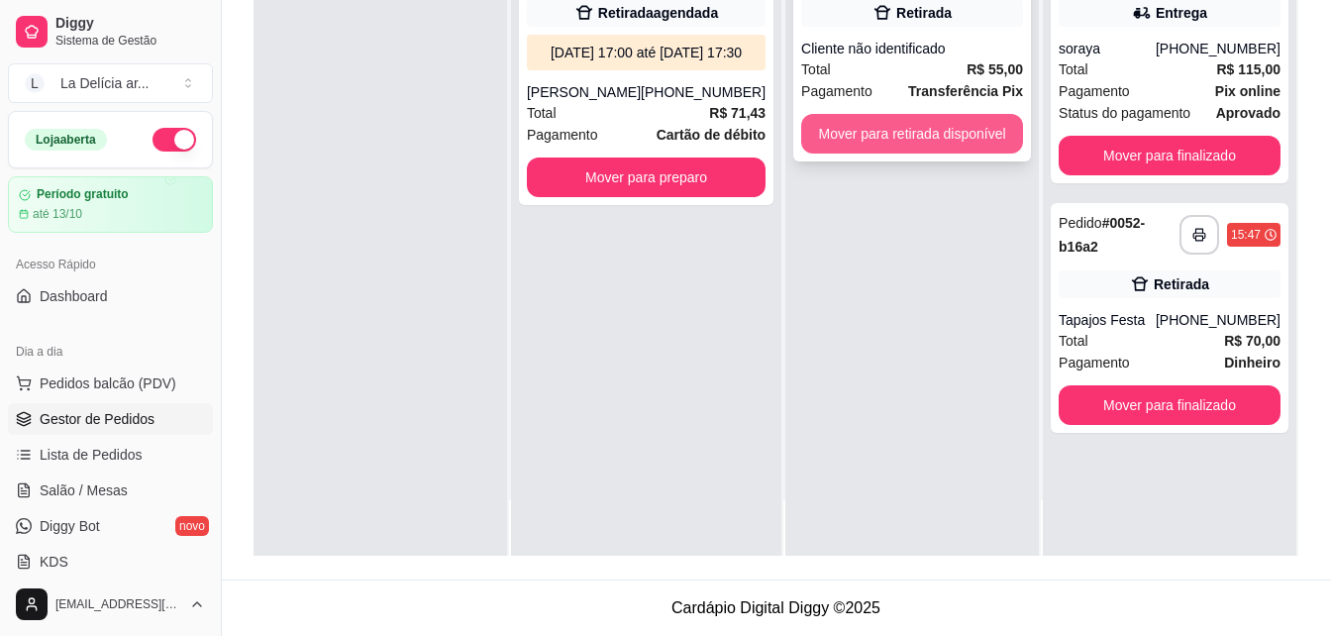
click at [899, 136] on button "Mover para retirada disponível" at bounding box center [912, 134] width 222 height 40
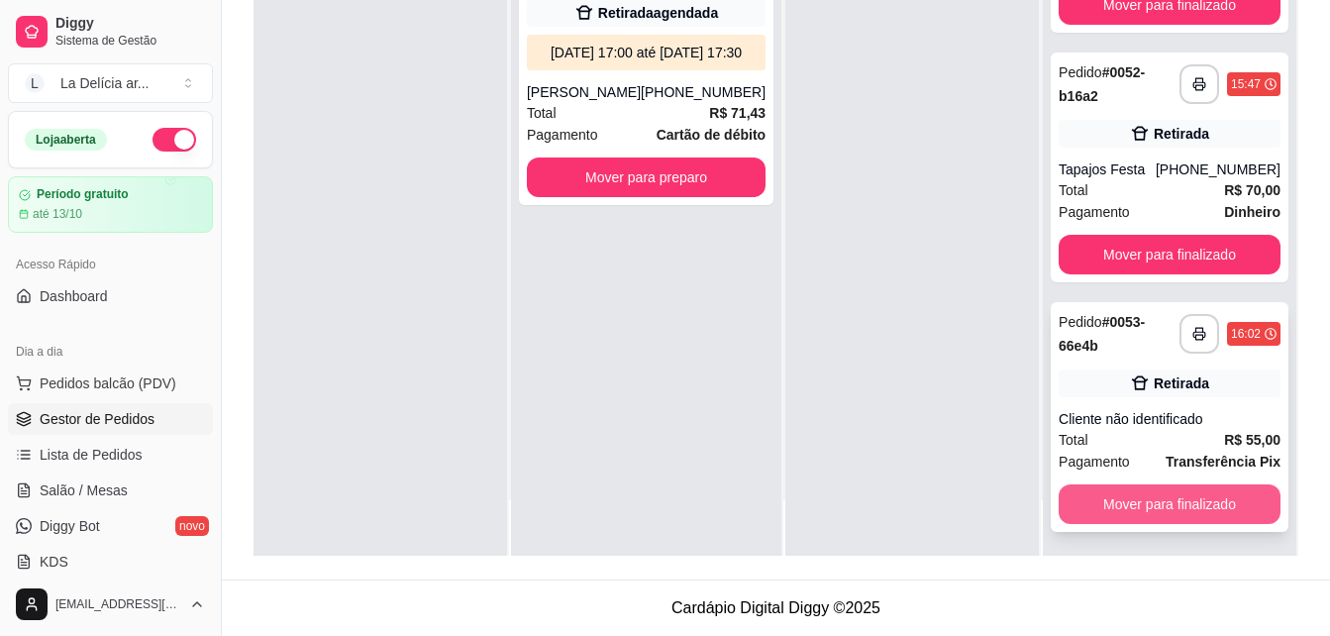
scroll to position [155, 0]
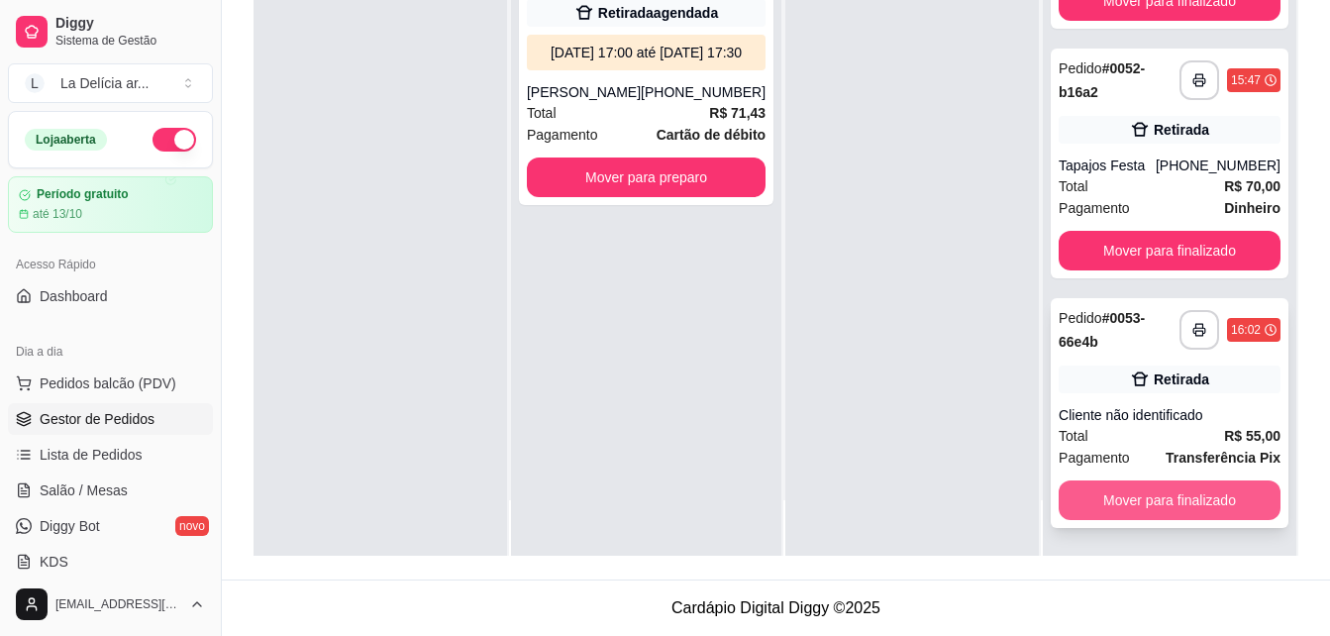
click at [1174, 502] on button "Mover para finalizado" at bounding box center [1170, 500] width 222 height 40
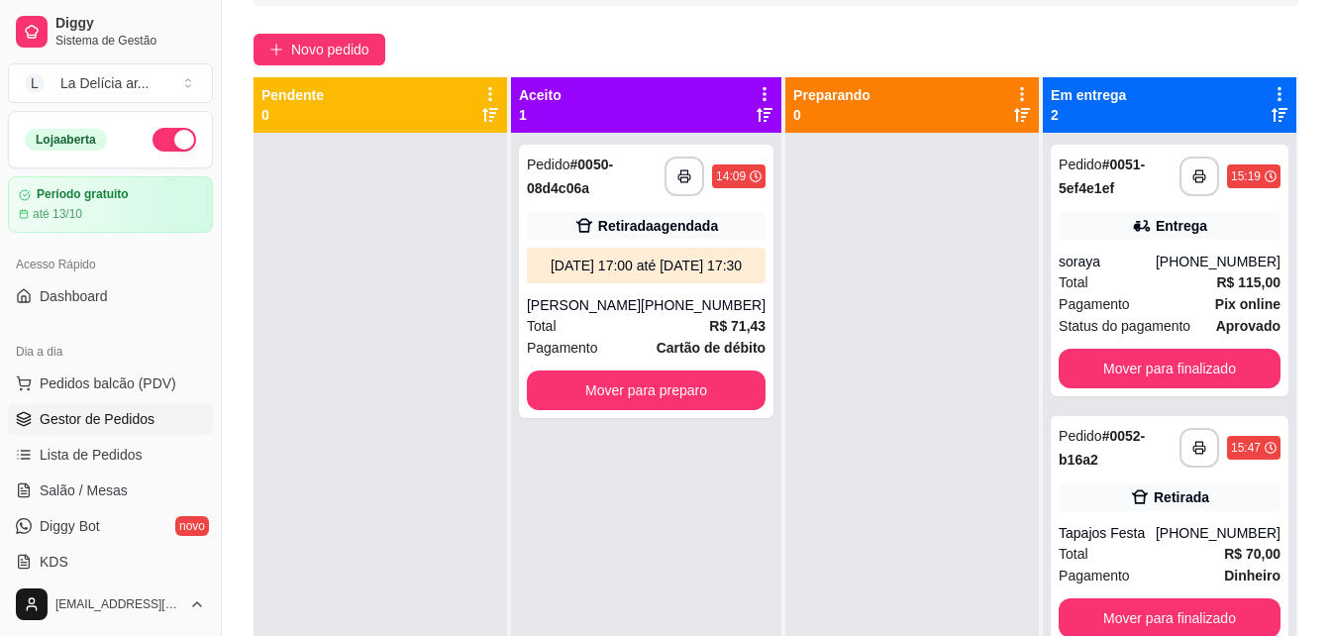
scroll to position [0, 0]
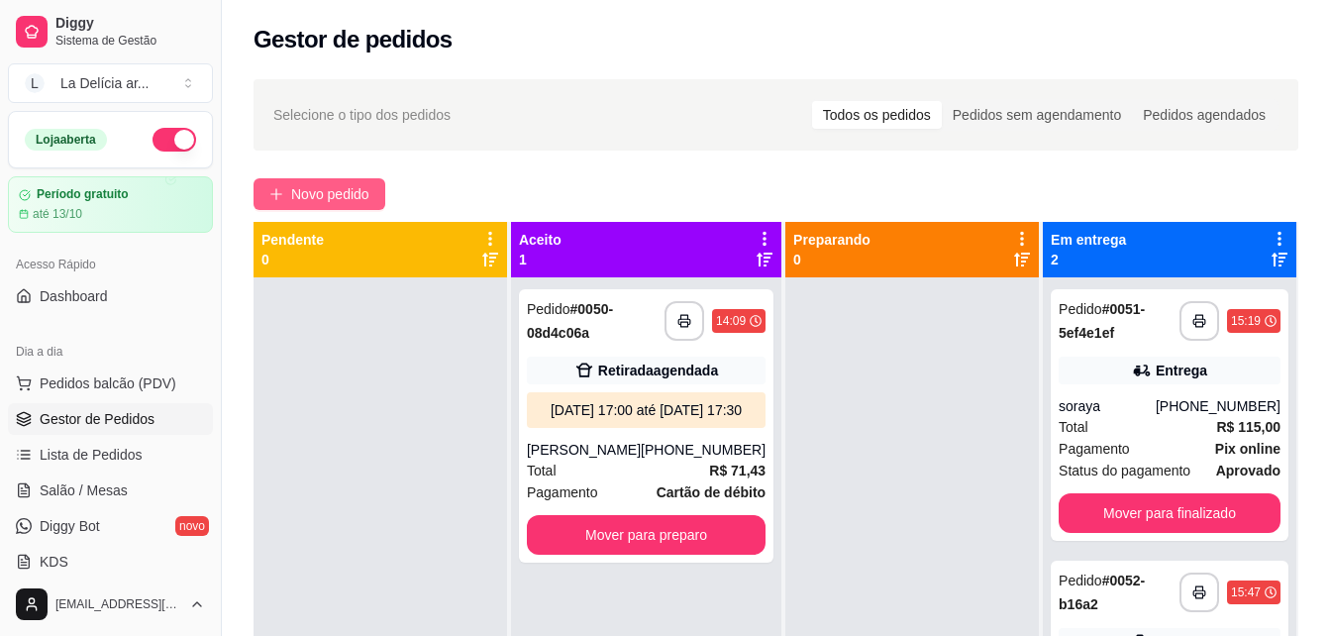
click at [324, 199] on span "Novo pedido" at bounding box center [330, 194] width 78 height 22
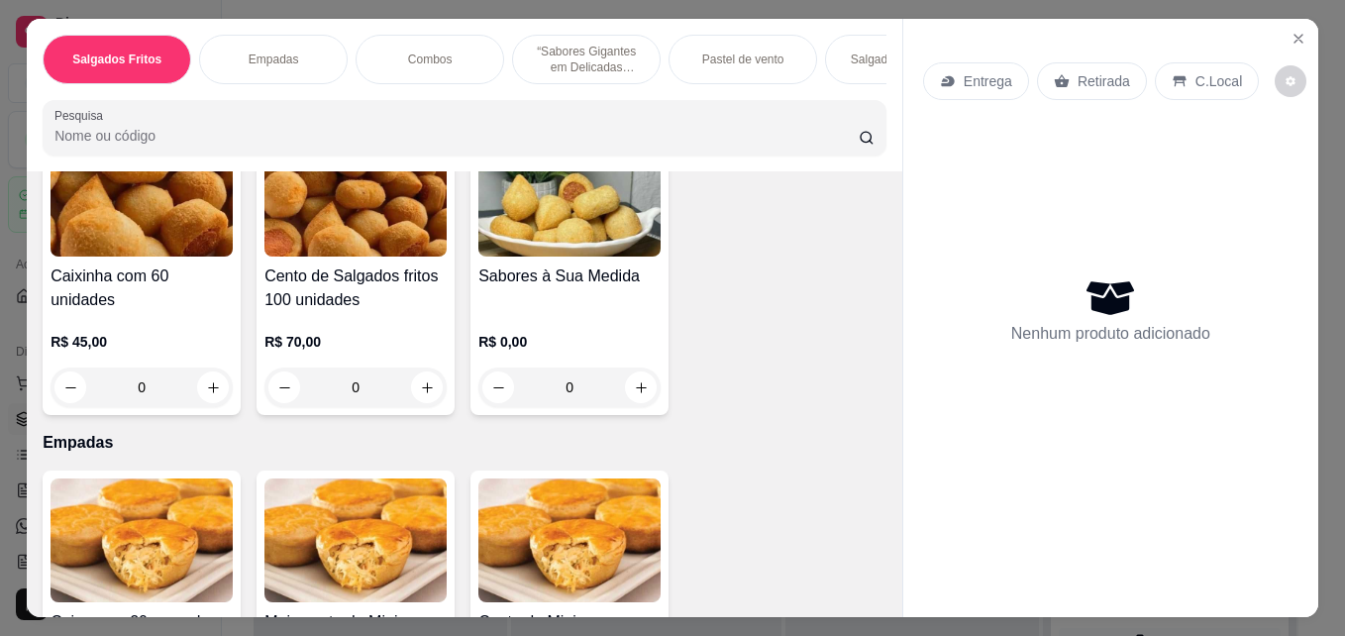
scroll to position [198, 0]
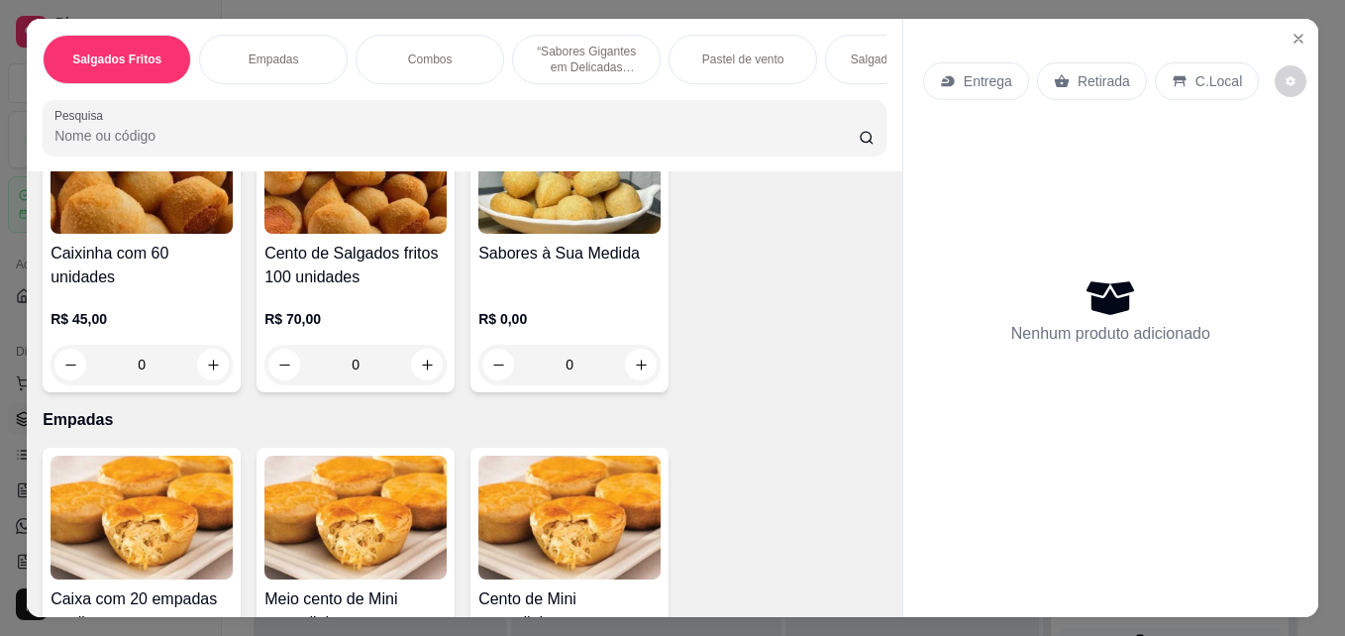
click at [633, 368] on div "0" at bounding box center [569, 365] width 182 height 40
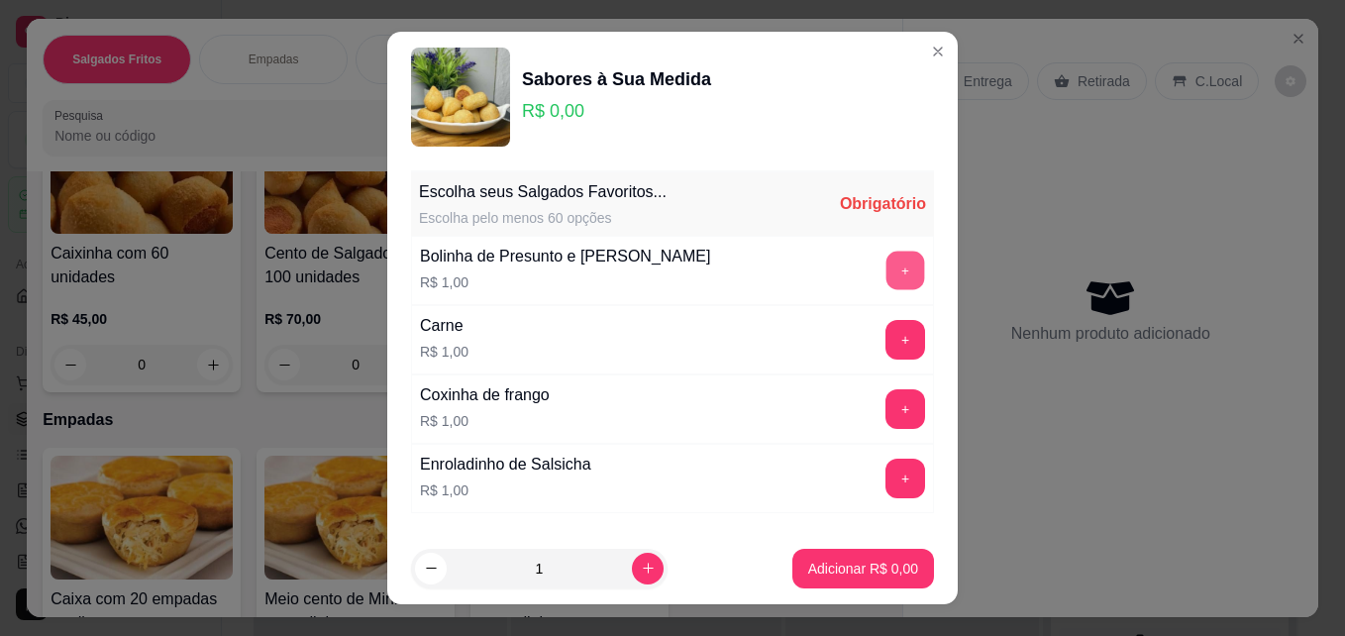
click at [887, 279] on button "+" at bounding box center [906, 271] width 39 height 39
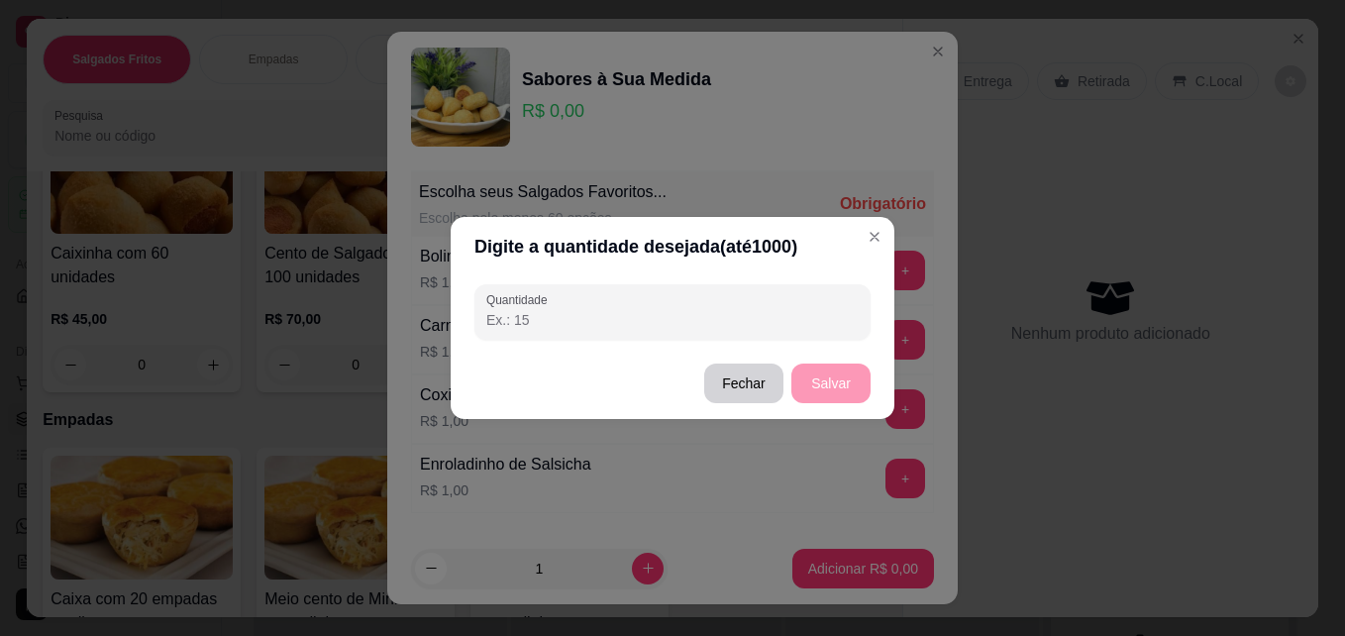
click at [637, 342] on div "Quantidade" at bounding box center [673, 311] width 444 height 71
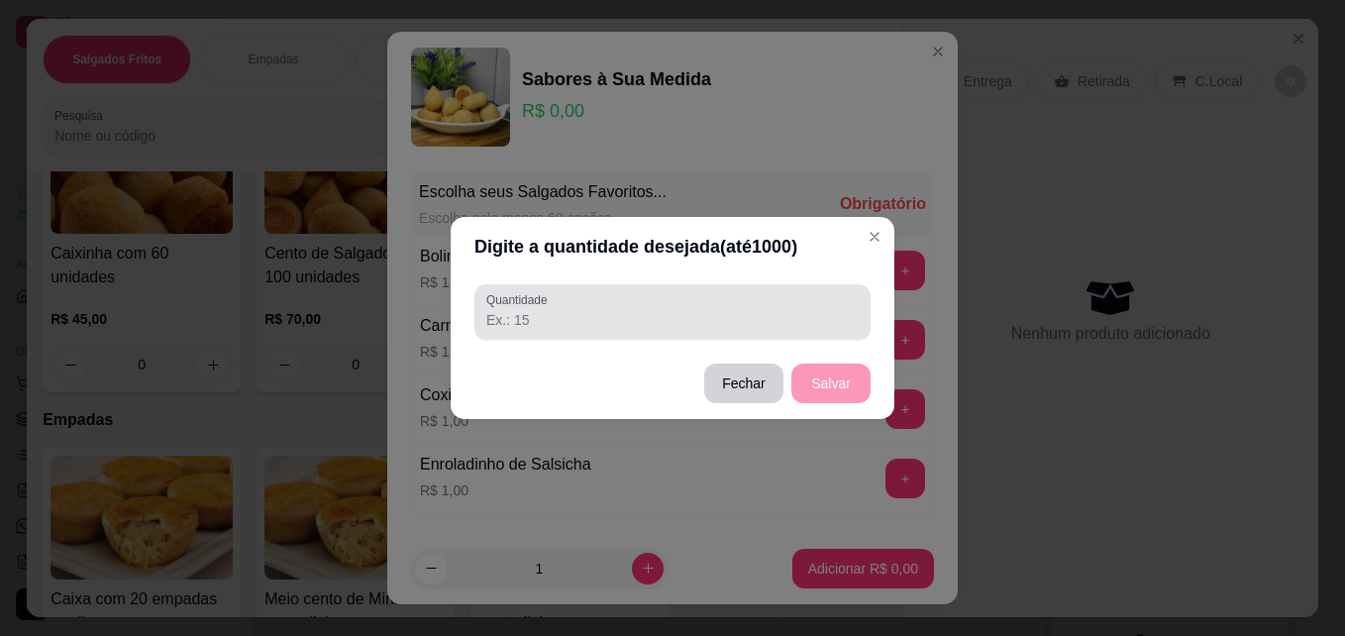
click at [640, 333] on div "Quantidade" at bounding box center [673, 311] width 396 height 55
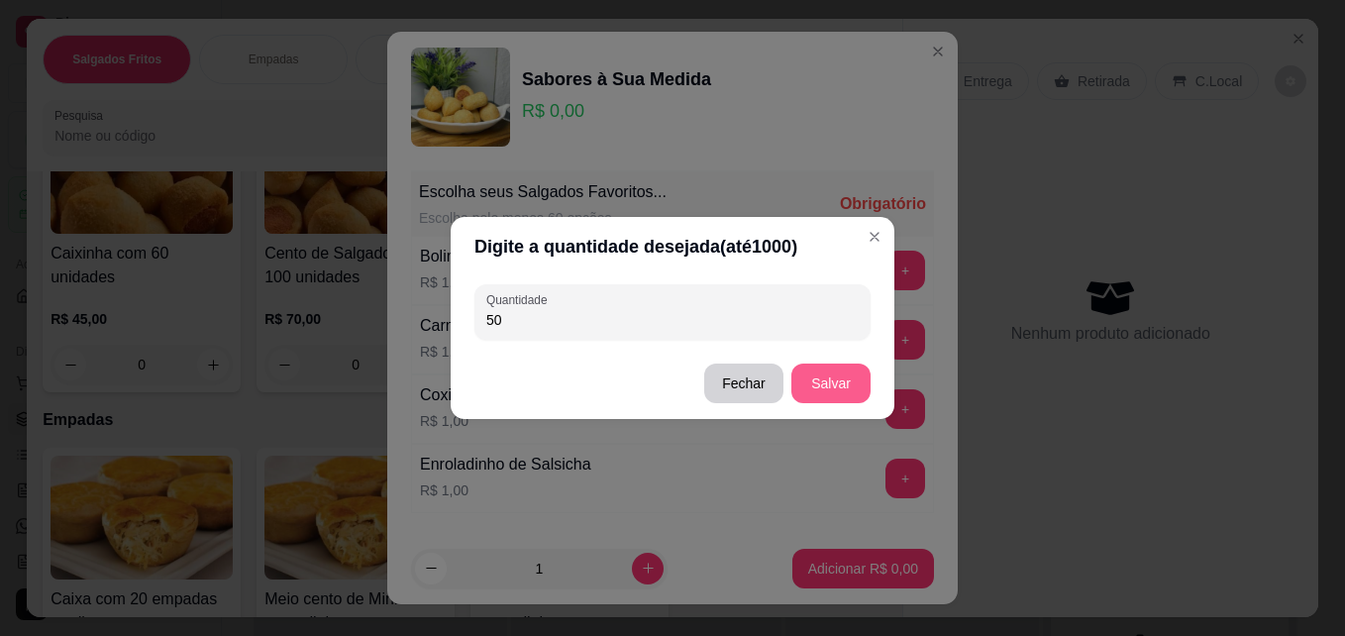
type input "50"
click at [823, 384] on button "Salvar" at bounding box center [831, 384] width 79 height 40
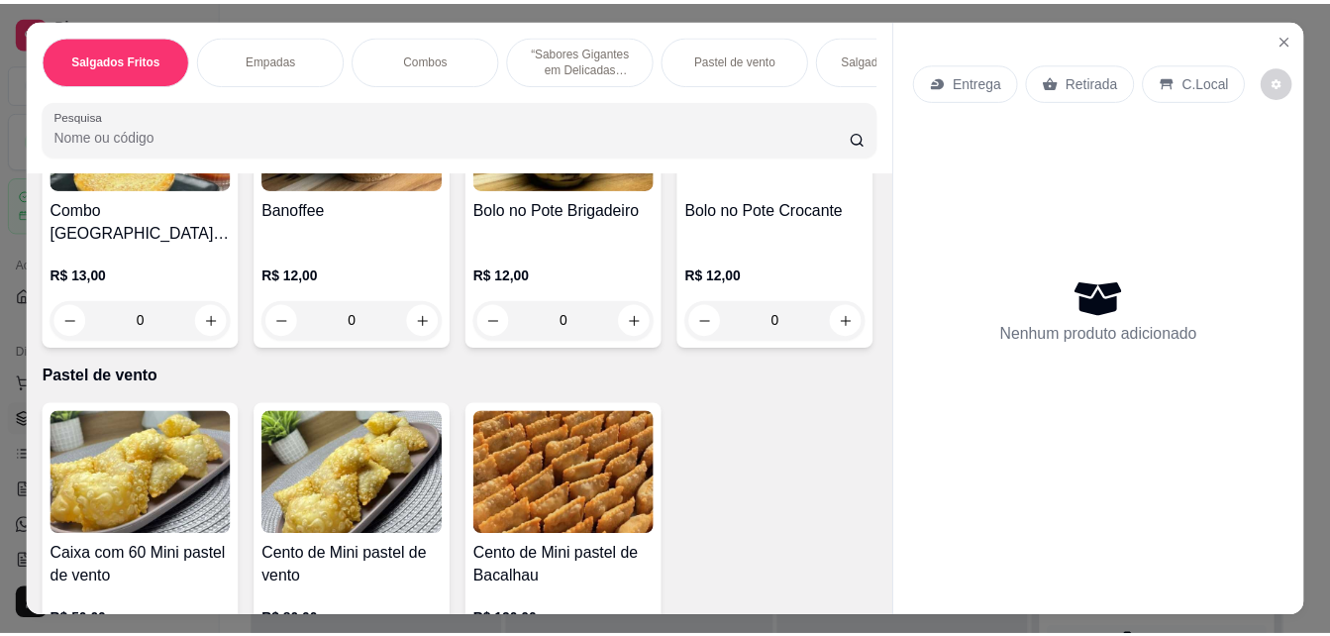
scroll to position [1981, 0]
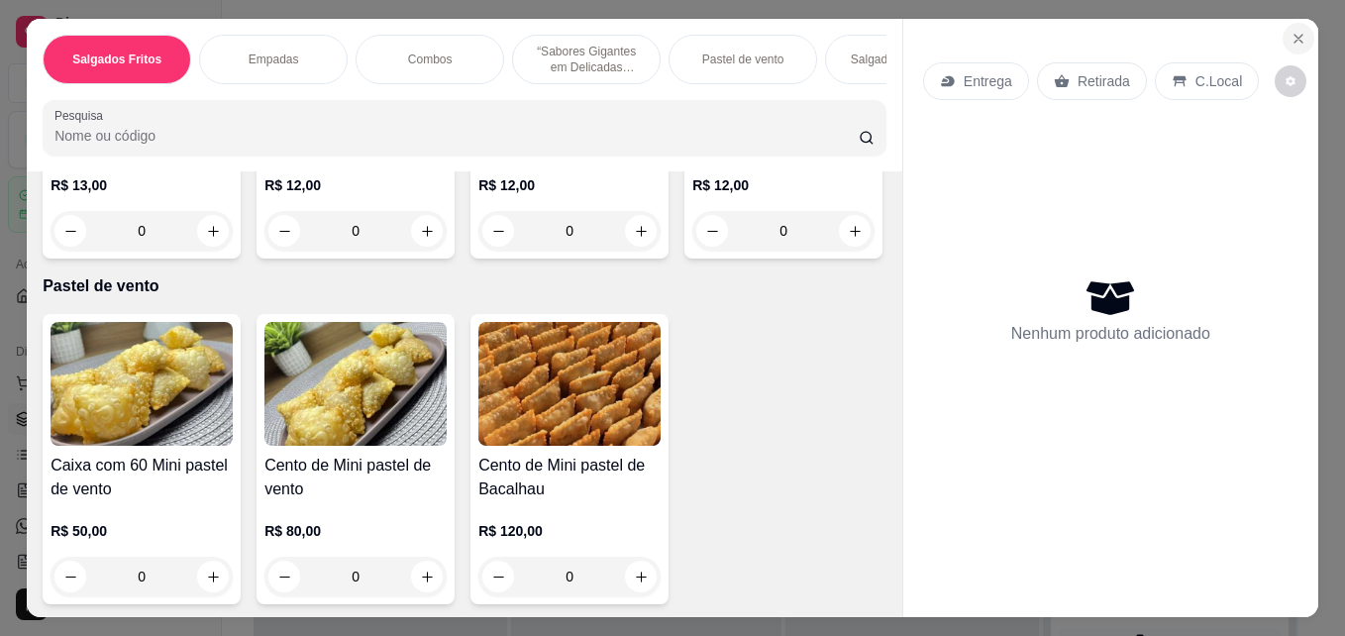
click at [1295, 33] on icon "Close" at bounding box center [1299, 39] width 16 height 16
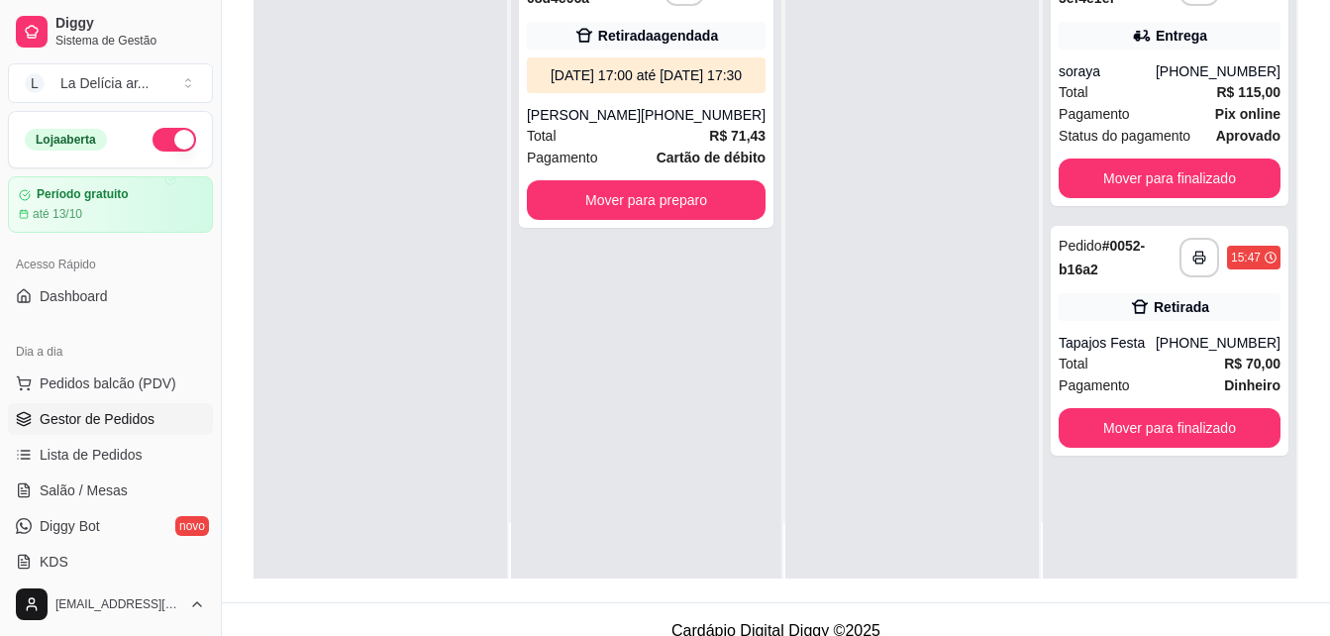
scroll to position [302, 0]
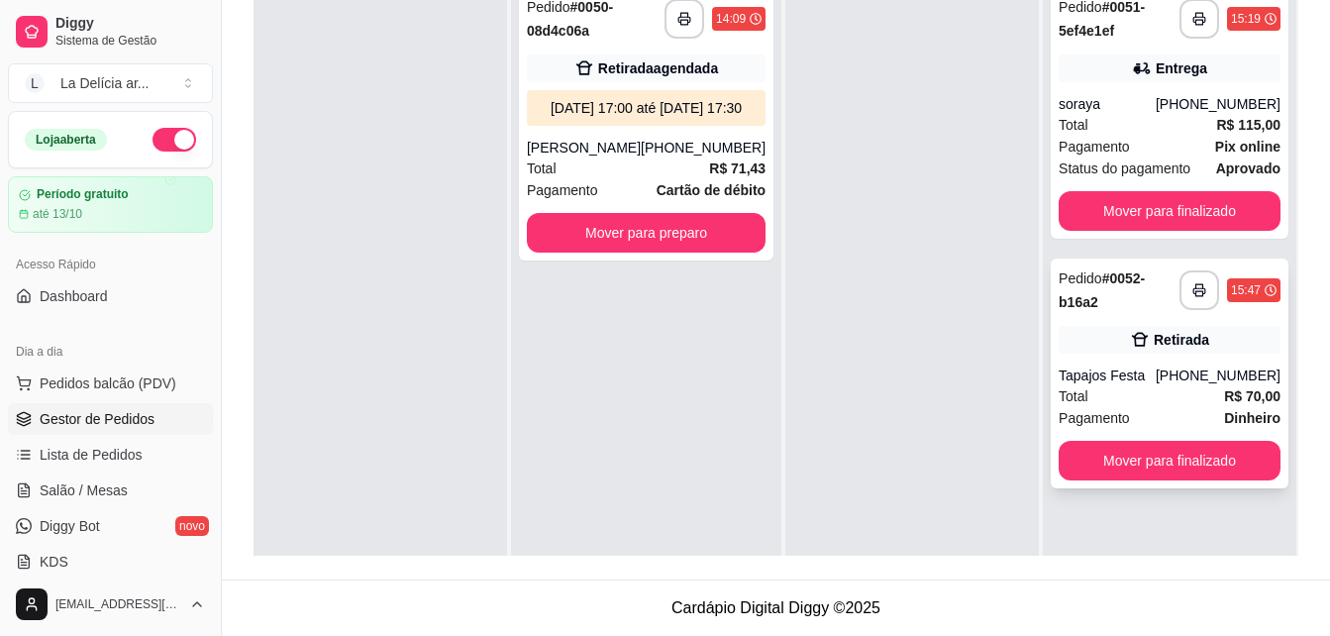
click at [1136, 273] on div "Pedido # 0052-b16a2" at bounding box center [1119, 290] width 121 height 48
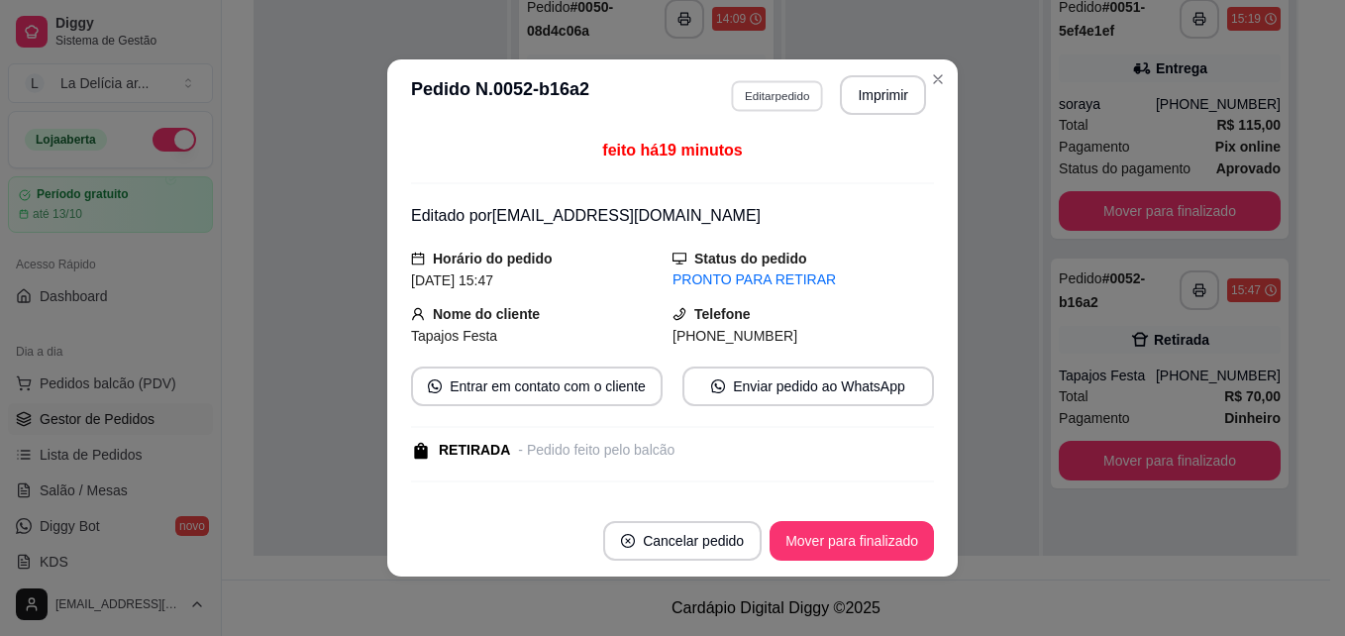
click at [740, 94] on button "Editar pedido" at bounding box center [777, 95] width 92 height 31
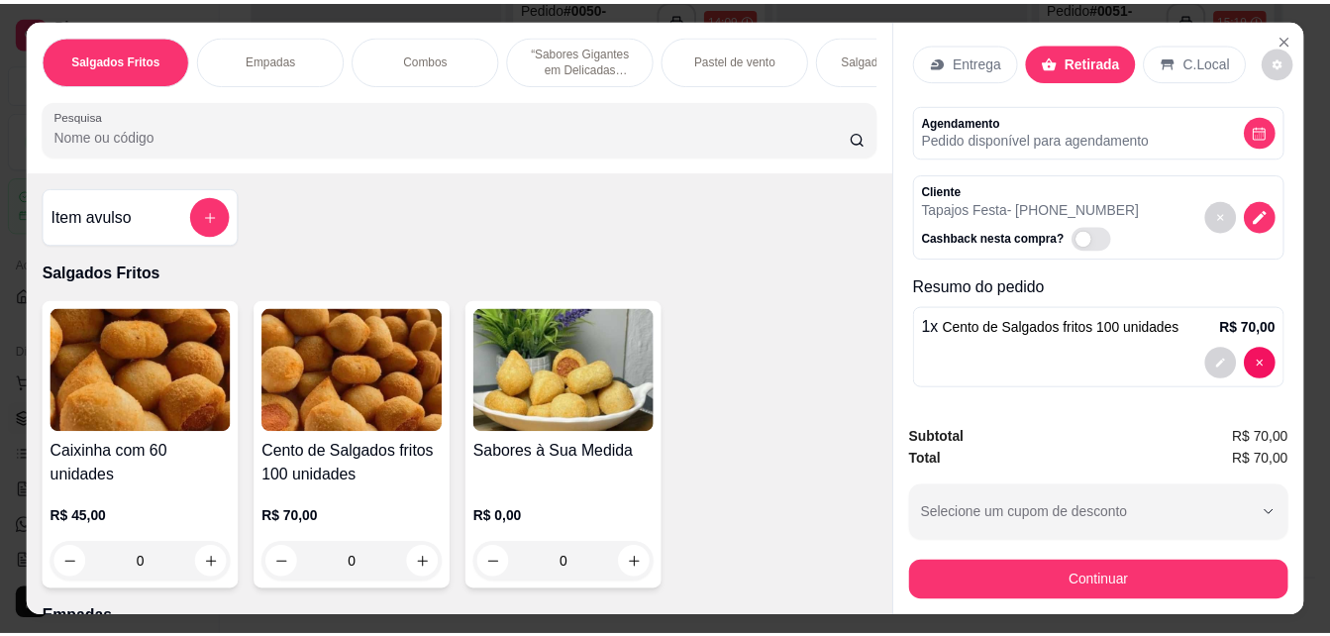
scroll to position [26, 0]
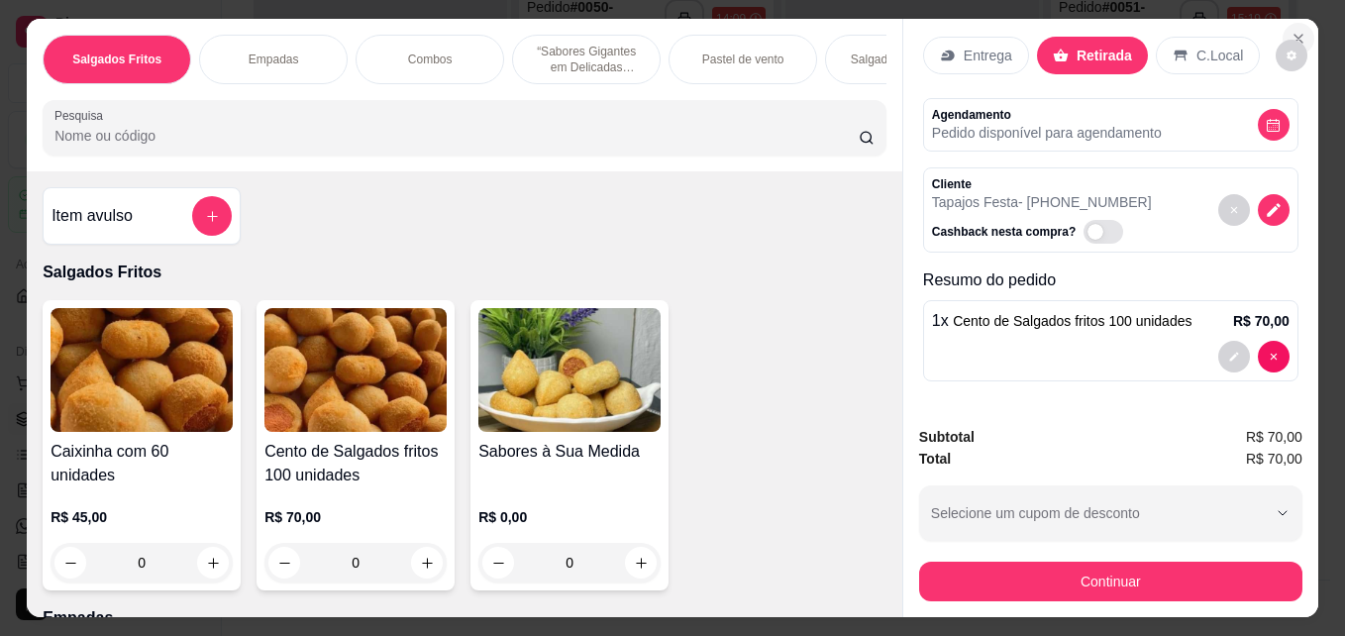
click at [1291, 34] on icon "Close" at bounding box center [1299, 39] width 16 height 16
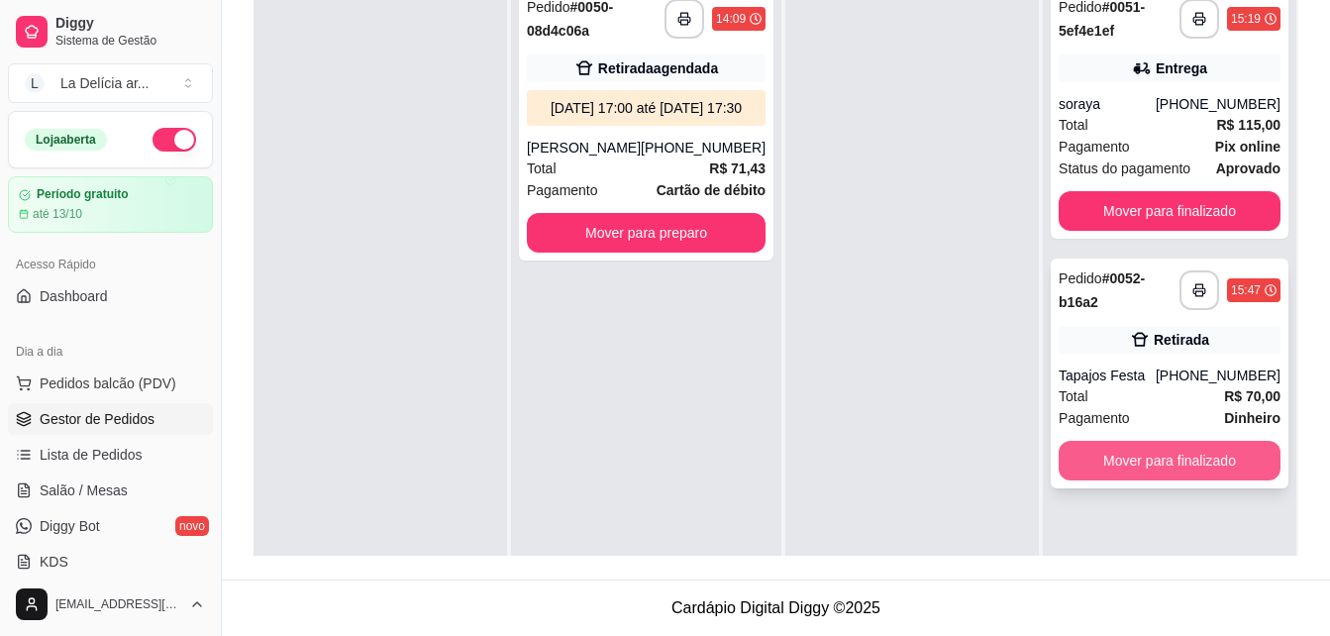
click at [1166, 462] on button "Mover para finalizado" at bounding box center [1170, 461] width 222 height 40
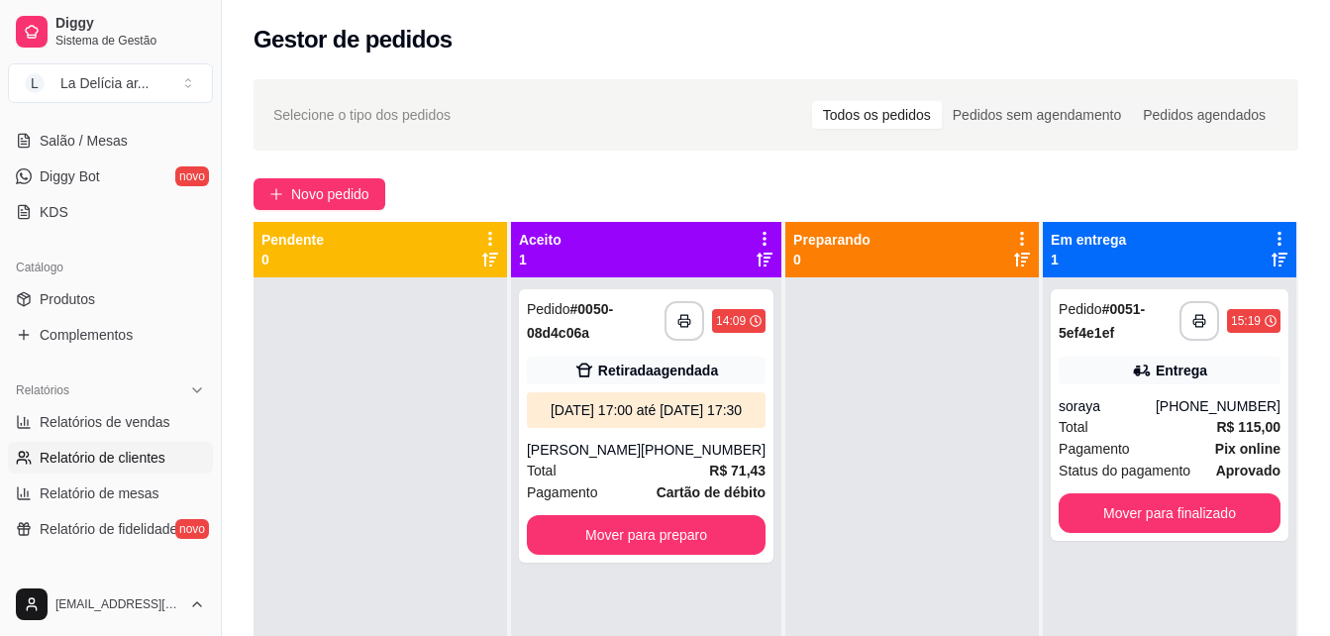
scroll to position [396, 0]
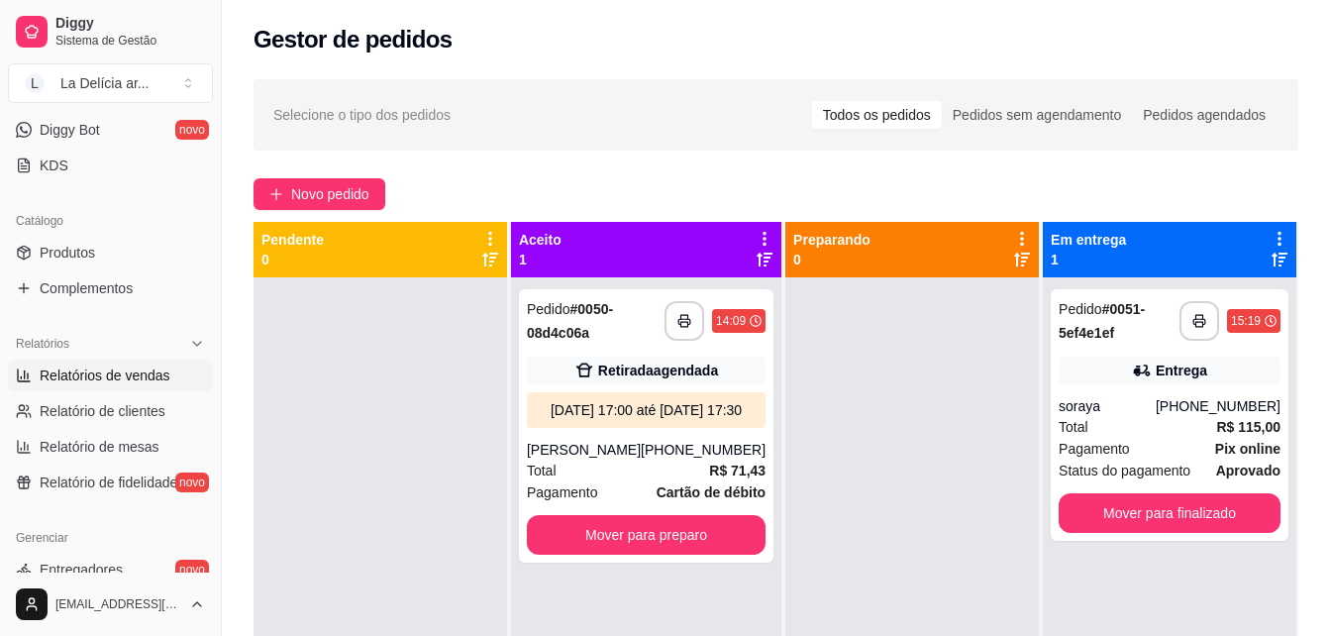
click at [130, 378] on span "Relatórios de vendas" at bounding box center [105, 376] width 131 height 20
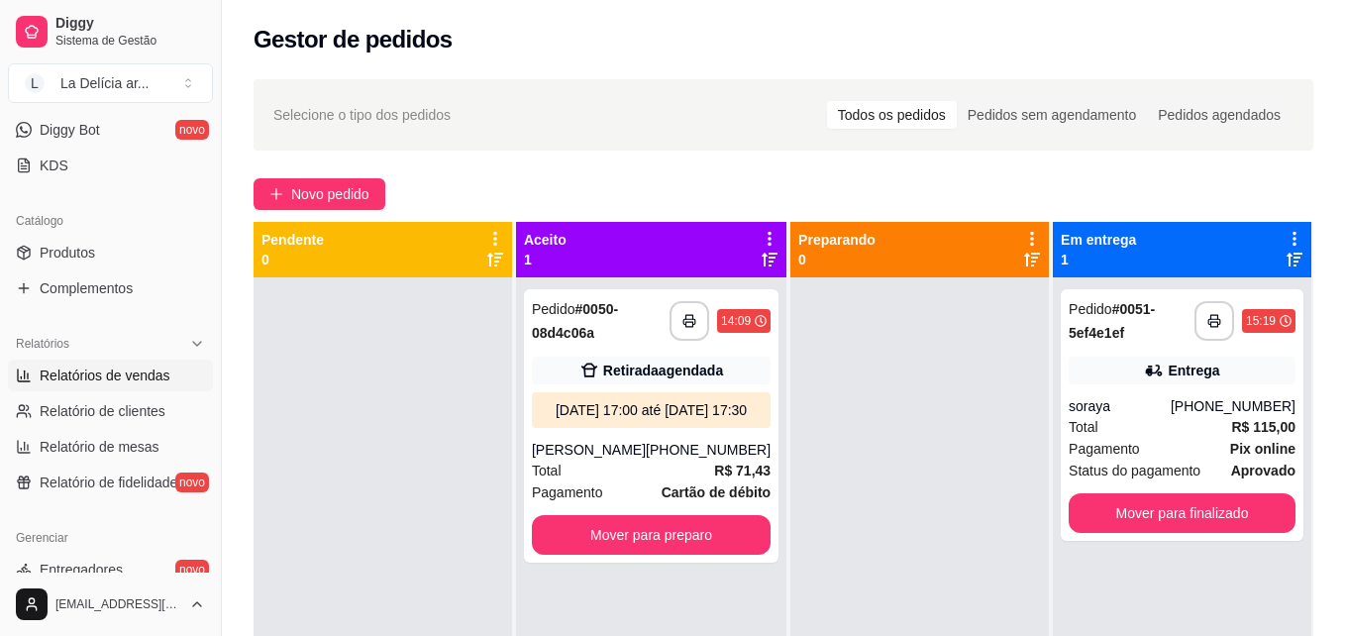
select select "ALL"
select select "0"
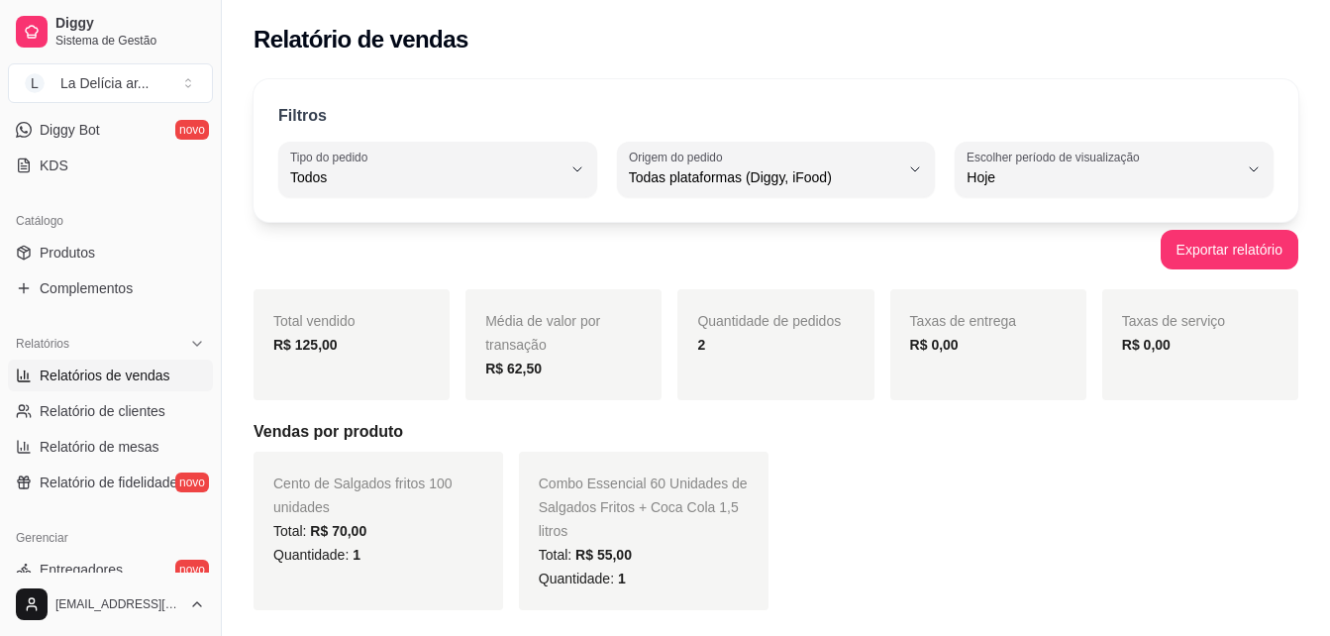
click at [786, 202] on div "Filtros ALL Tipo do pedido Todos Entrega Retirada Mesa Consumo local Tipo do pe…" at bounding box center [776, 150] width 1045 height 143
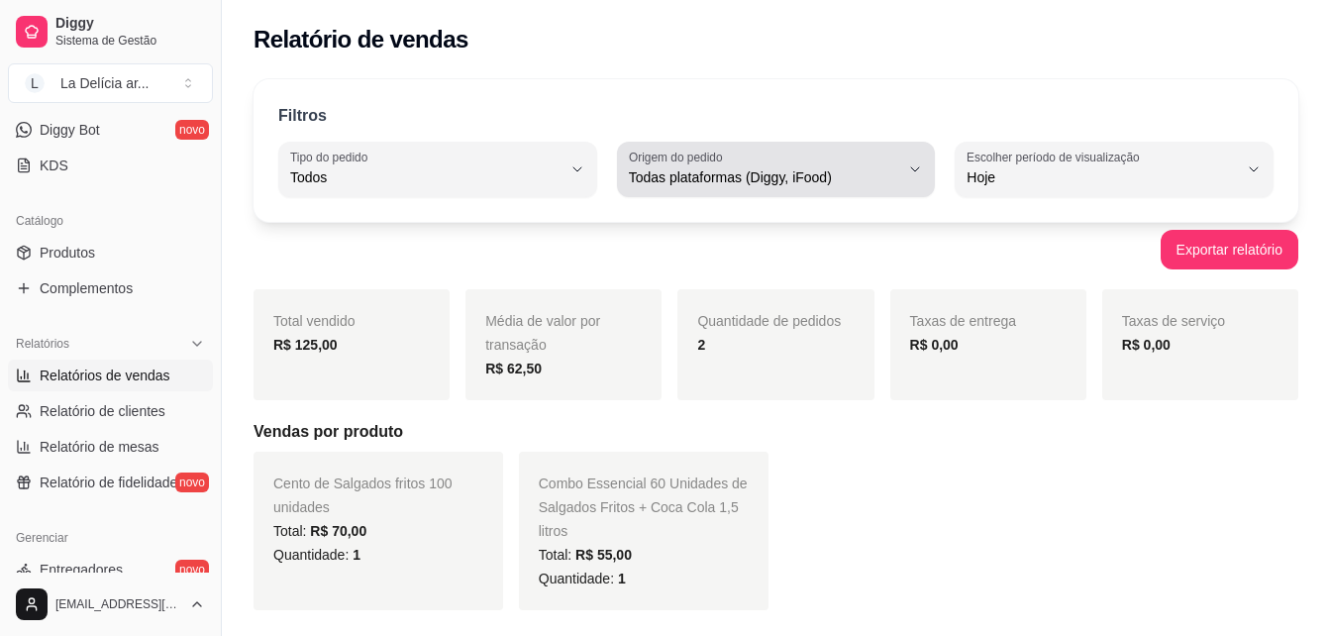
click at [803, 185] on span "Todas plataformas (Diggy, iFood)" at bounding box center [764, 177] width 271 height 20
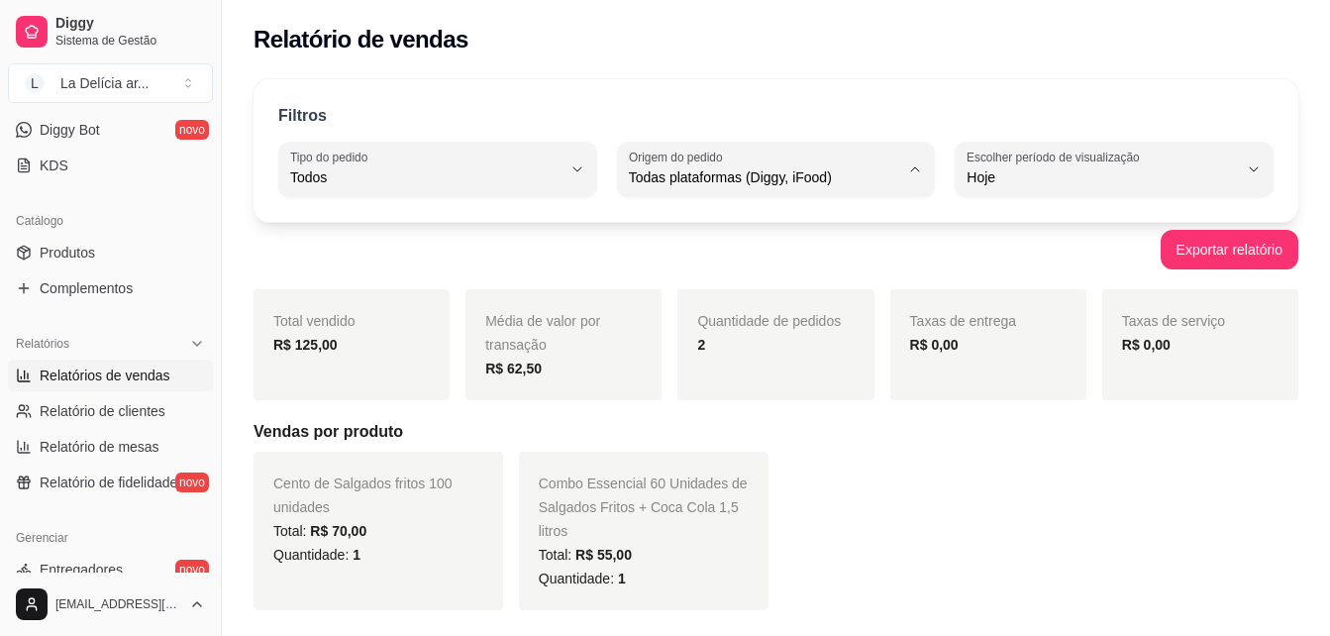
click at [685, 265] on span "Diggy" at bounding box center [766, 257] width 257 height 19
type input "DIGGY"
select select "DIGGY"
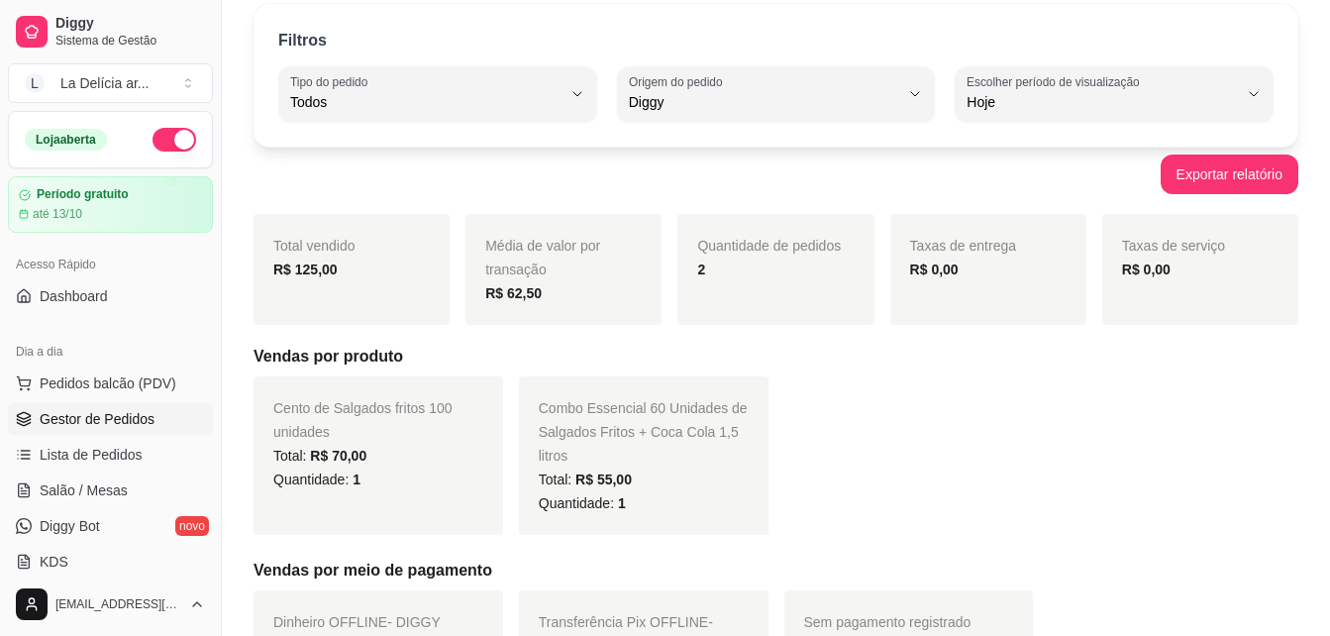
click at [125, 419] on span "Gestor de Pedidos" at bounding box center [97, 419] width 115 height 20
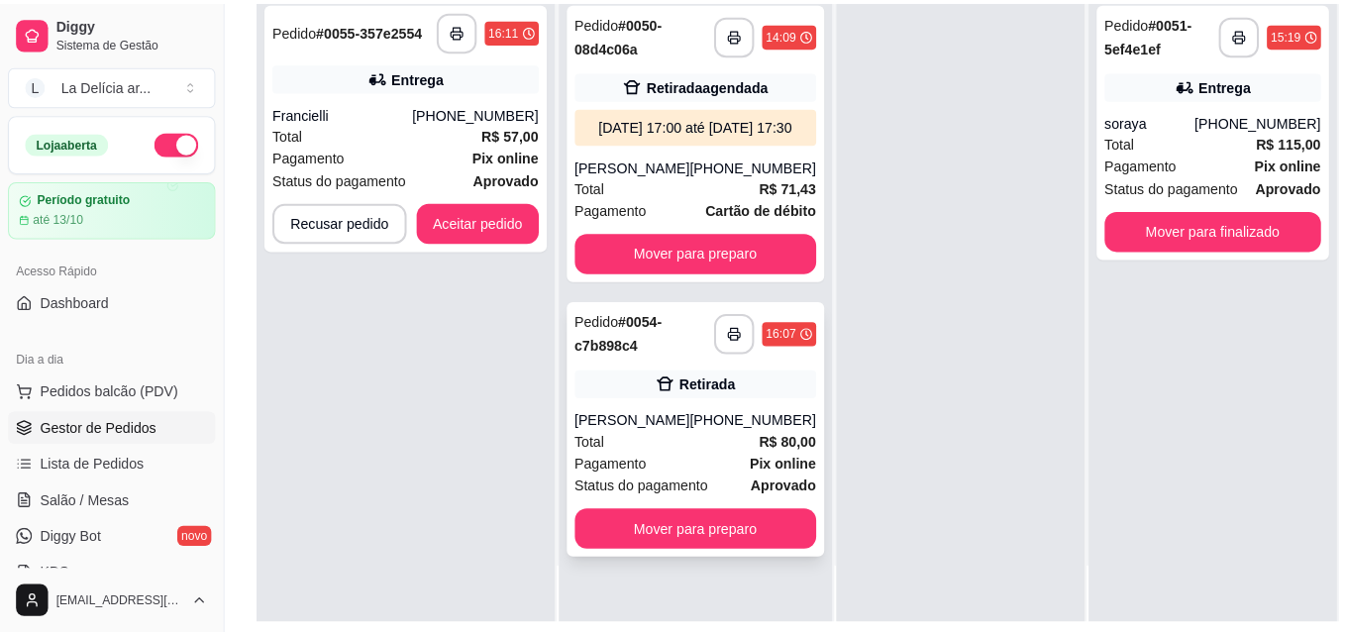
scroll to position [297, 0]
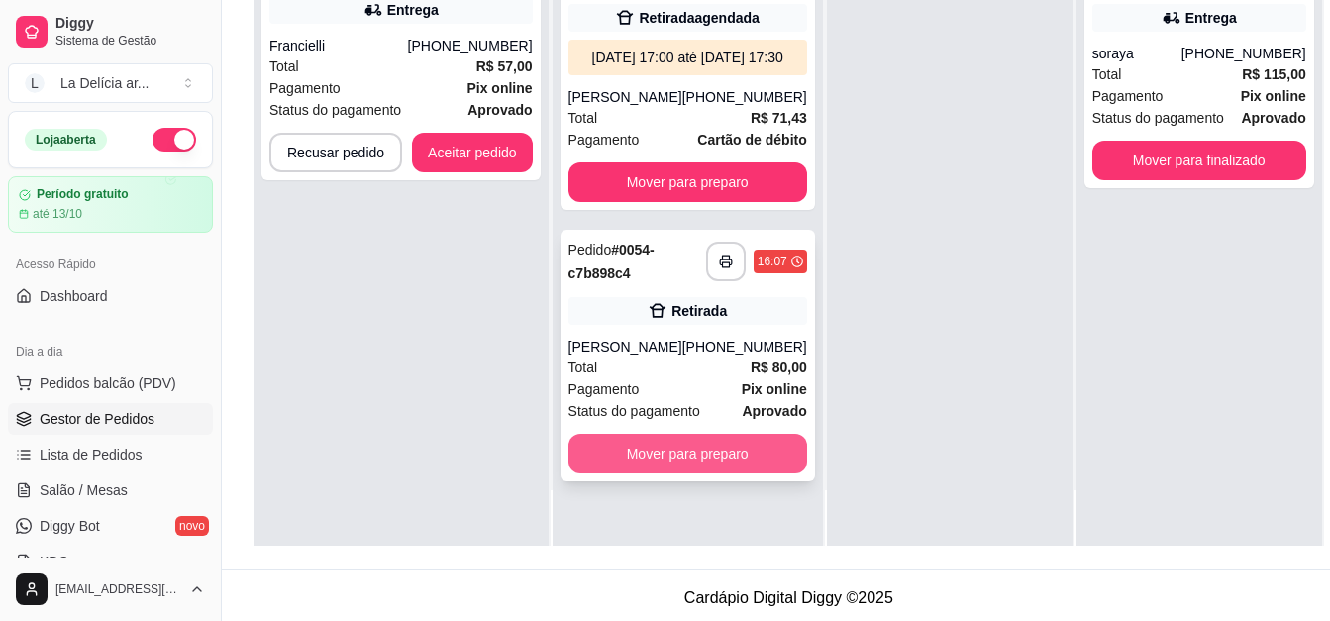
click at [707, 474] on button "Mover para preparo" at bounding box center [688, 454] width 239 height 40
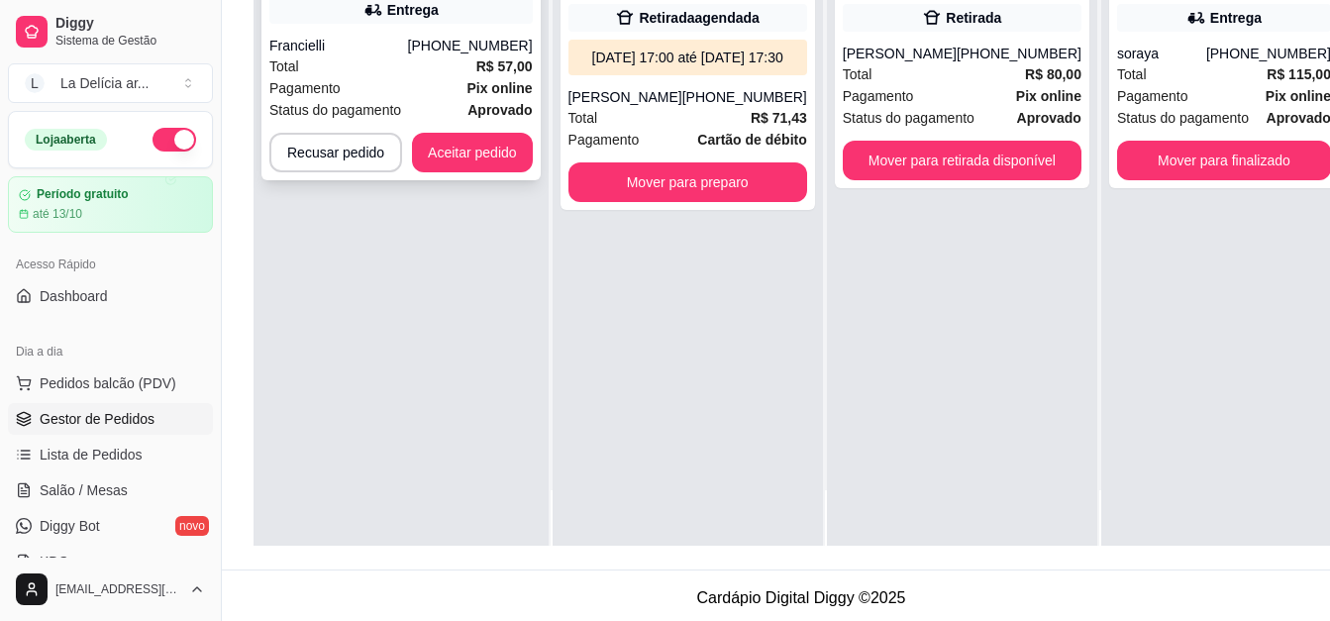
click at [413, 30] on div "**********" at bounding box center [401, 59] width 279 height 244
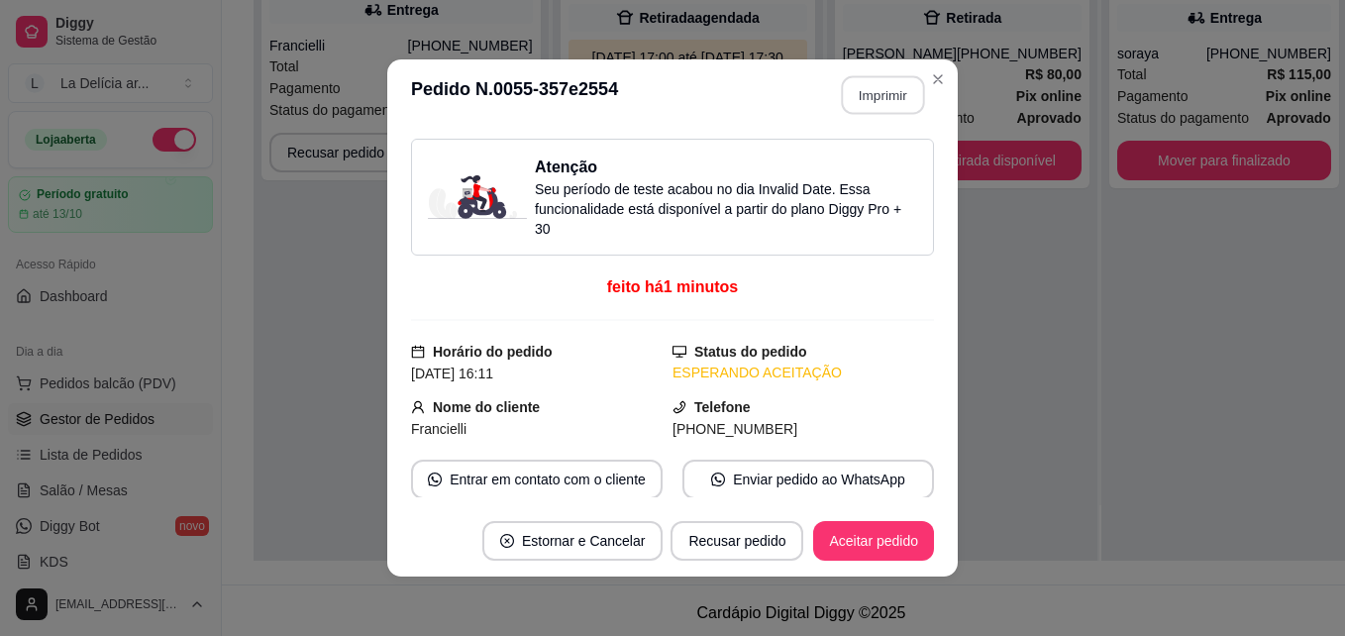
click at [863, 94] on button "Imprimir" at bounding box center [883, 95] width 83 height 39
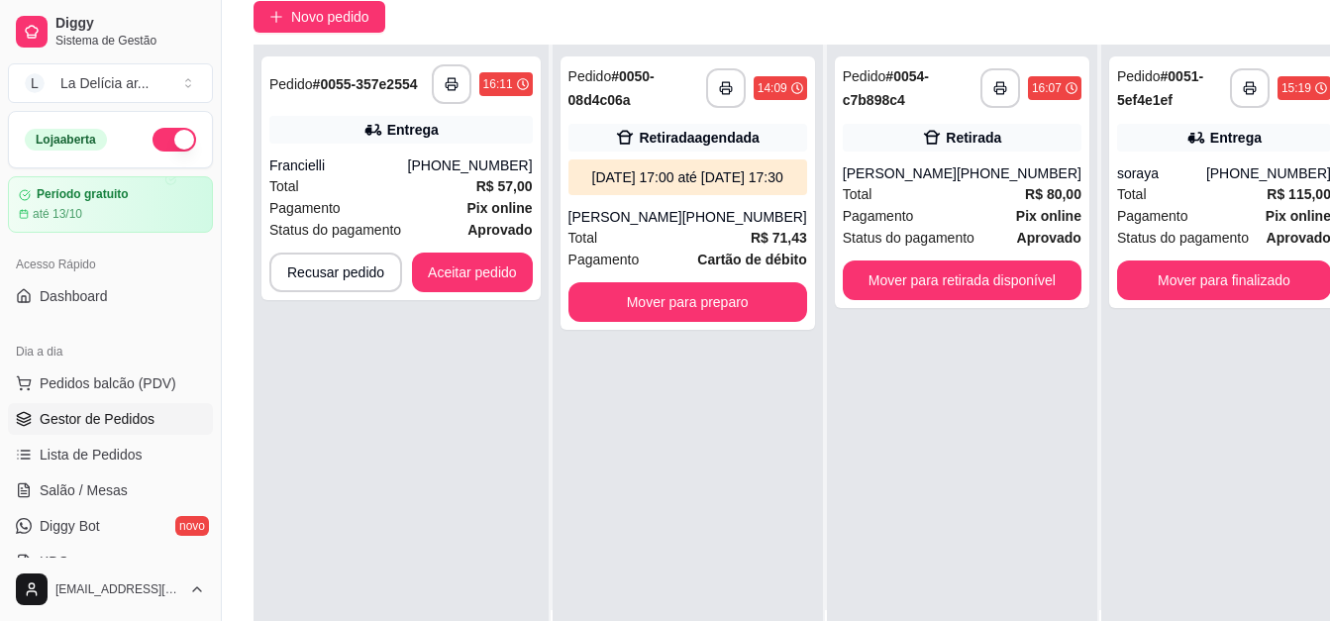
scroll to position [0, 0]
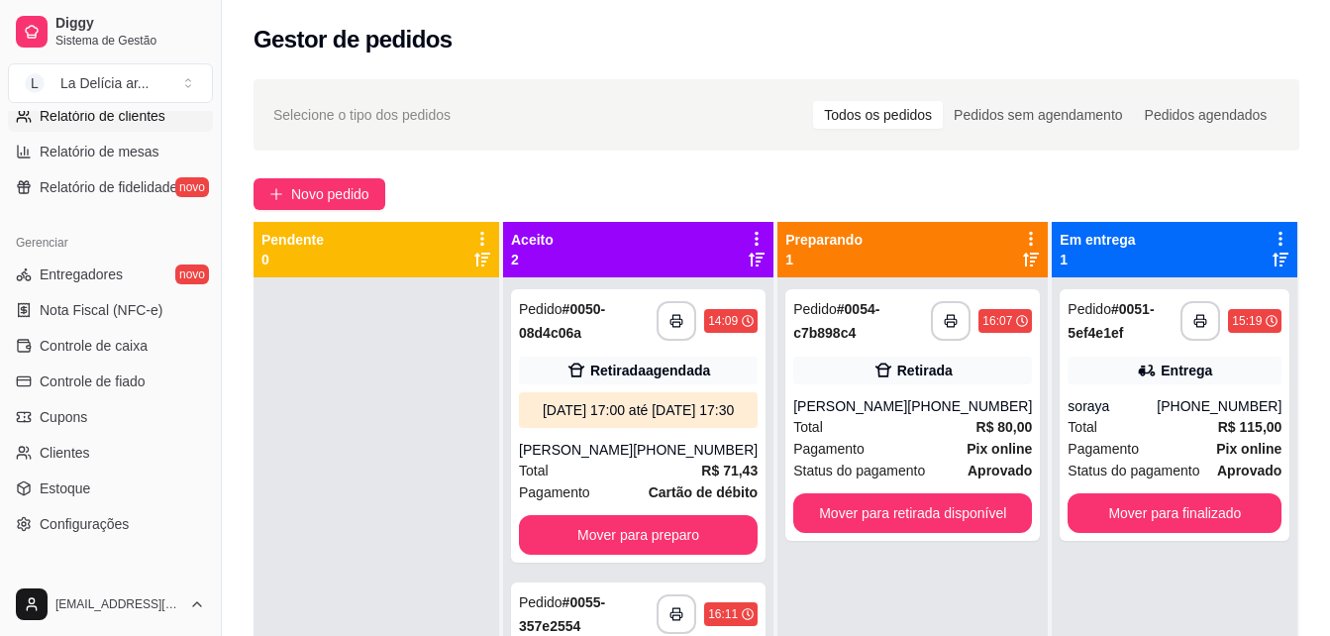
scroll to position [693, 0]
click at [85, 280] on span "Entregadores" at bounding box center [81, 273] width 83 height 20
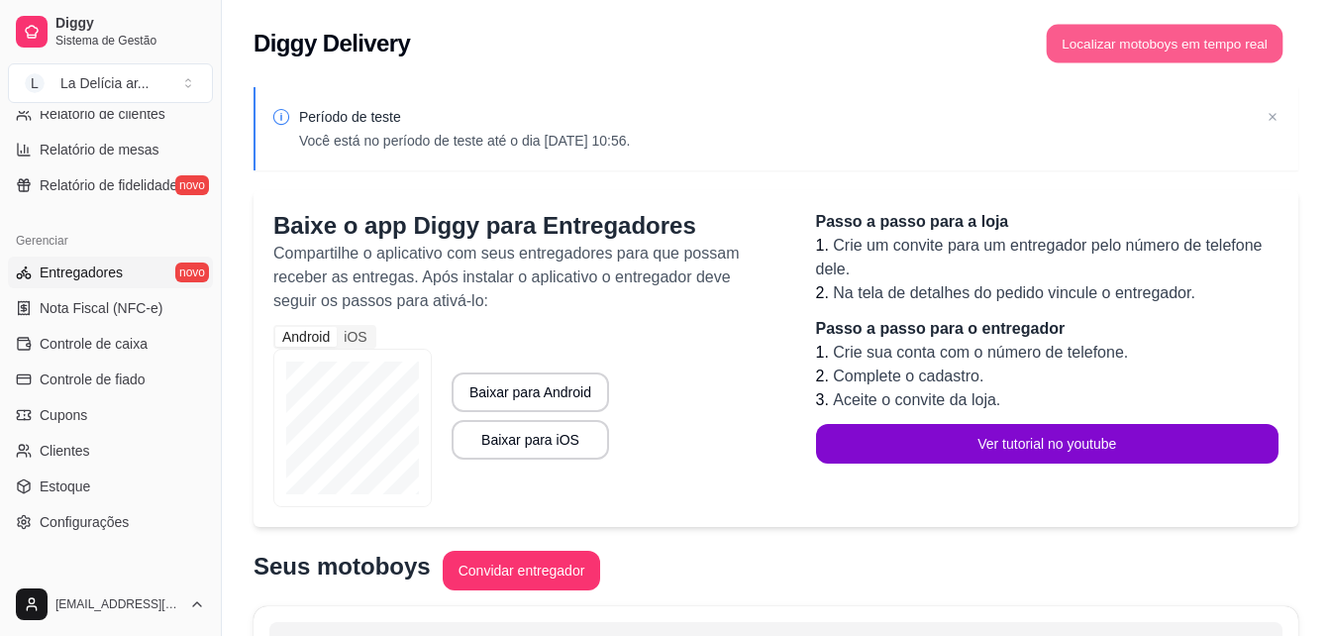
click at [1217, 44] on button "Localizar motoboys em tempo real" at bounding box center [1165, 44] width 237 height 39
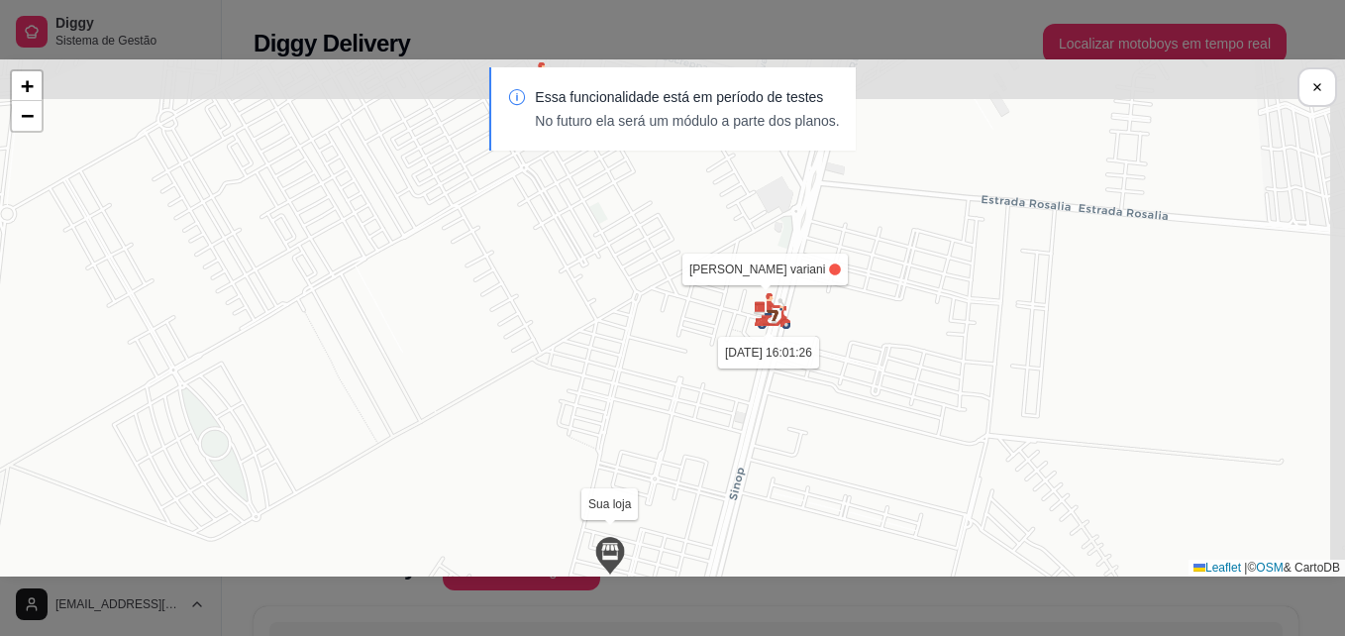
drag, startPoint x: 910, startPoint y: 269, endPoint x: 884, endPoint y: 473, distance: 204.8
click at [884, 473] on div "Sua loja Jhonatan 18/09 às 09:06:55 João Vitor Cervantes variani 25/09 às 16:01…" at bounding box center [672, 317] width 1345 height 517
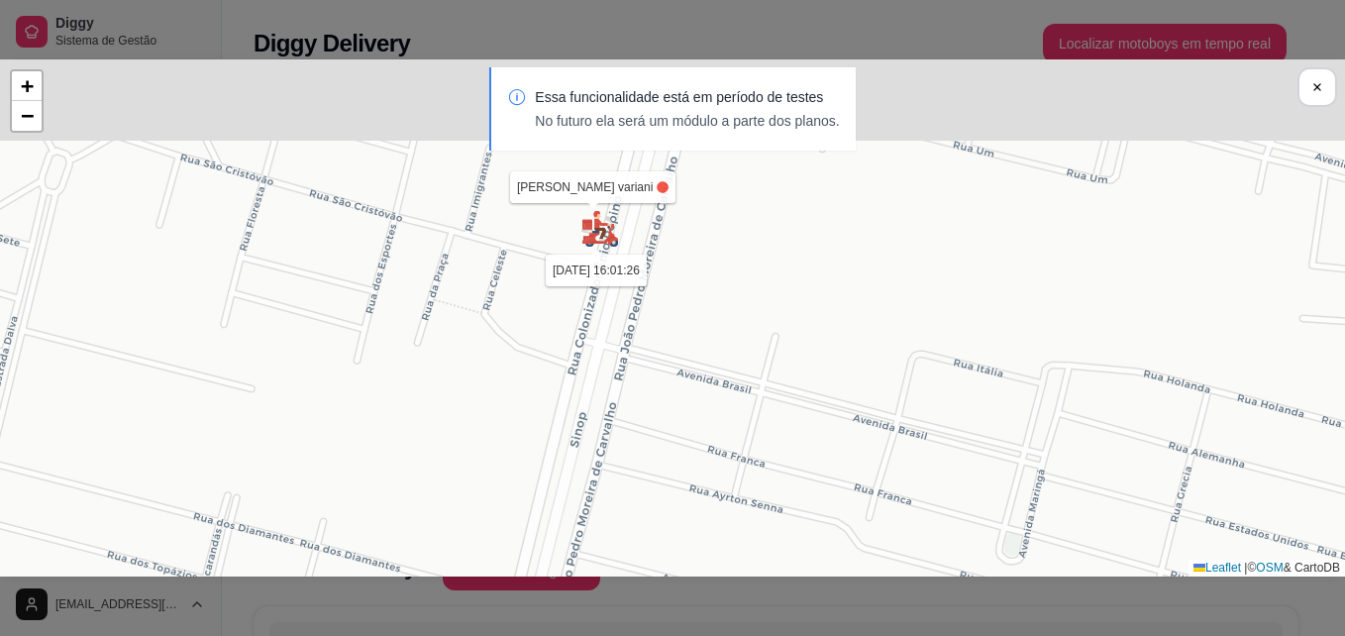
drag, startPoint x: 786, startPoint y: 265, endPoint x: 773, endPoint y: 502, distance: 237.1
click at [771, 507] on div "Sua loja Jhonatan 18/09 às 09:06:55 João Vitor Cervantes variani 25/09 às 16:01…" at bounding box center [672, 317] width 1345 height 517
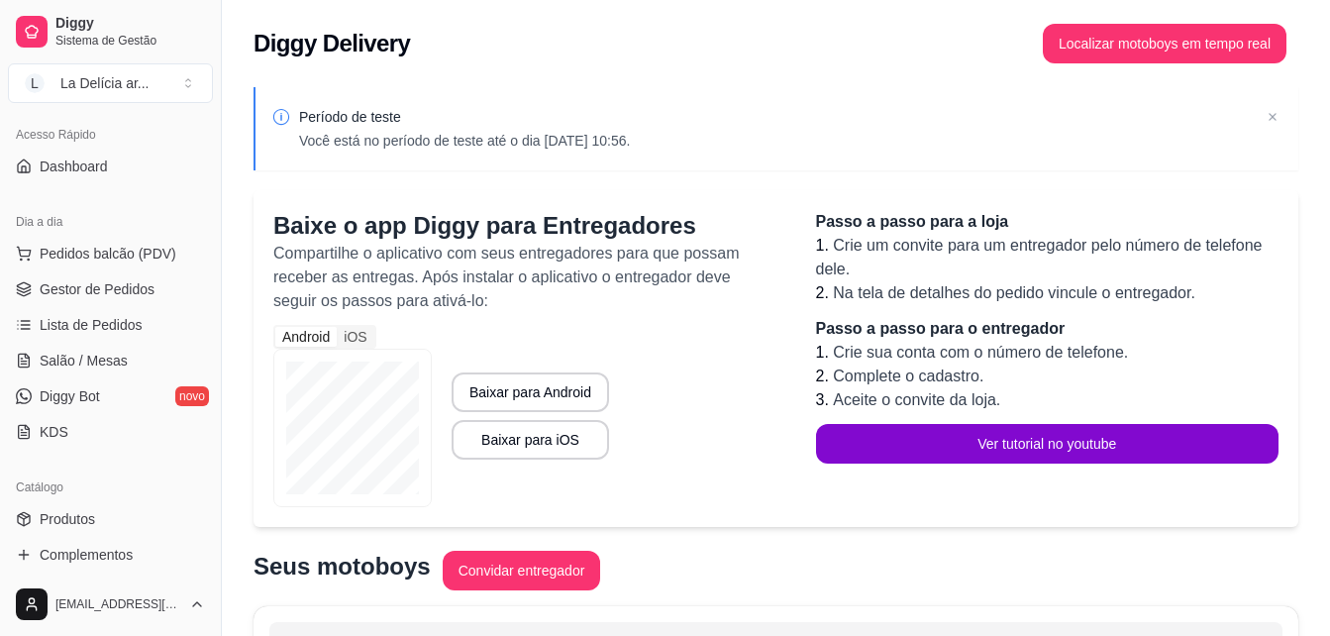
scroll to position [99, 0]
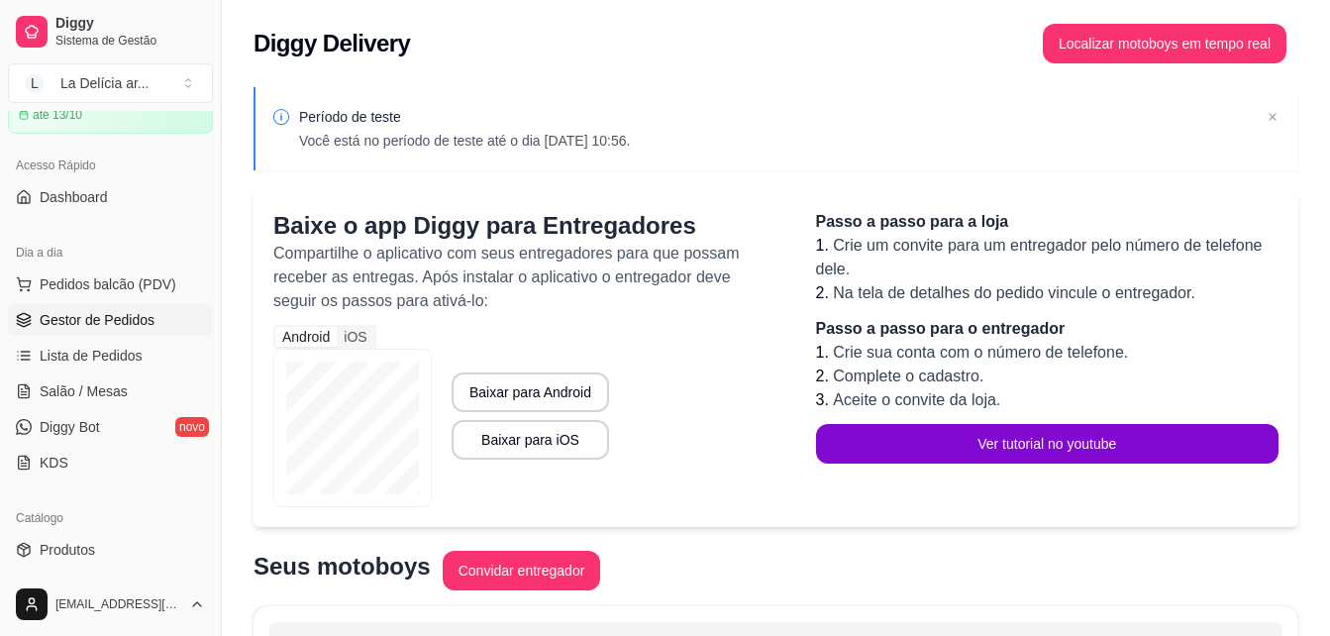
click at [146, 324] on span "Gestor de Pedidos" at bounding box center [97, 320] width 115 height 20
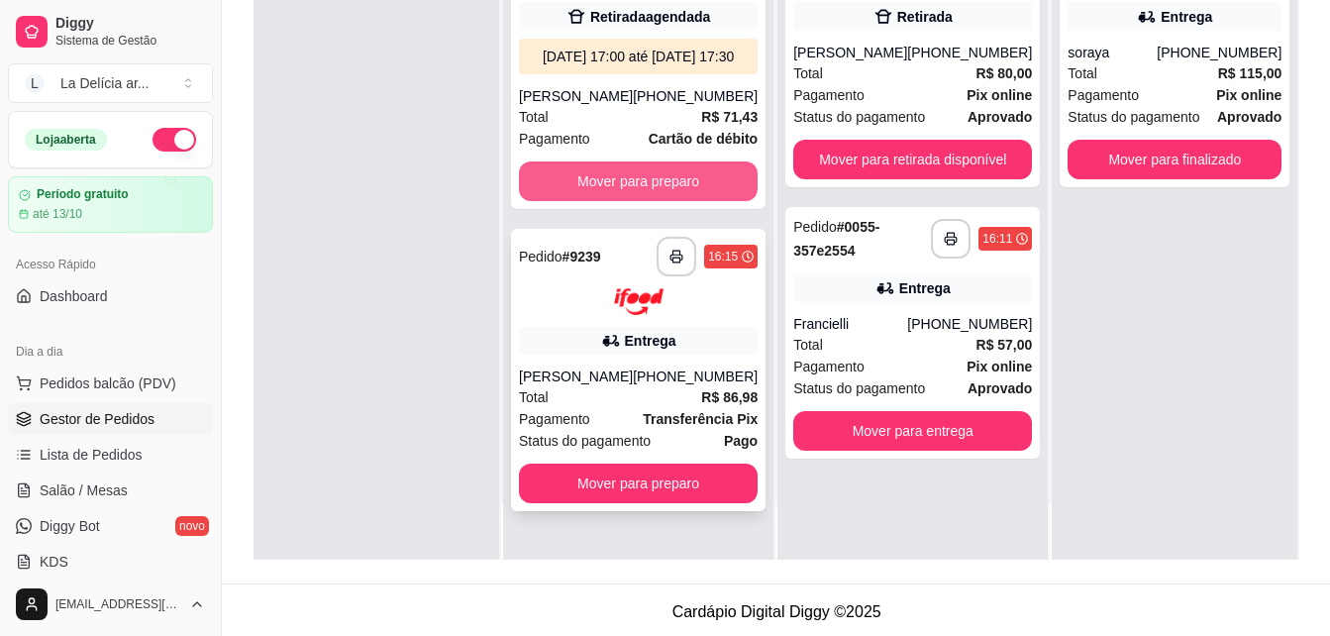
scroll to position [302, 0]
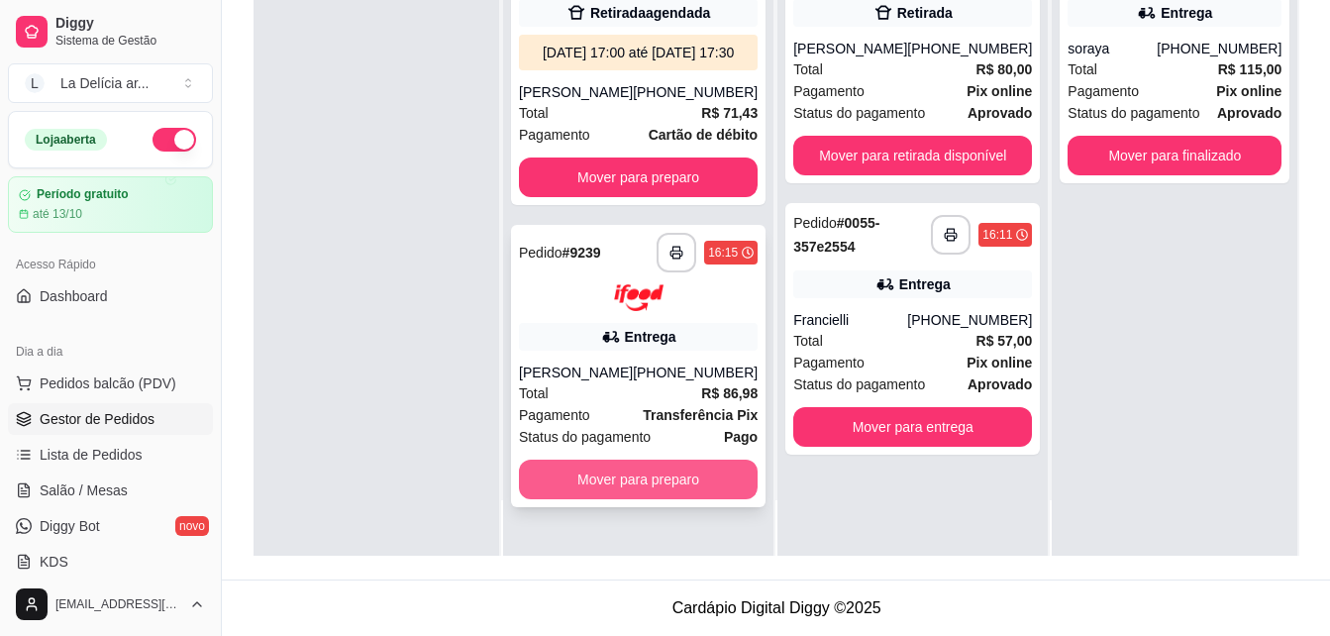
click at [632, 496] on button "Mover para preparo" at bounding box center [638, 480] width 239 height 40
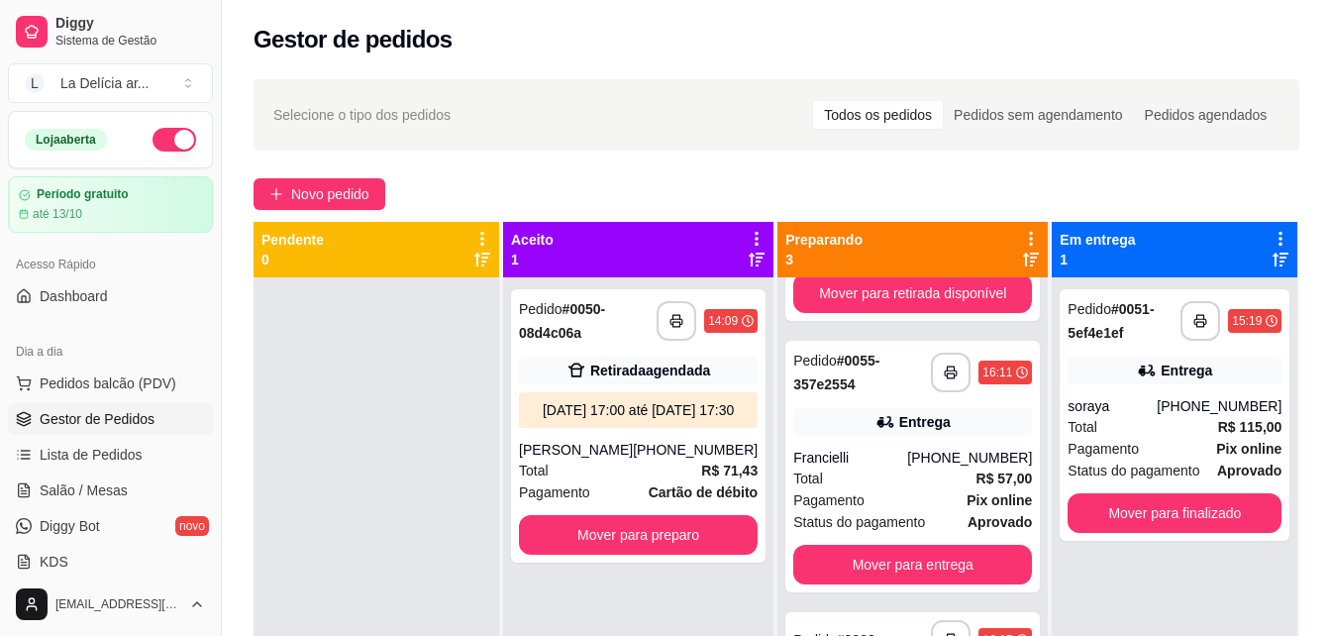
scroll to position [229, 0]
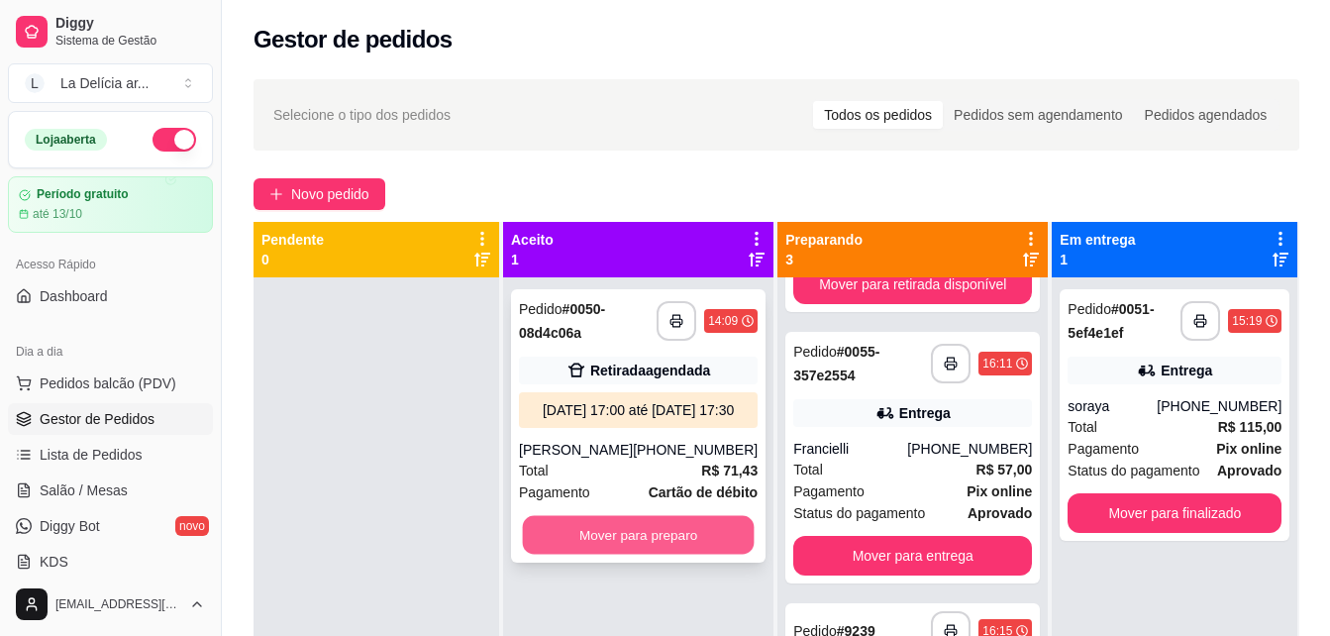
click at [686, 555] on button "Mover para preparo" at bounding box center [639, 535] width 232 height 39
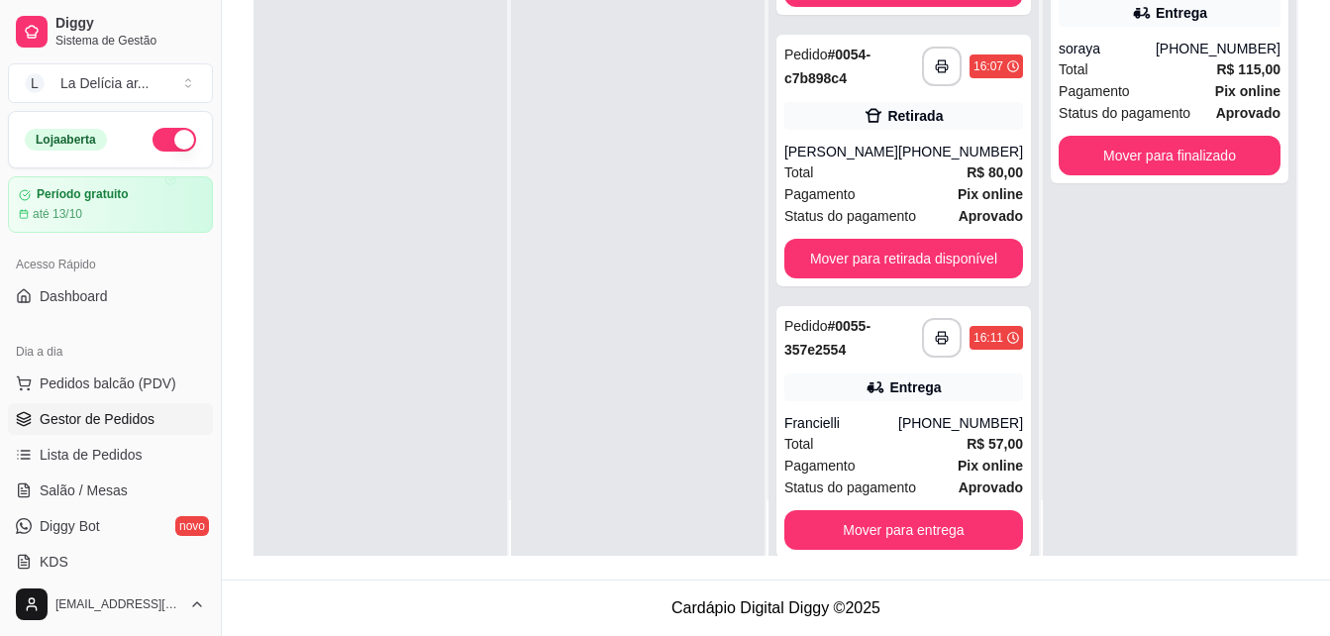
scroll to position [198, 0]
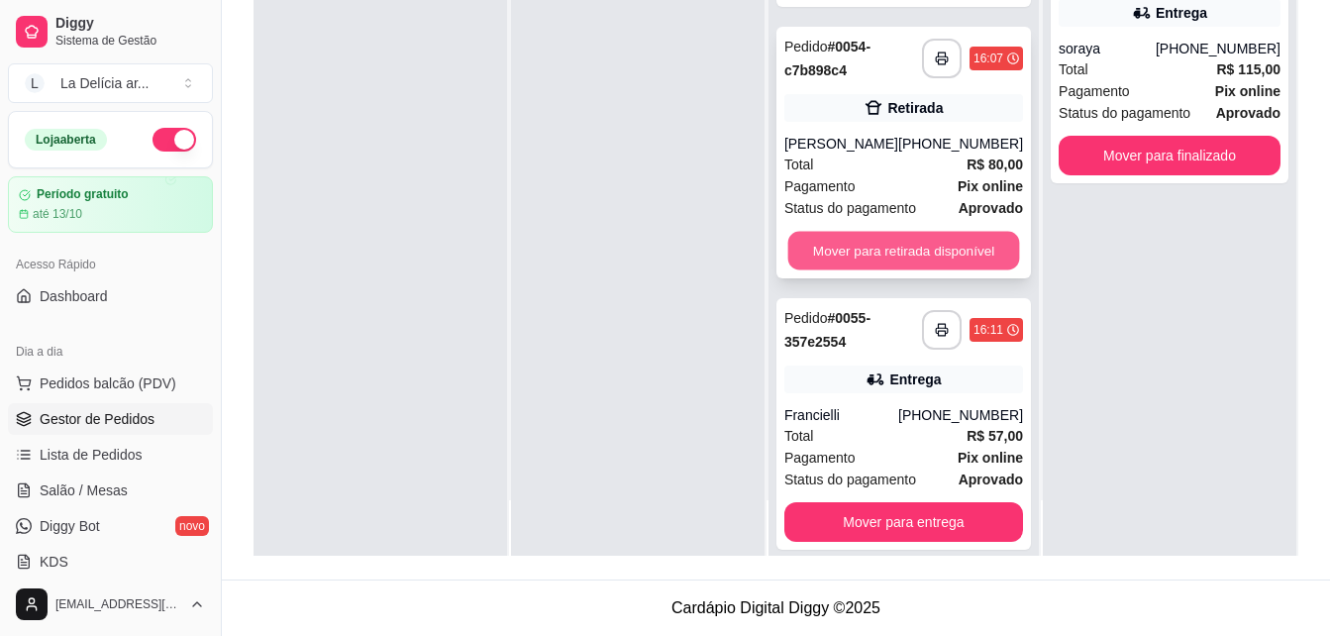
click at [882, 262] on button "Mover para retirada disponível" at bounding box center [904, 251] width 232 height 39
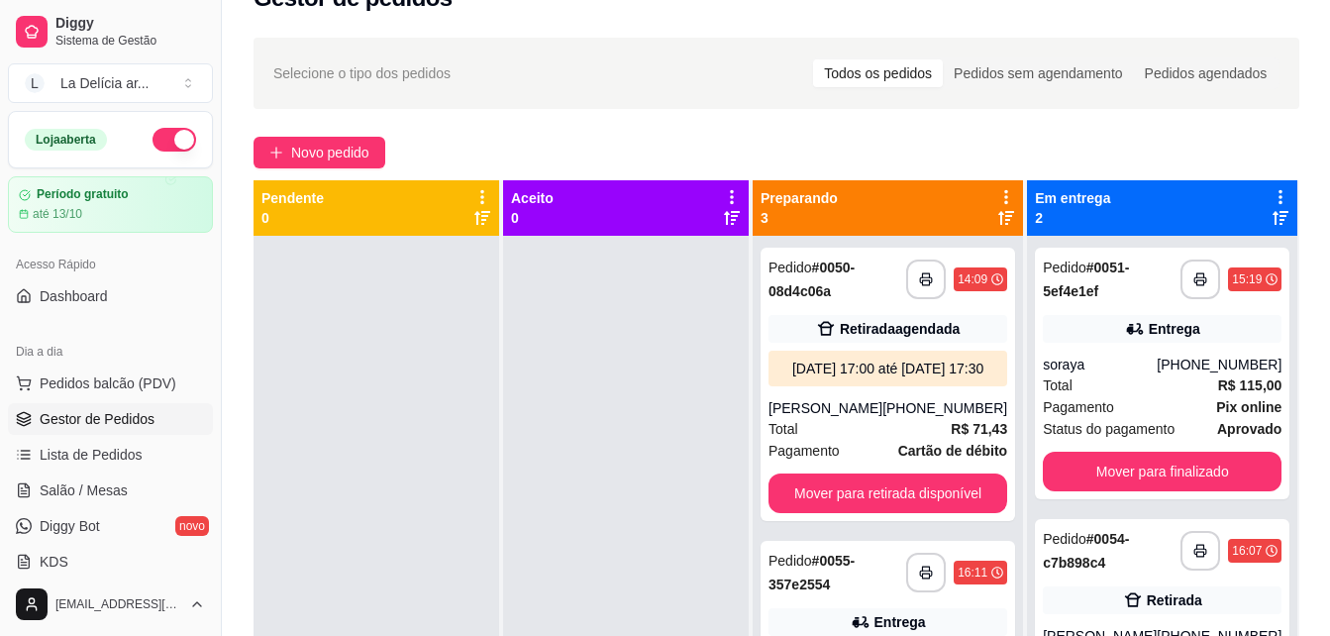
scroll to position [0, 0]
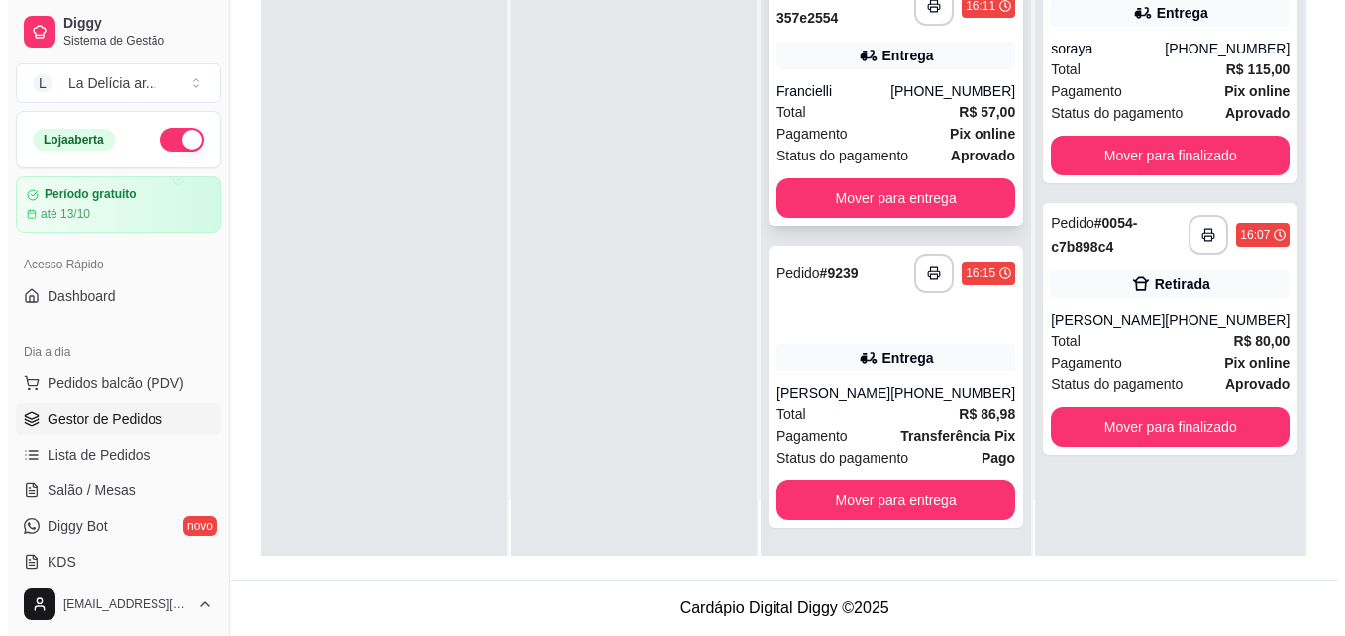
scroll to position [72, 0]
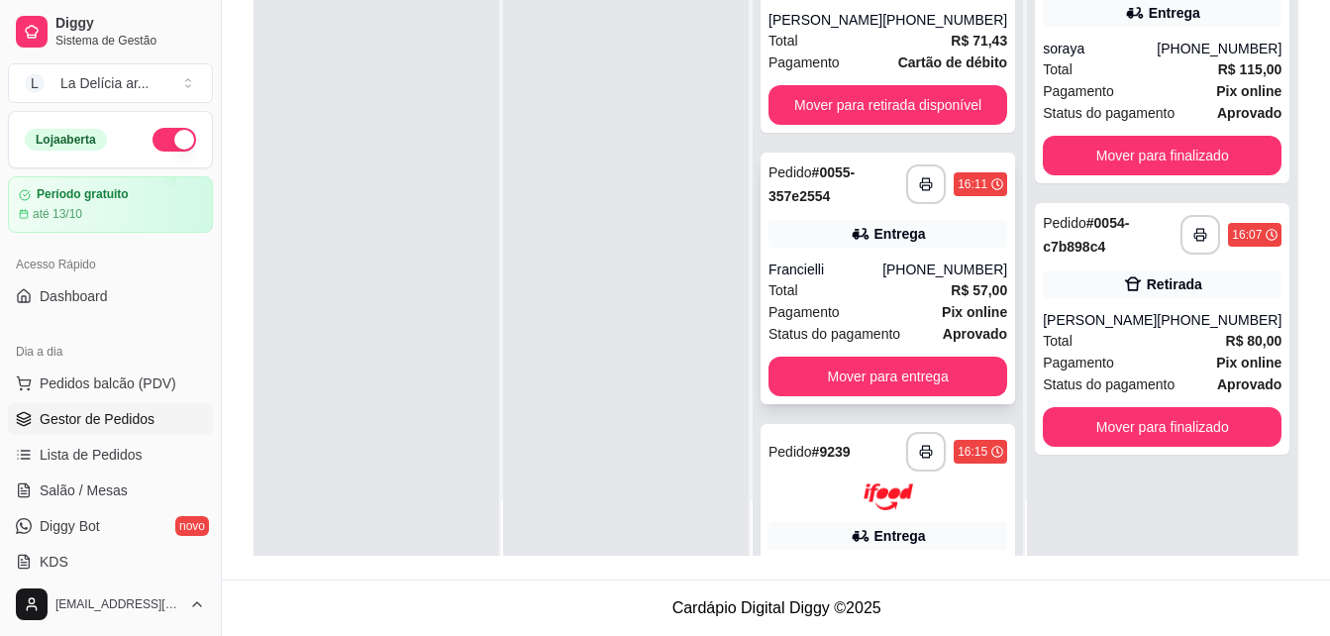
drag, startPoint x: 865, startPoint y: 279, endPoint x: 819, endPoint y: 225, distance: 71.0
click at [819, 204] on strong "# 0055-357e2554" at bounding box center [812, 184] width 86 height 40
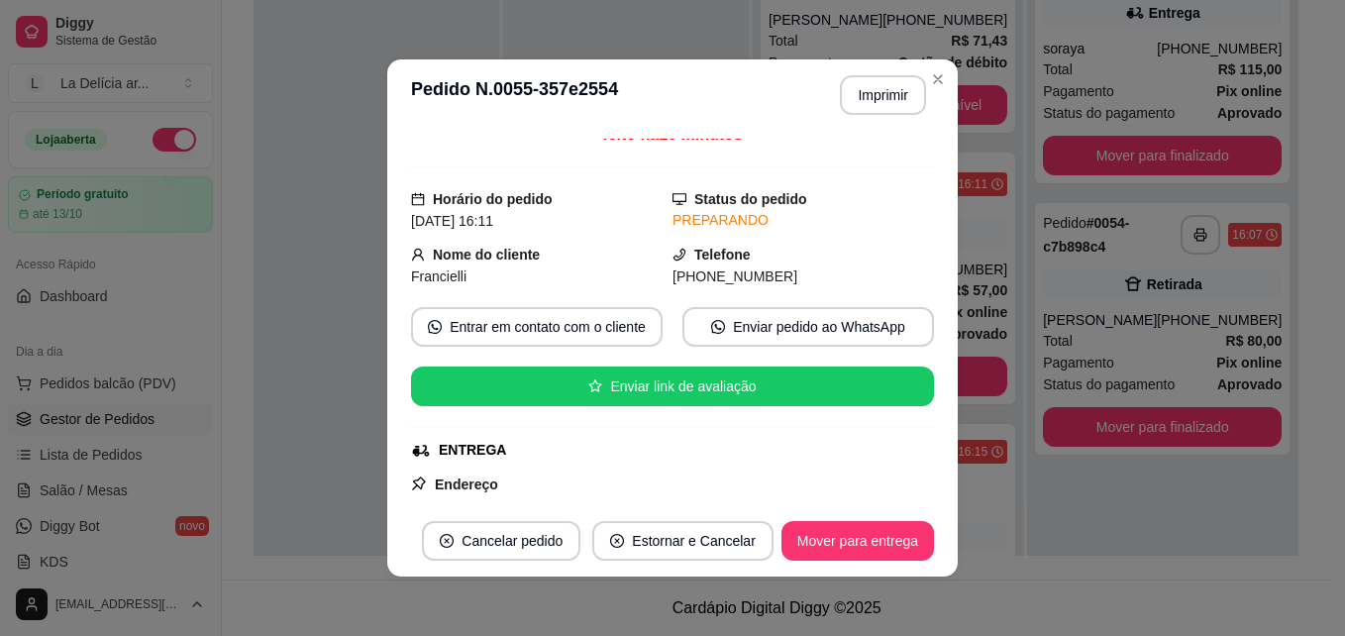
scroll to position [495, 0]
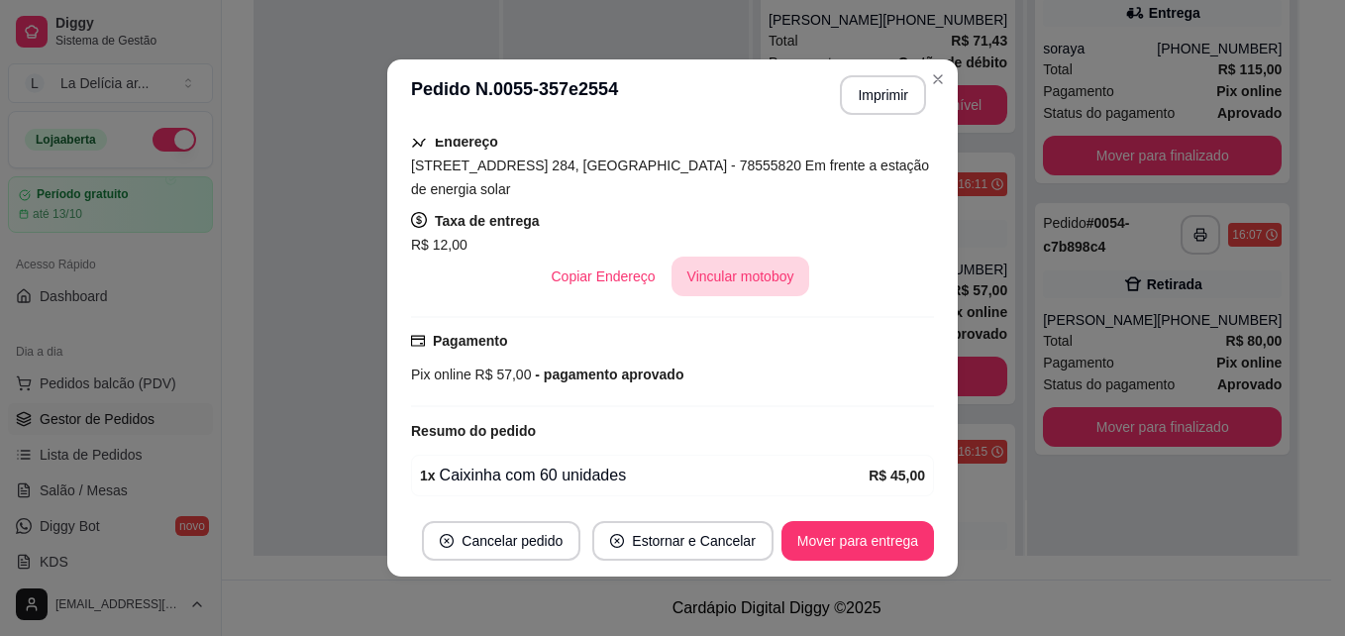
click at [729, 278] on button "Vincular motoboy" at bounding box center [741, 277] width 139 height 40
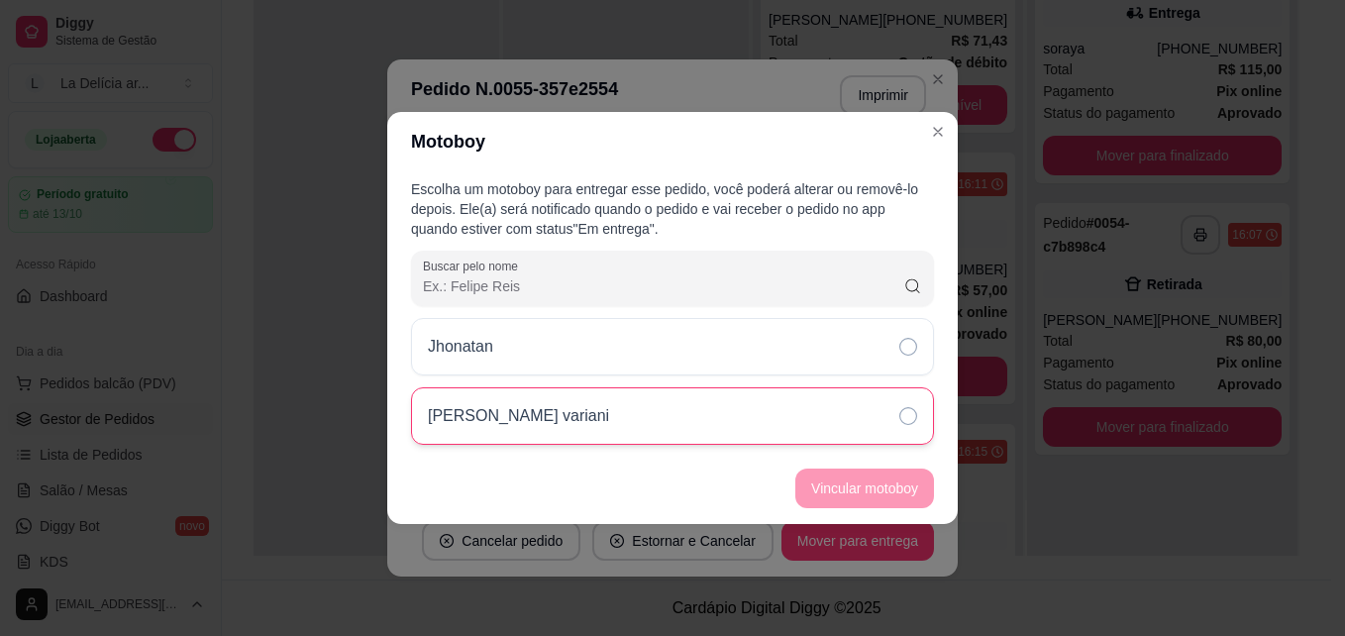
click at [741, 410] on div "[PERSON_NAME] variani" at bounding box center [672, 415] width 523 height 57
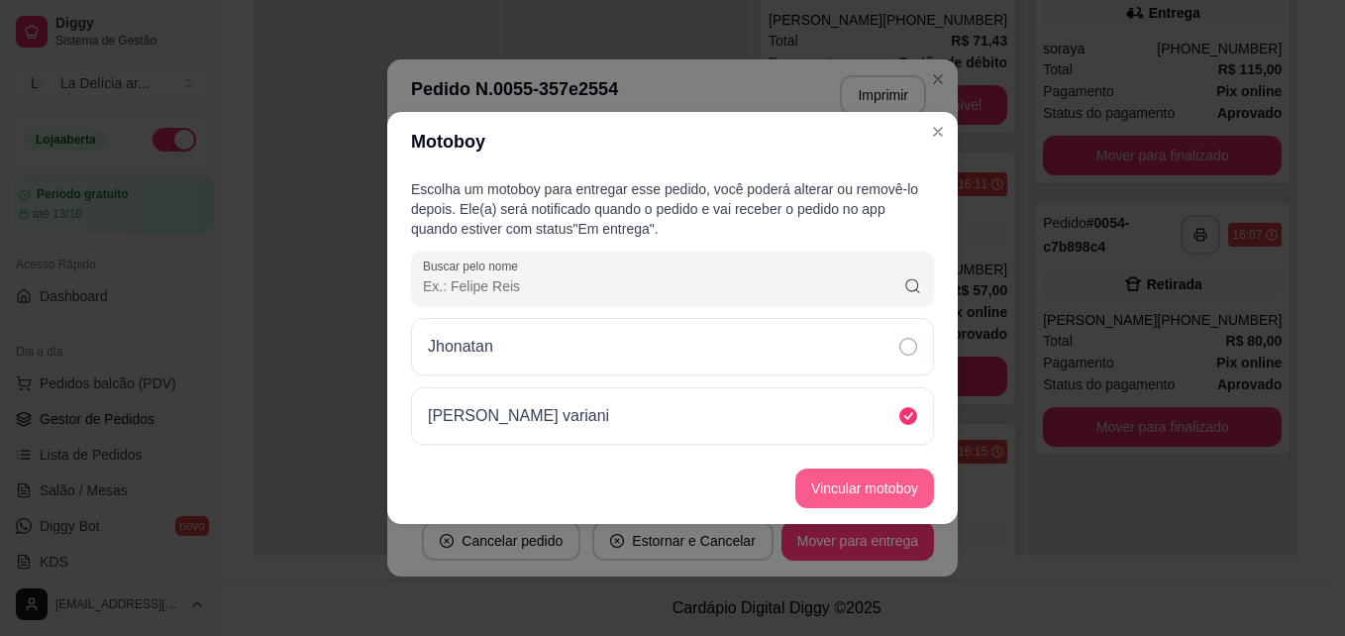
click at [897, 481] on button "Vincular motoboy" at bounding box center [864, 489] width 139 height 40
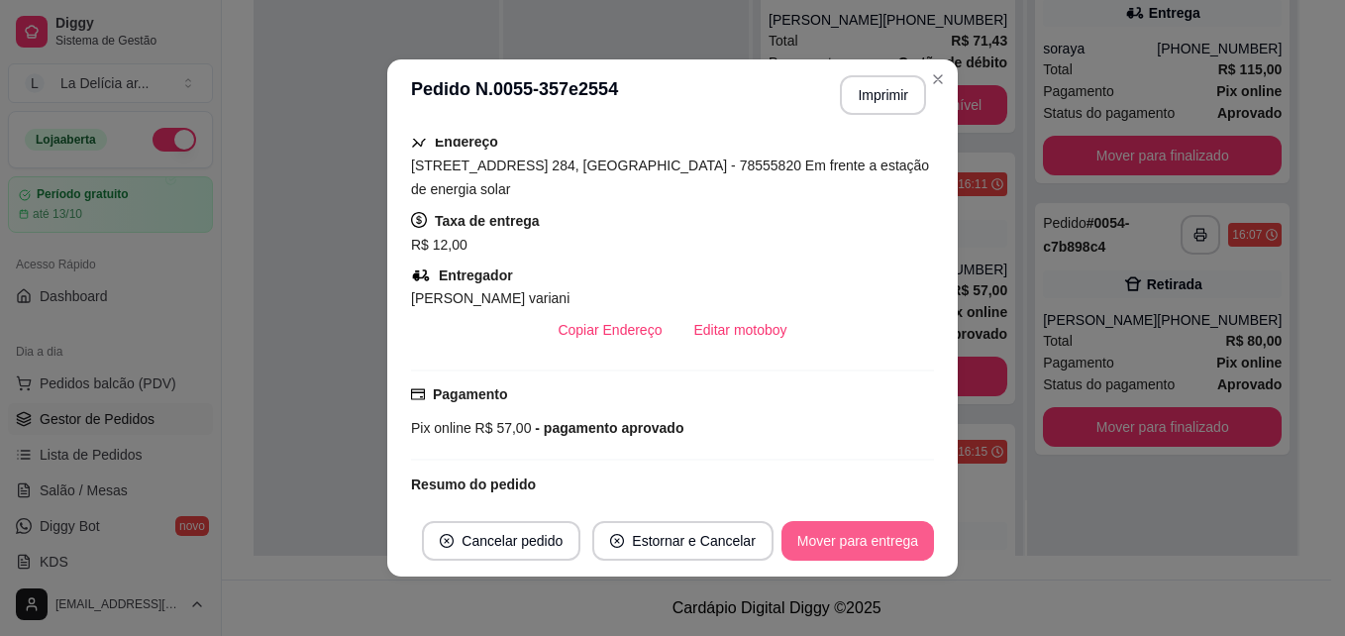
click at [864, 535] on button "Mover para entrega" at bounding box center [858, 541] width 153 height 40
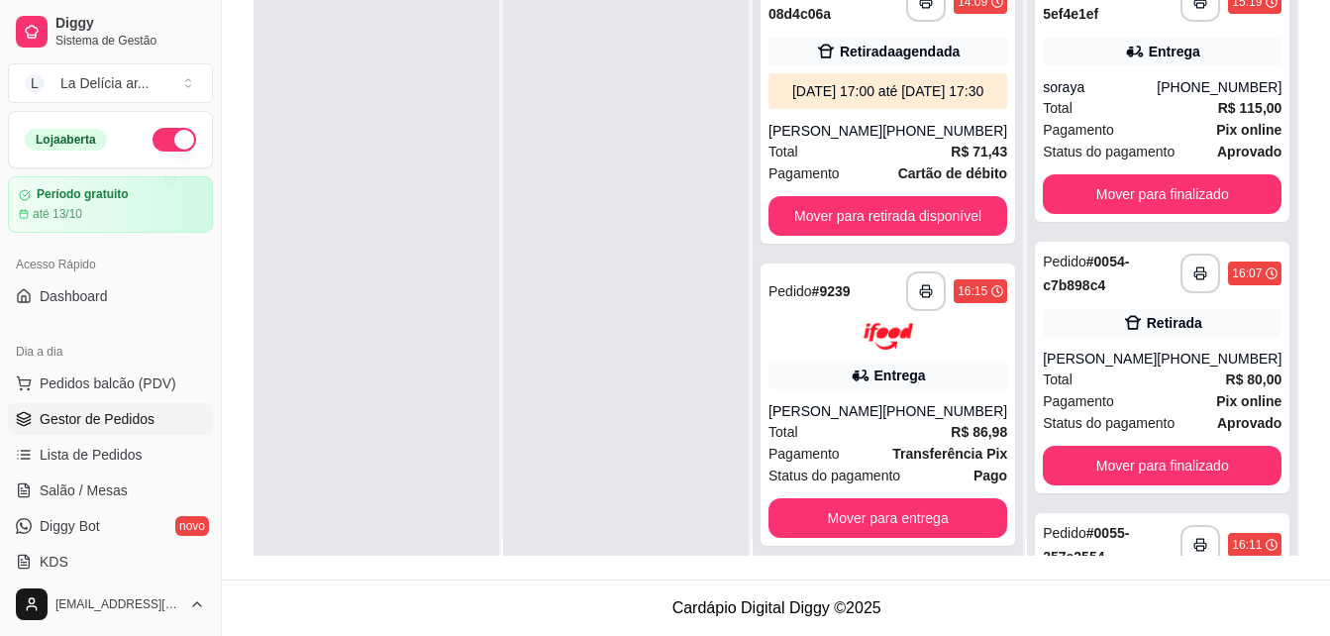
scroll to position [0, 0]
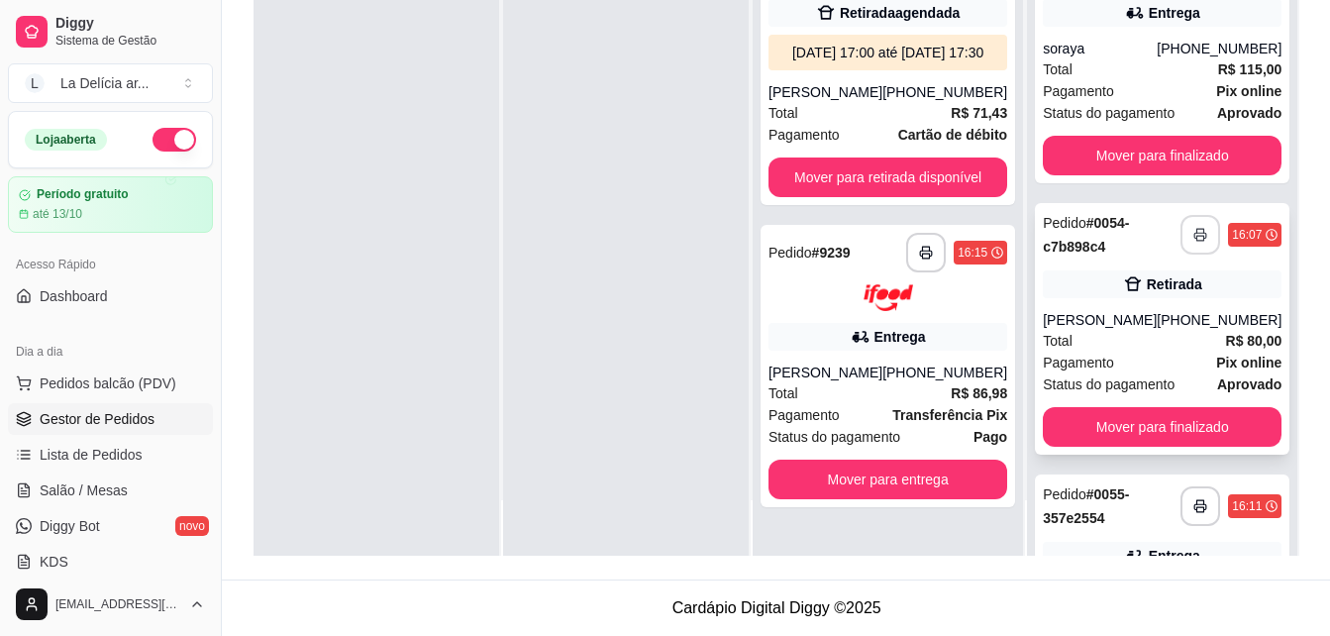
click at [1182, 232] on button "button" at bounding box center [1201, 235] width 40 height 40
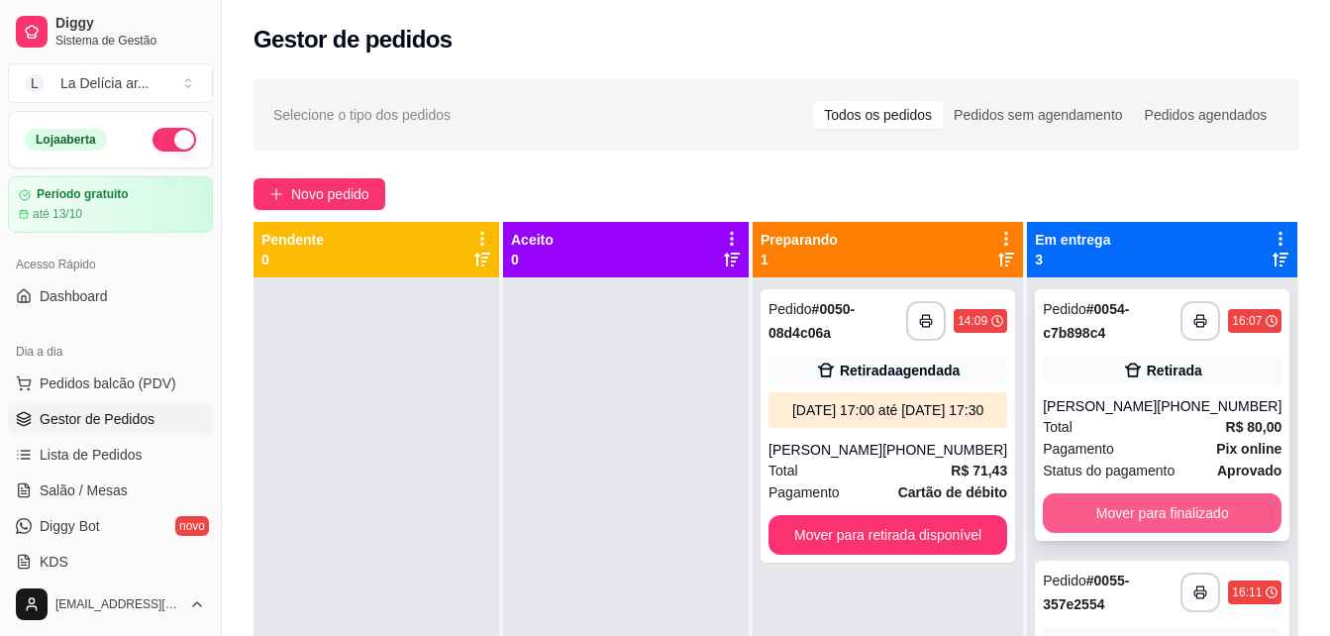
click at [1108, 506] on button "Mover para finalizado" at bounding box center [1162, 513] width 239 height 40
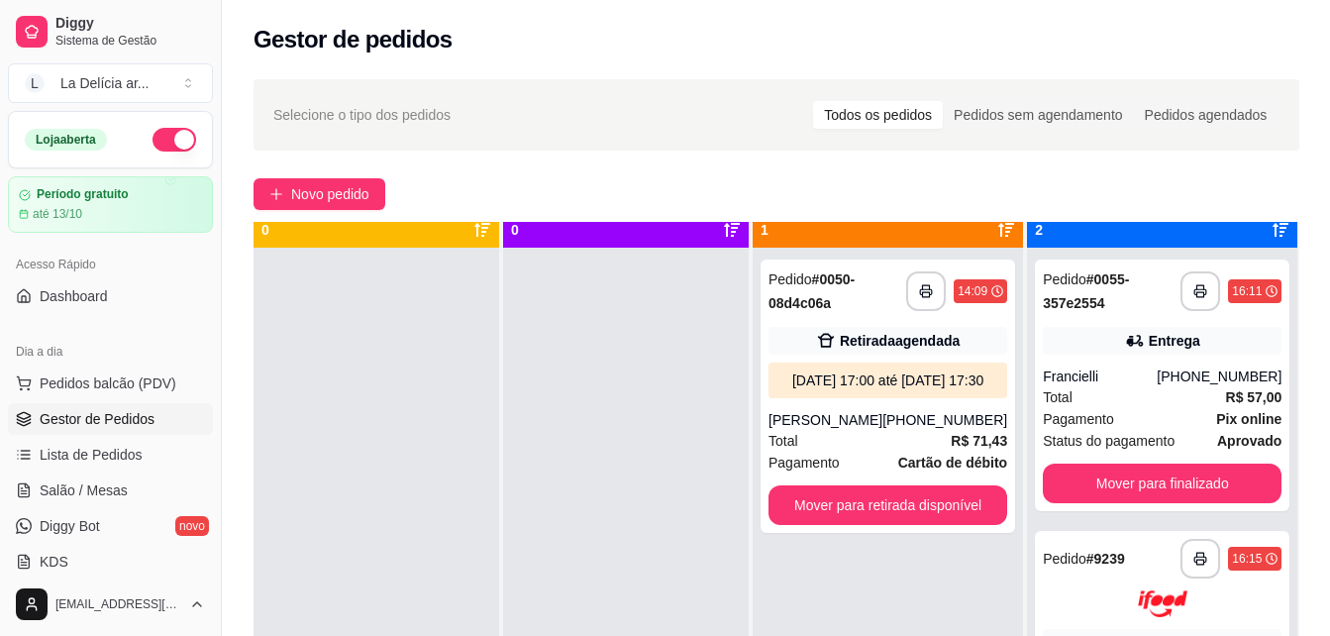
scroll to position [55, 0]
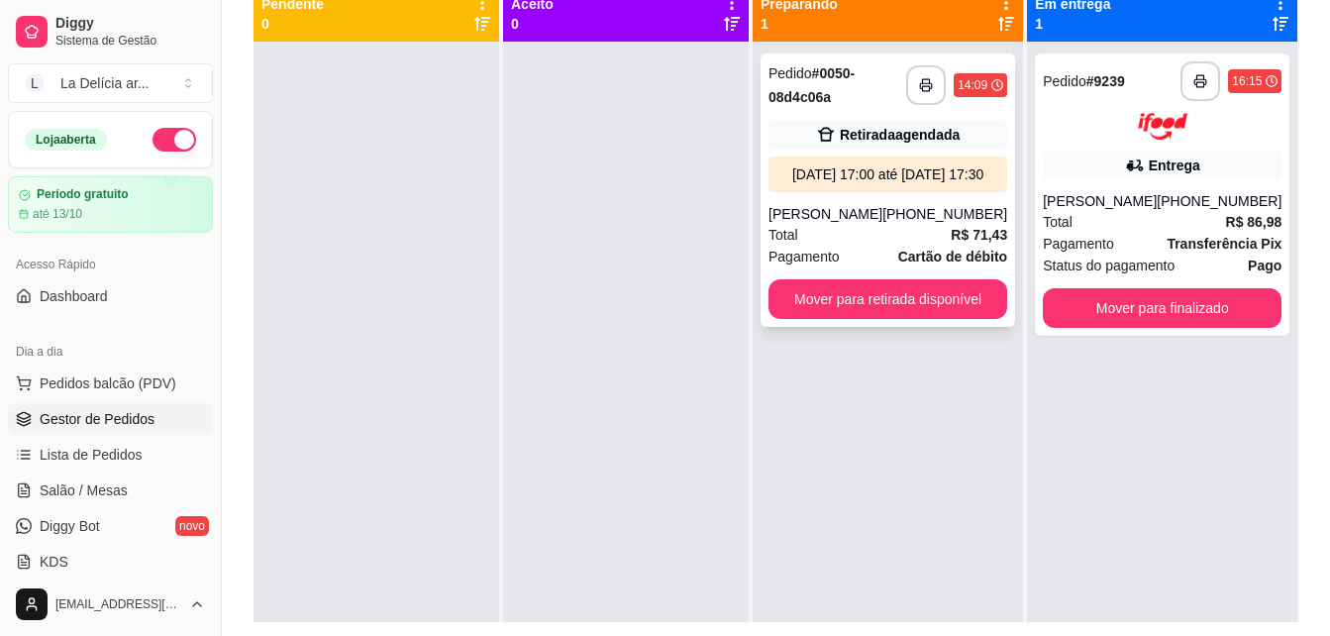
scroll to position [203, 0]
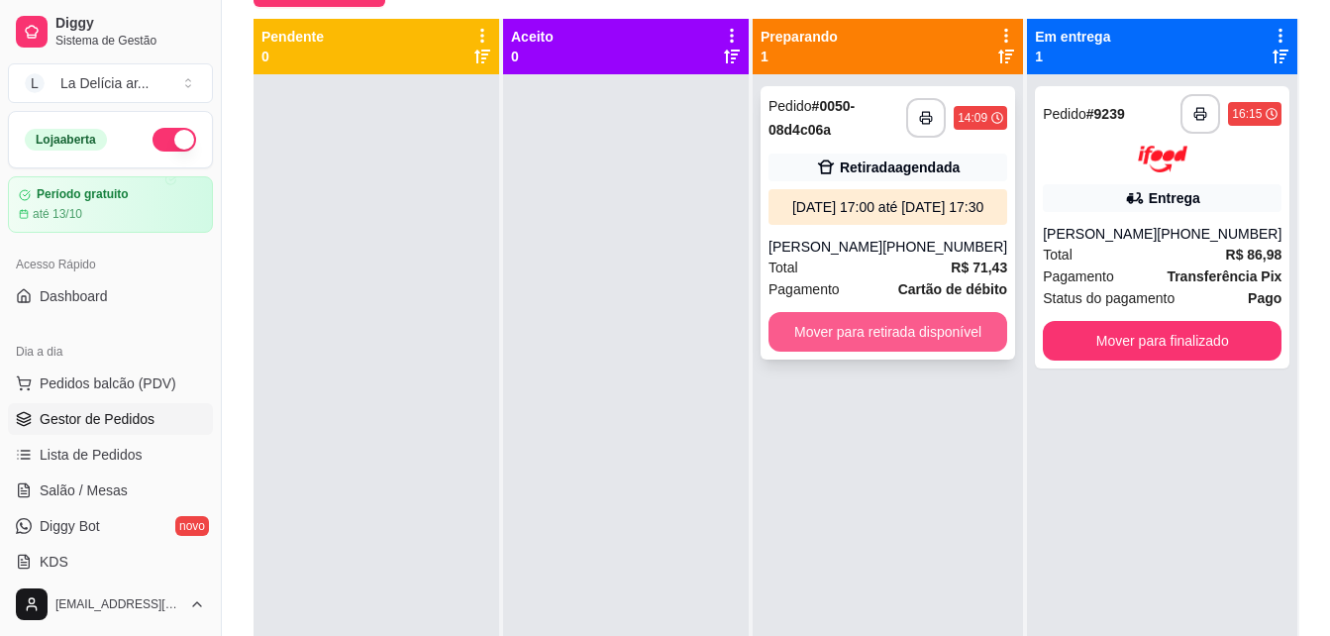
click at [904, 352] on button "Mover para retirada disponível" at bounding box center [888, 332] width 239 height 40
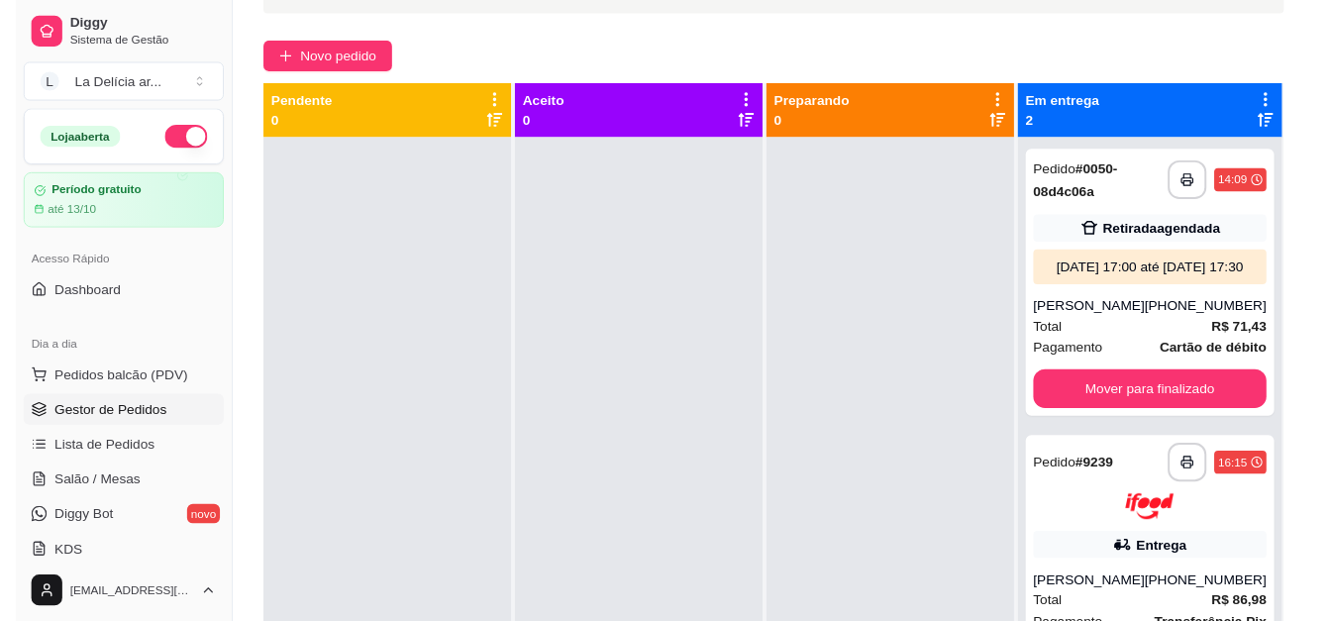
scroll to position [0, 0]
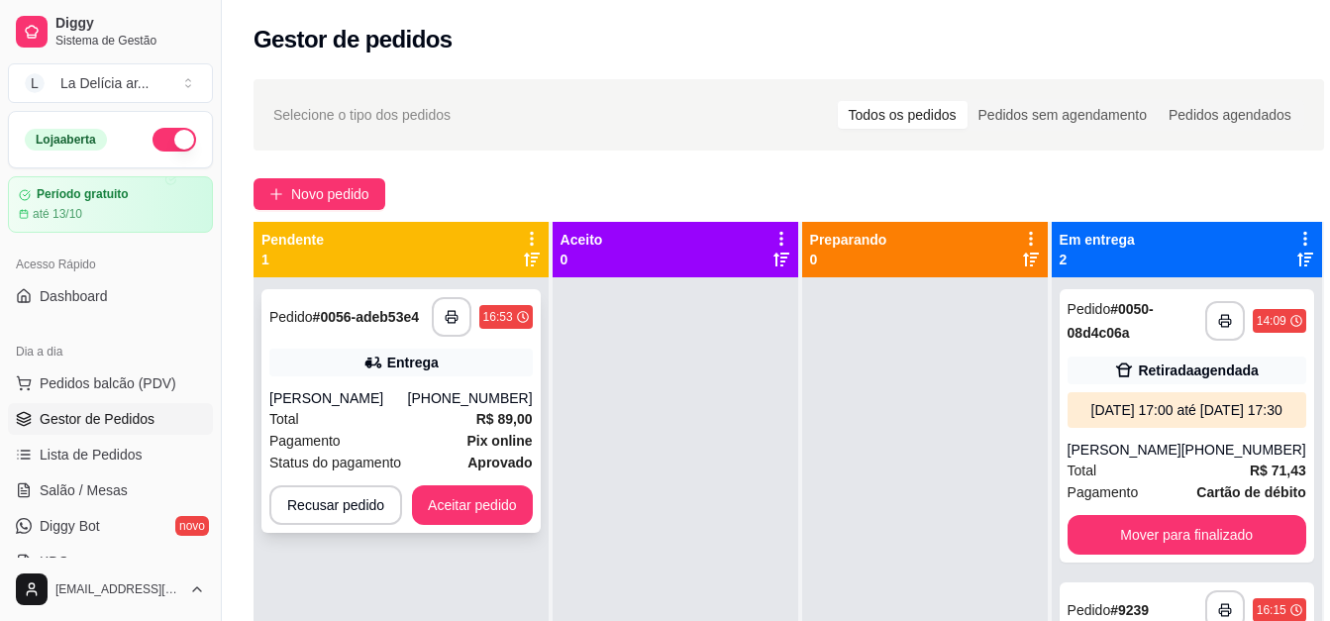
click at [408, 408] on div "Total R$ 89,00" at bounding box center [401, 419] width 264 height 22
click at [369, 371] on icon at bounding box center [374, 363] width 20 height 20
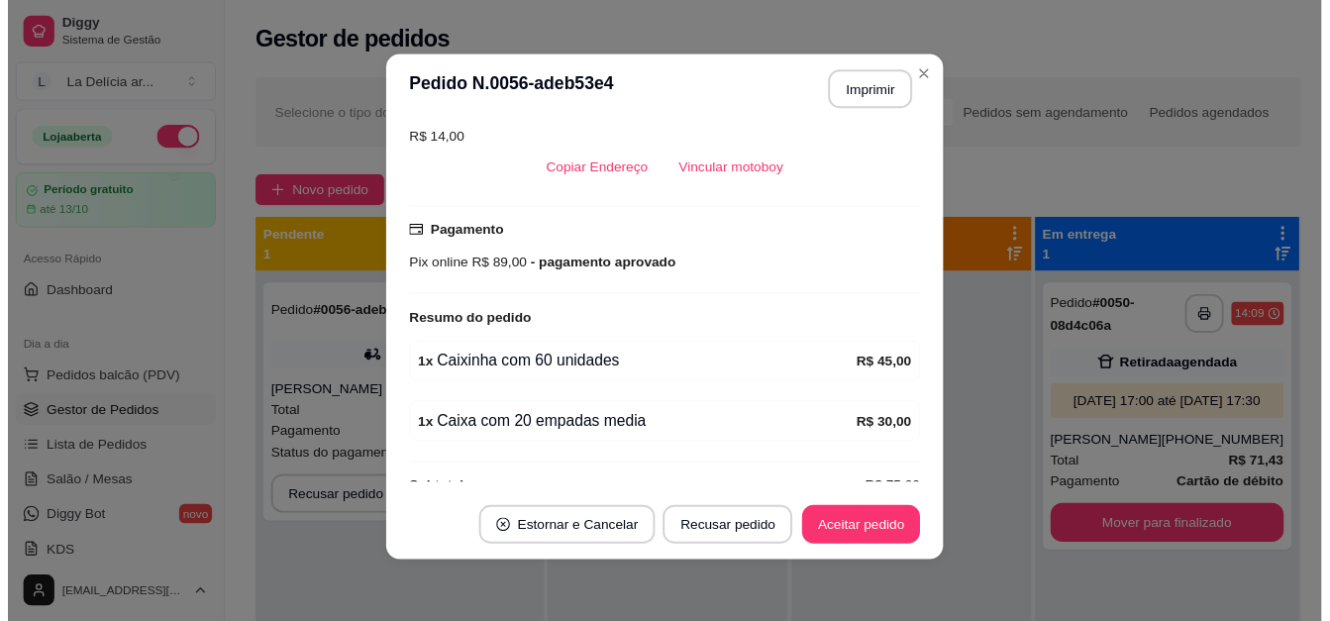
scroll to position [631, 0]
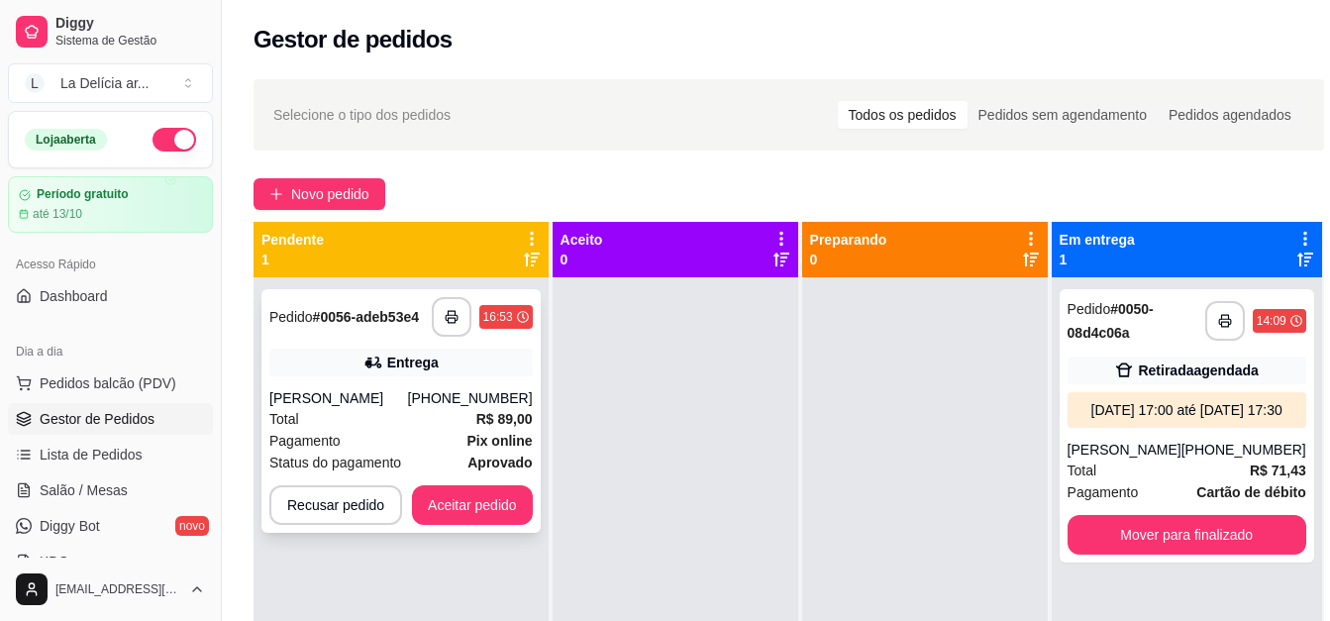
click at [378, 319] on strong "# 0056-adeb53e4" at bounding box center [366, 317] width 106 height 16
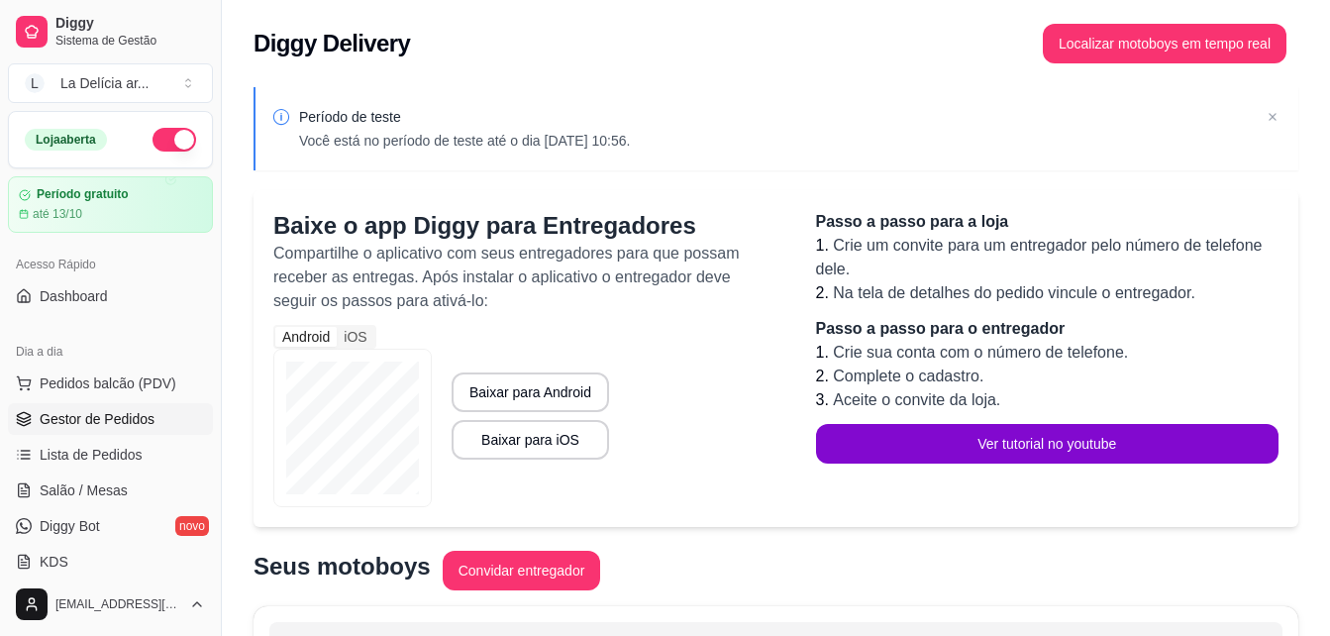
click at [59, 416] on span "Gestor de Pedidos" at bounding box center [97, 419] width 115 height 20
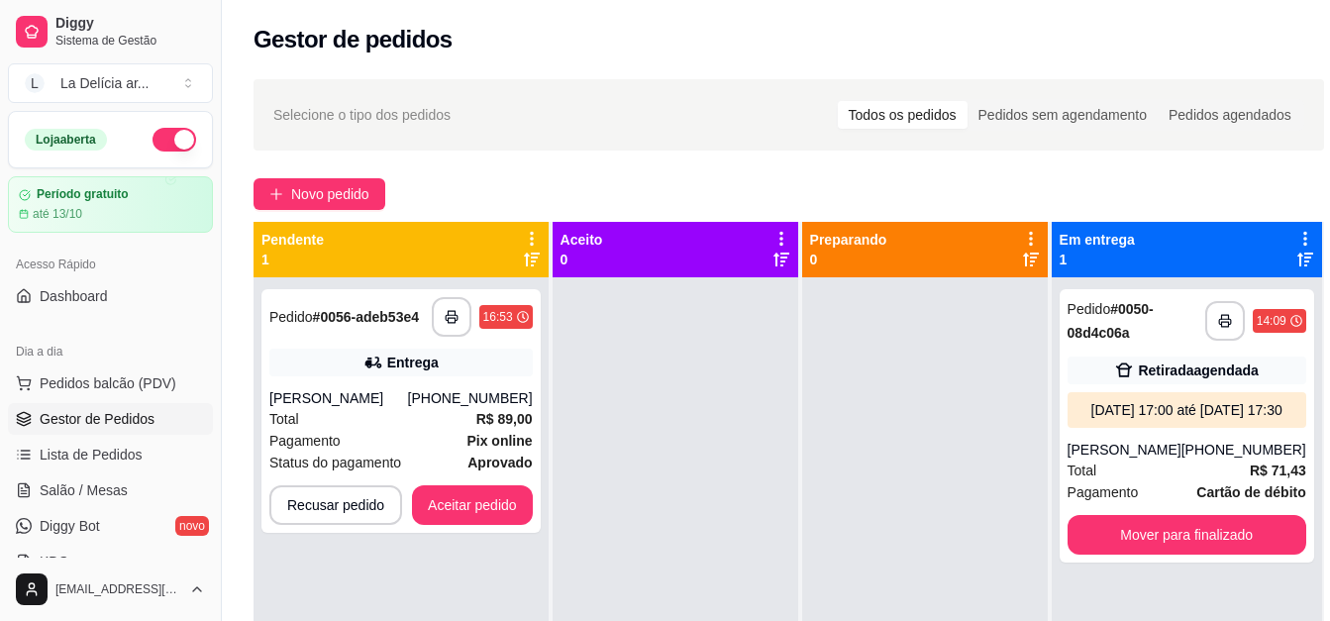
drag, startPoint x: 666, startPoint y: 399, endPoint x: 540, endPoint y: 265, distance: 184.3
click at [666, 398] on div at bounding box center [676, 587] width 246 height 621
click at [479, 514] on button "Aceitar pedido" at bounding box center [472, 505] width 121 height 40
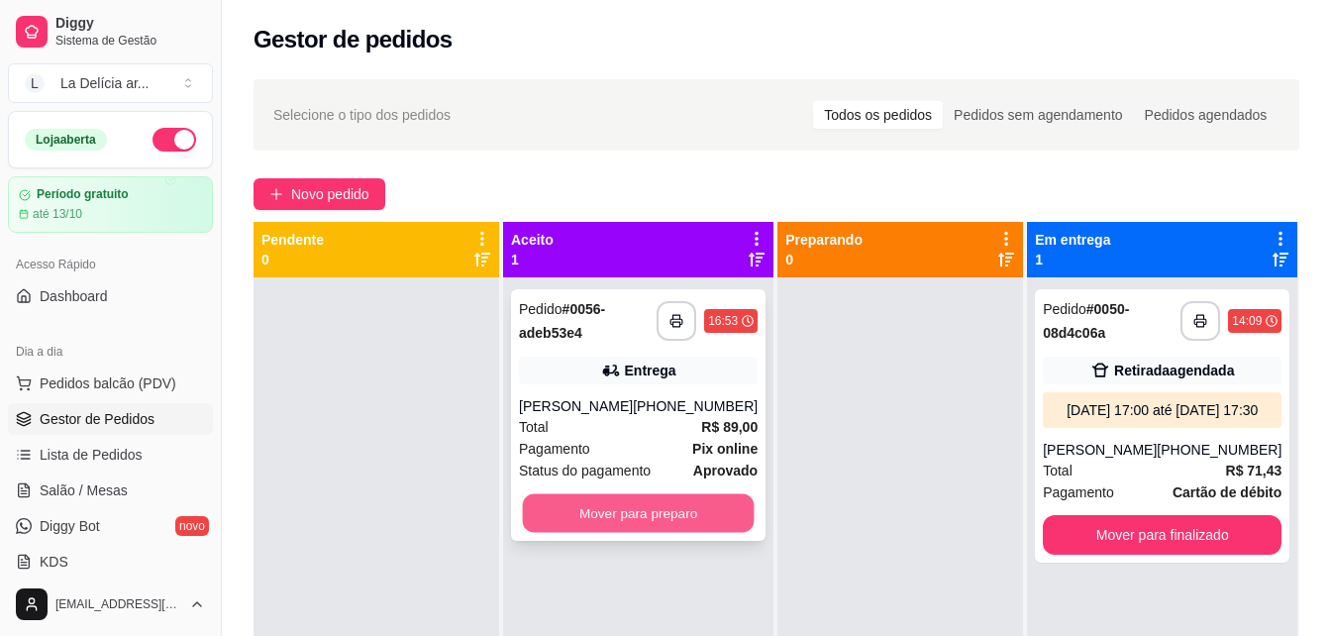
click at [716, 507] on button "Mover para preparo" at bounding box center [639, 513] width 232 height 39
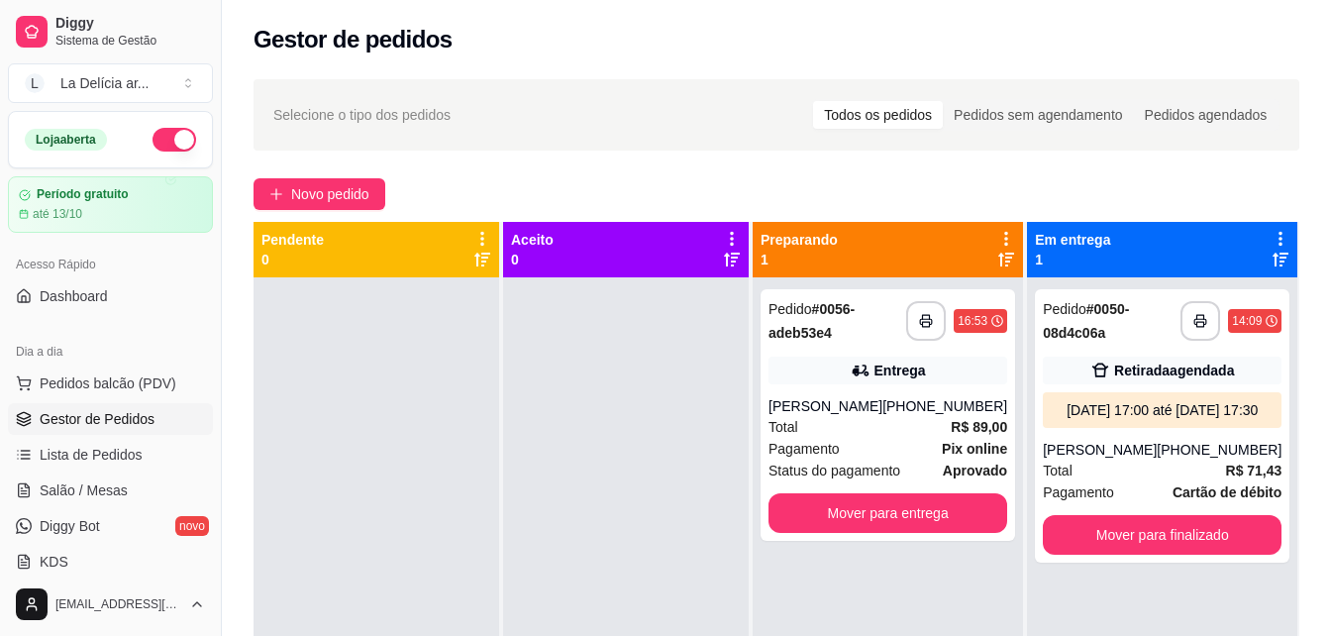
click at [369, 438] on div at bounding box center [377, 595] width 246 height 636
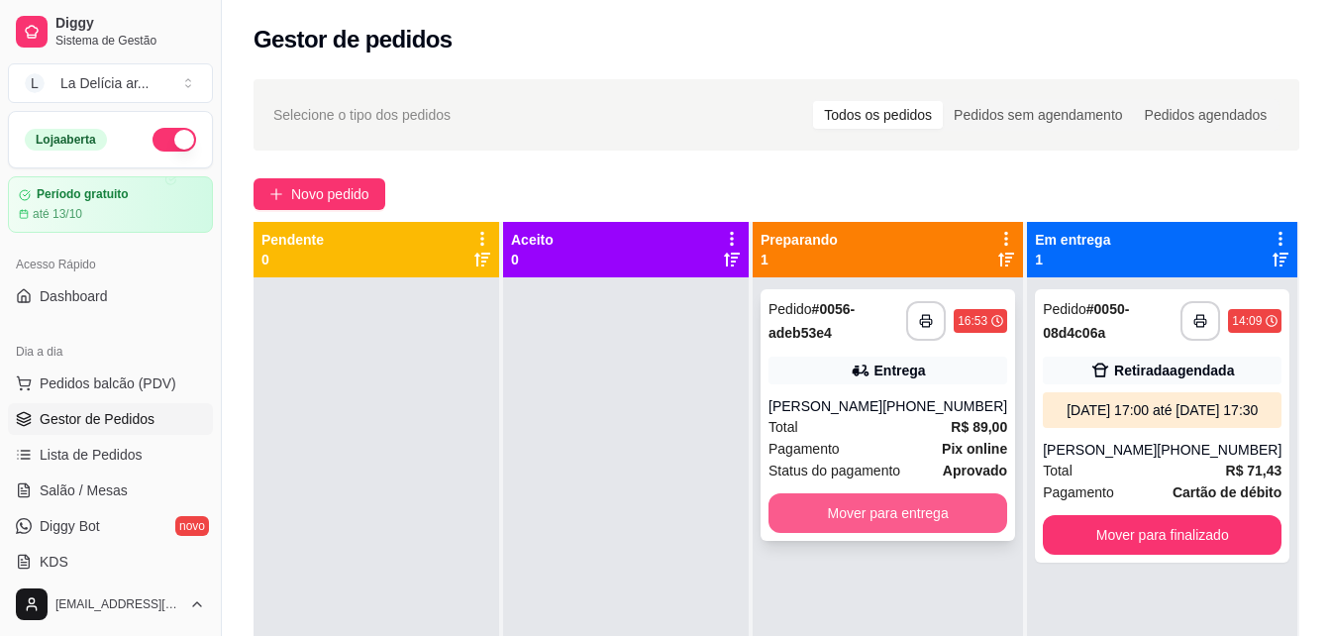
click at [843, 504] on button "Mover para entrega" at bounding box center [888, 513] width 239 height 40
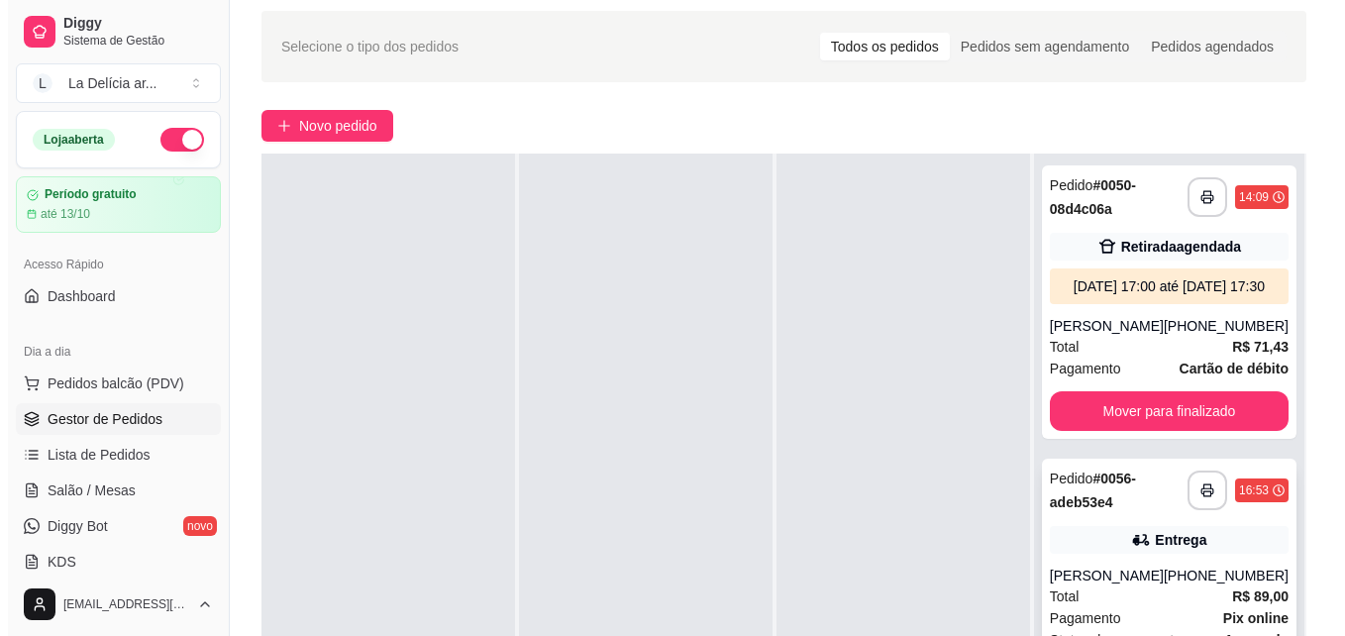
scroll to position [302, 0]
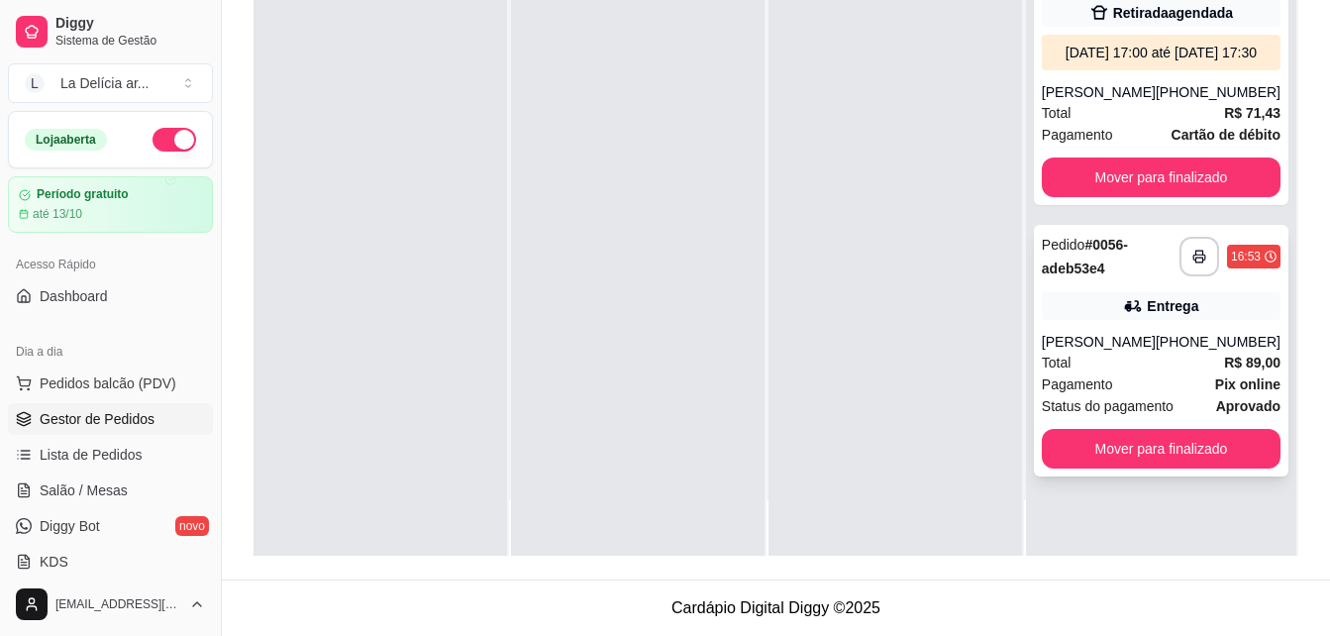
click at [1153, 320] on div "Entrega" at bounding box center [1161, 306] width 239 height 28
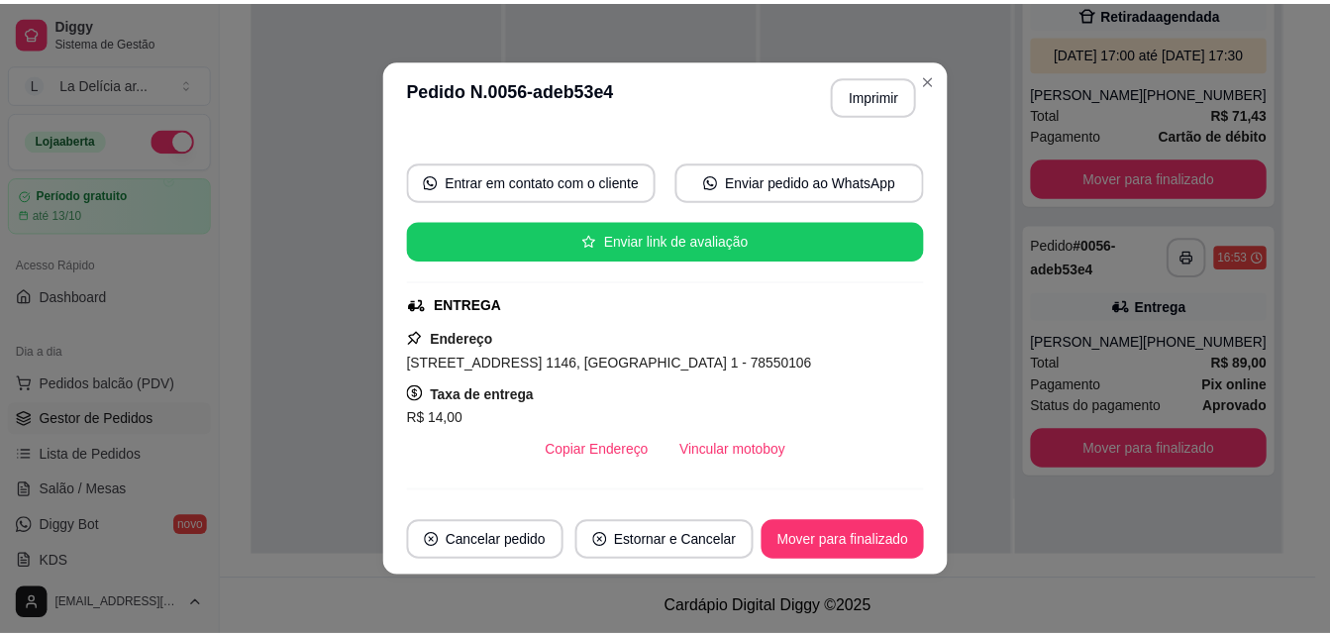
scroll to position [495, 0]
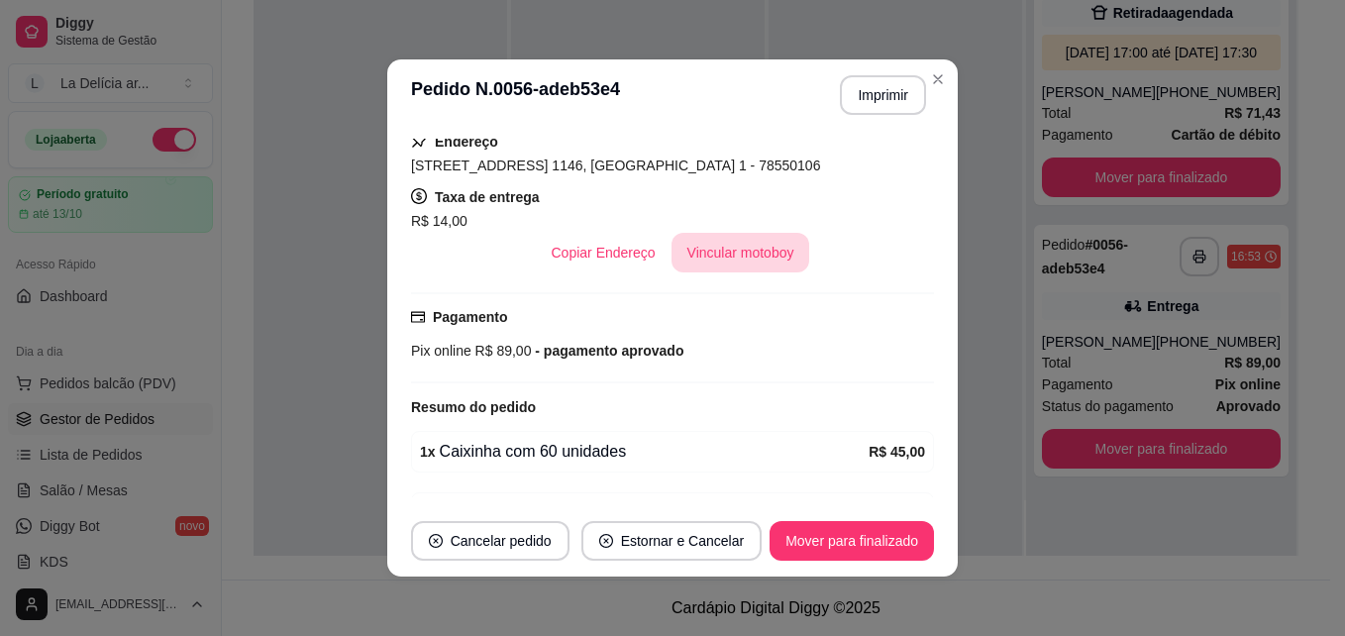
click at [719, 261] on button "Vincular motoboy" at bounding box center [741, 253] width 139 height 40
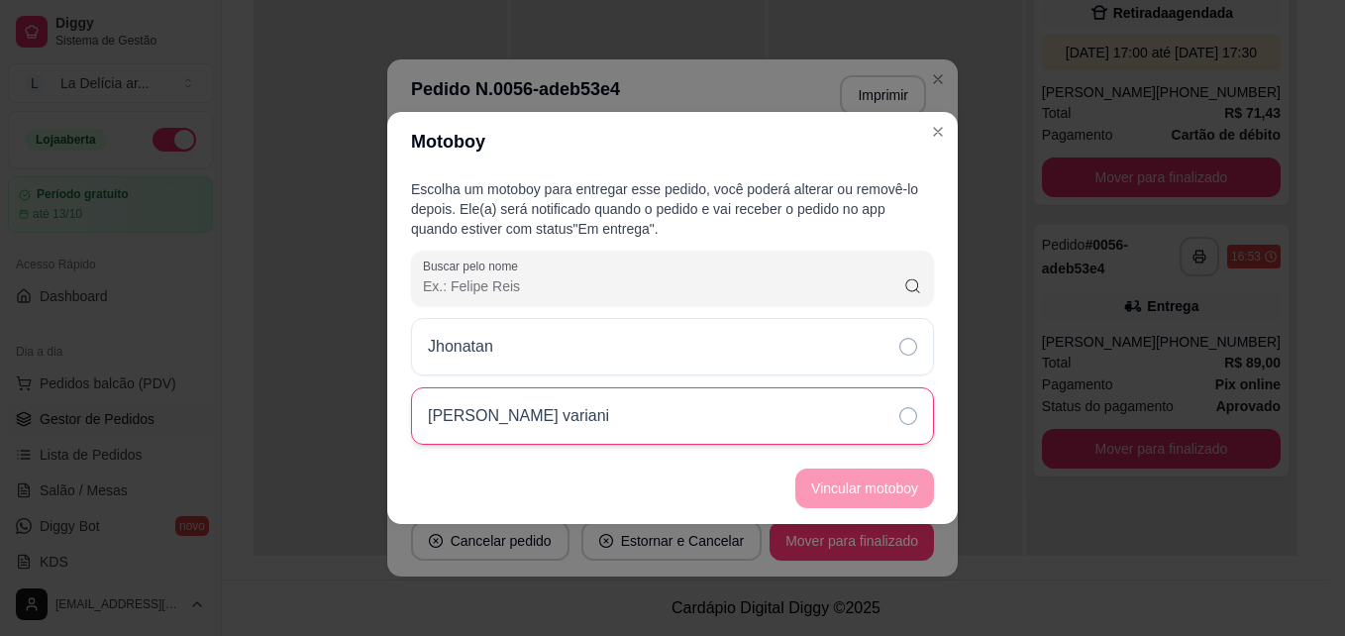
click at [692, 409] on div "[PERSON_NAME] variani" at bounding box center [672, 415] width 523 height 57
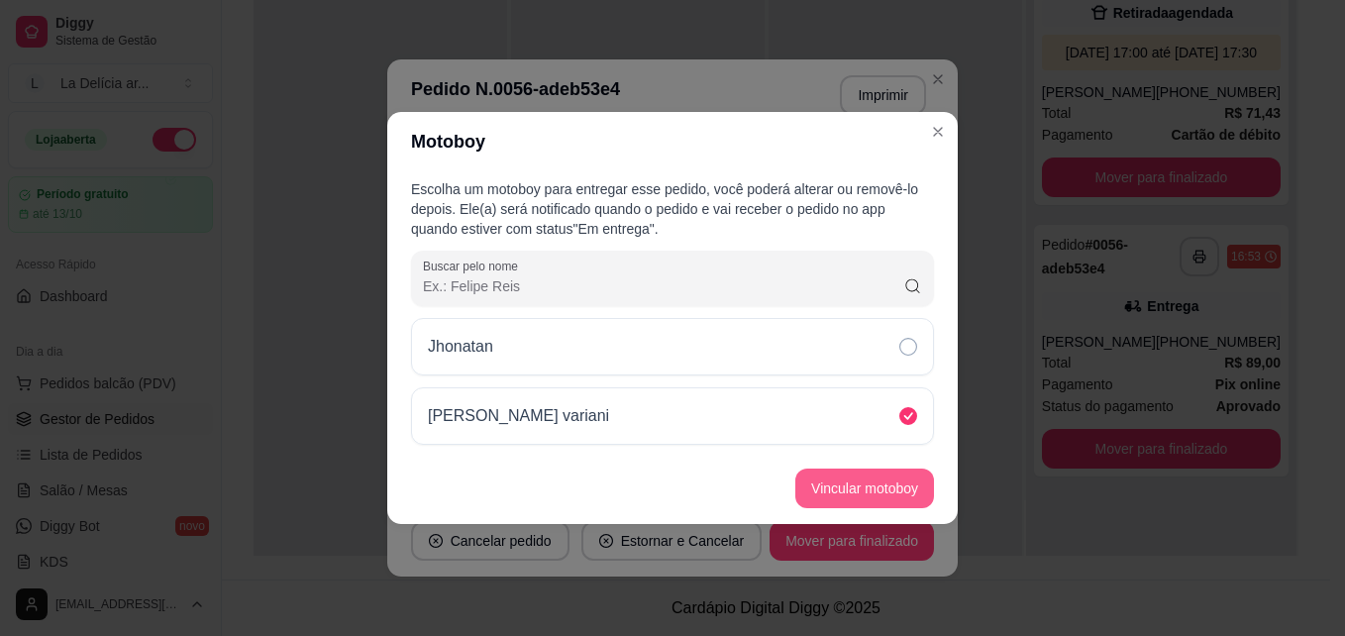
click at [872, 493] on button "Vincular motoboy" at bounding box center [864, 489] width 139 height 40
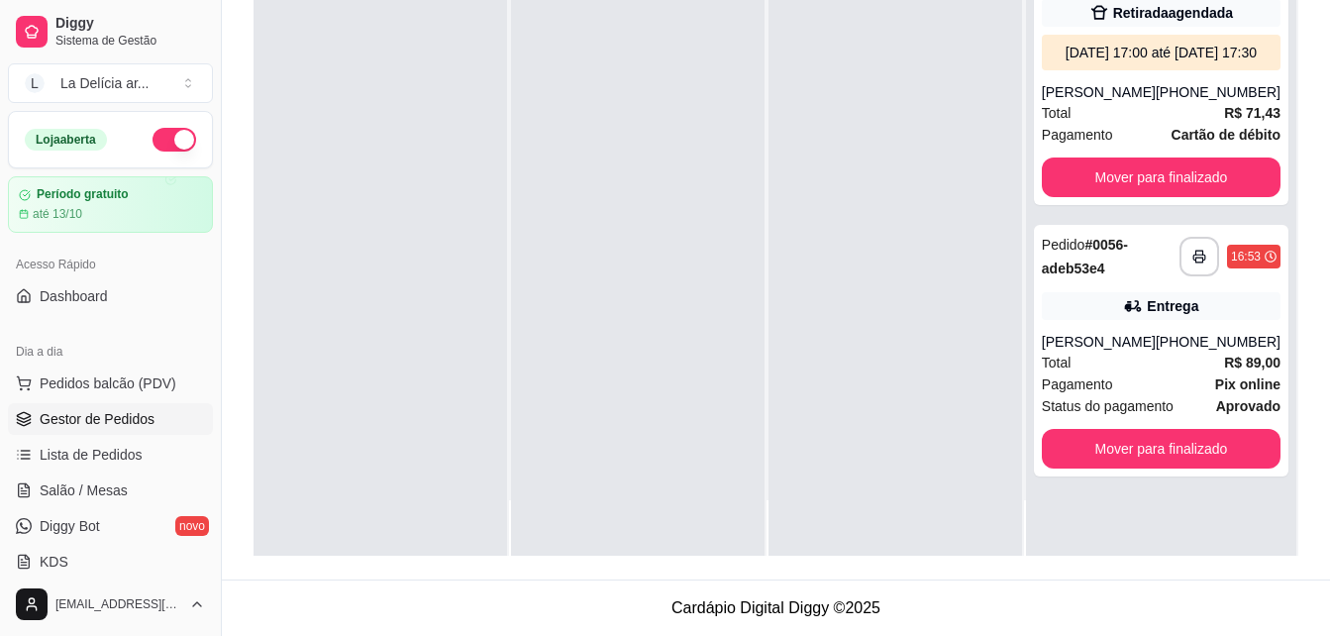
scroll to position [0, 0]
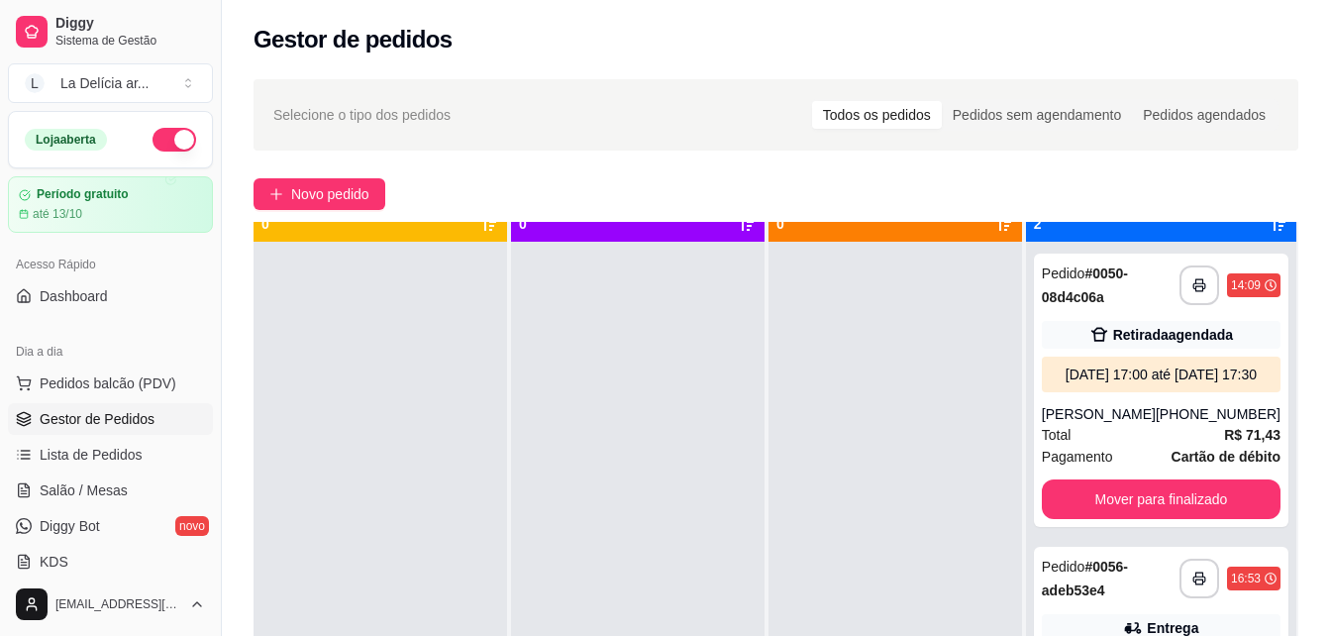
scroll to position [55, 0]
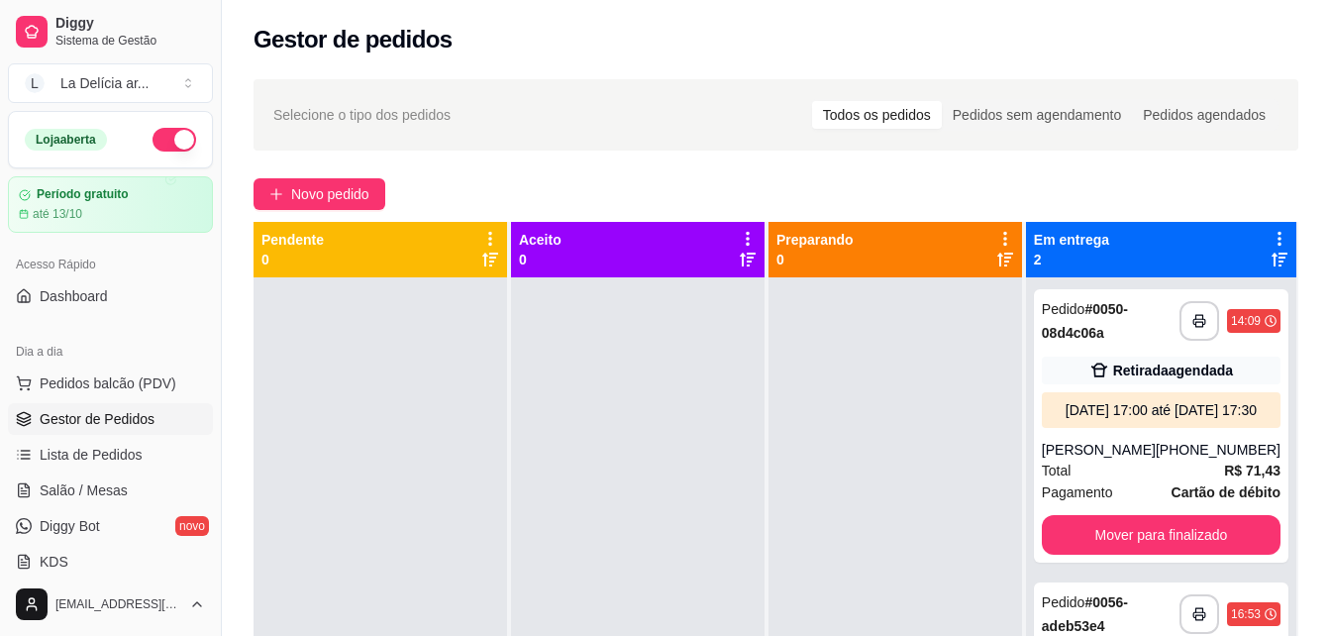
click at [846, 398] on div at bounding box center [896, 595] width 254 height 636
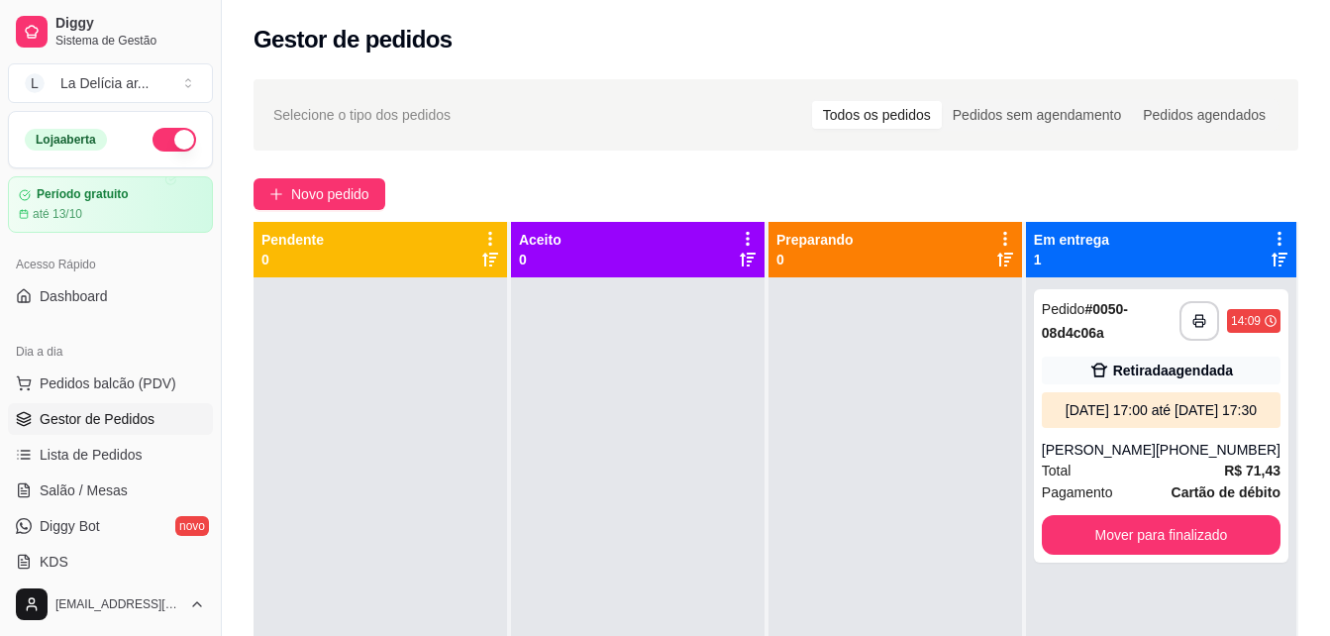
click at [846, 398] on div at bounding box center [896, 595] width 254 height 636
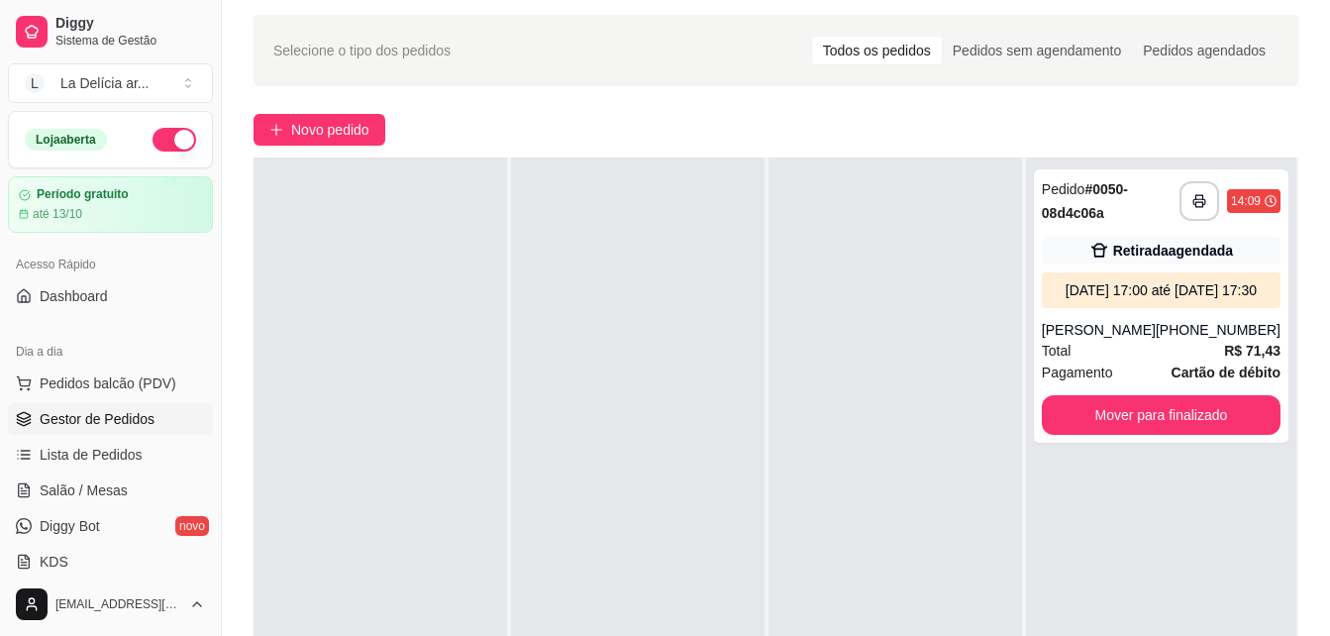
scroll to position [99, 0]
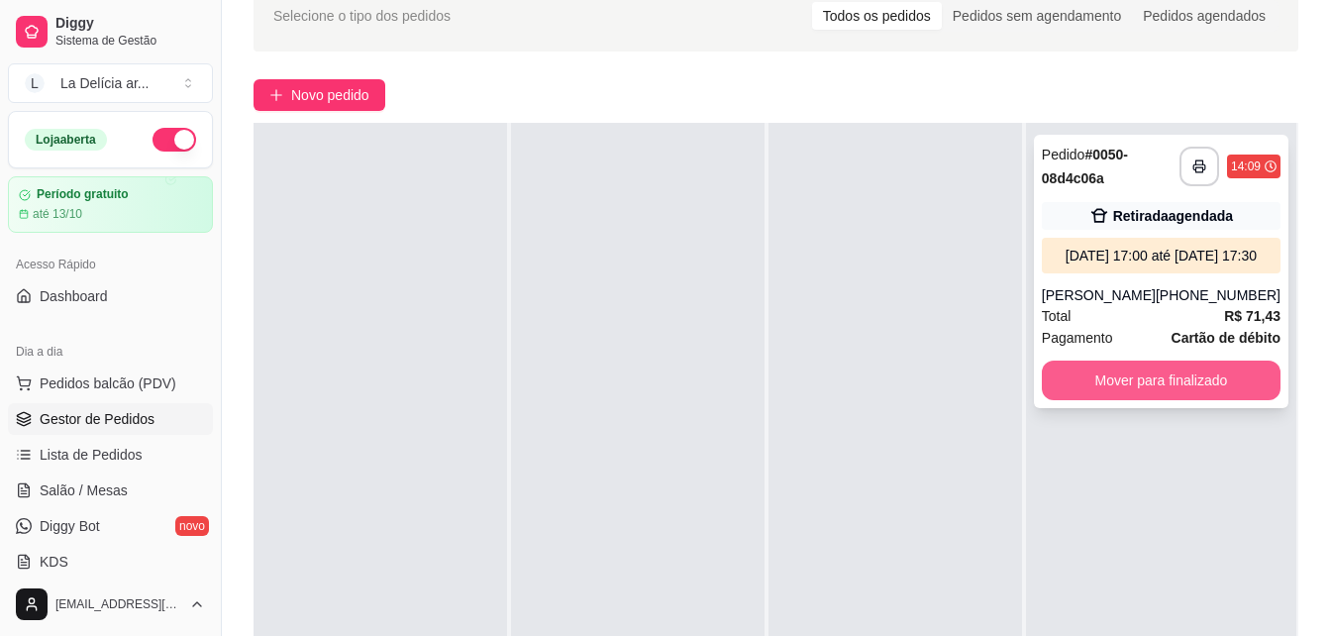
click at [1200, 399] on button "Mover para finalizado" at bounding box center [1161, 381] width 239 height 40
